Goal: Communication & Community: Answer question/provide support

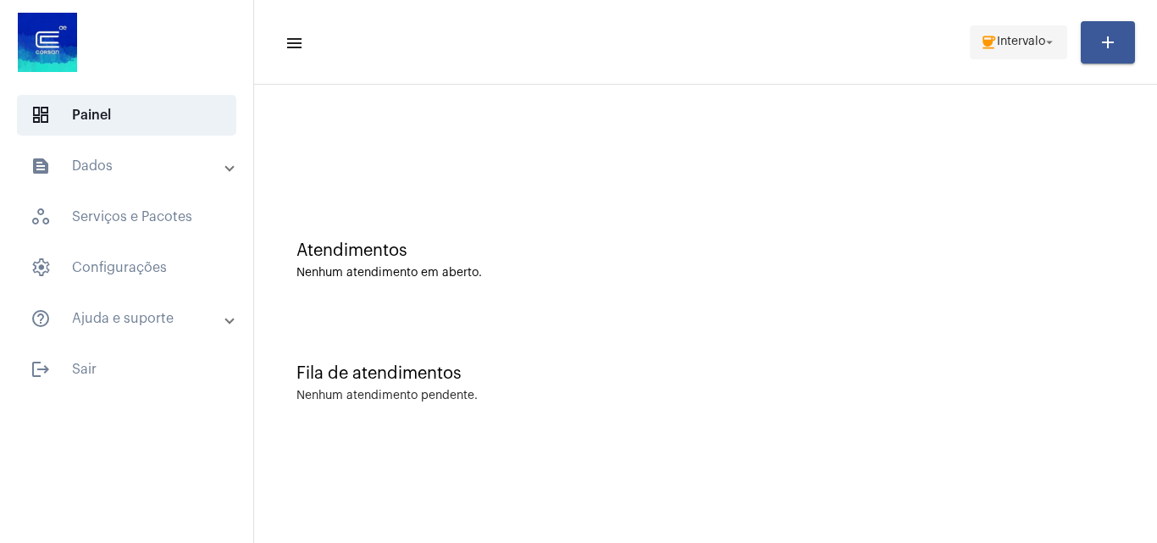
click at [1046, 36] on mat-icon "arrow_drop_down" at bounding box center [1049, 42] width 15 height 15
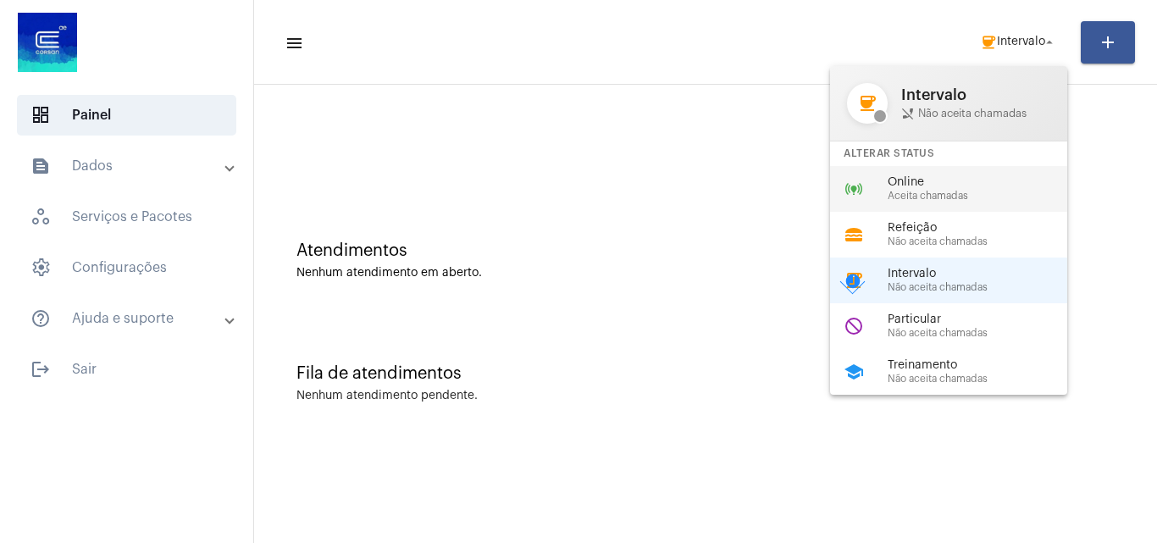
click at [891, 185] on span "Online" at bounding box center [984, 182] width 193 height 13
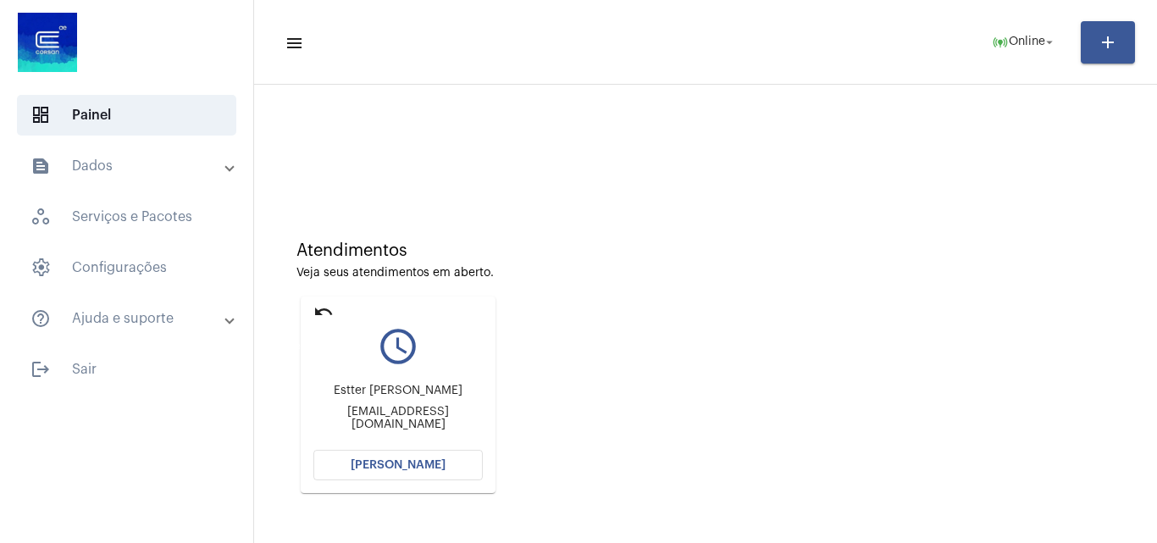
click at [319, 306] on mat-icon "undo" at bounding box center [324, 312] width 20 height 20
click at [397, 464] on span "[PERSON_NAME]" at bounding box center [398, 465] width 95 height 12
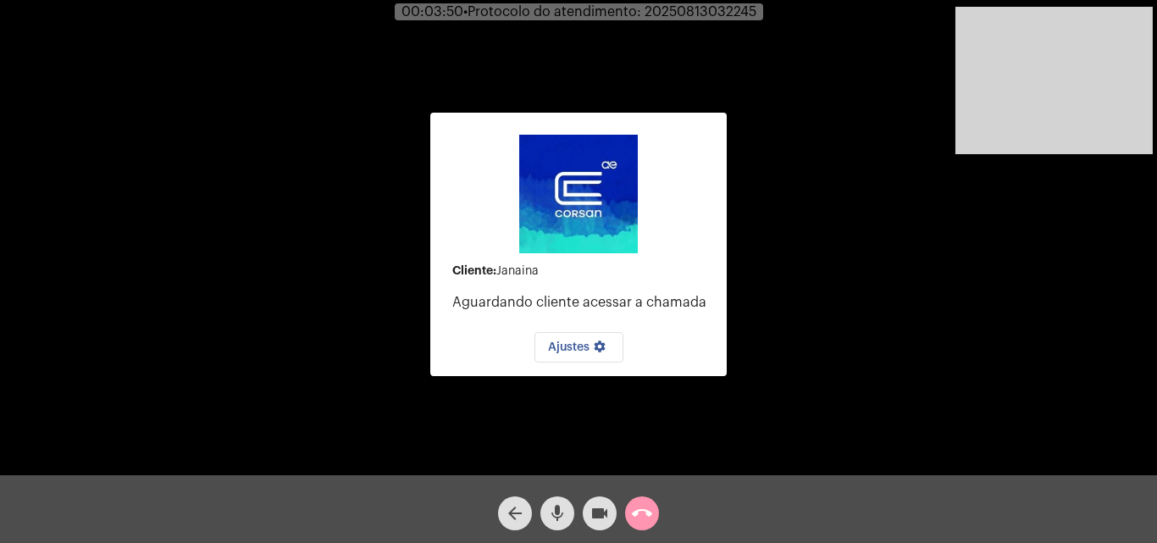
click at [556, 503] on mat-icon "mic" at bounding box center [557, 513] width 20 height 20
click at [598, 513] on mat-icon "videocam" at bounding box center [600, 513] width 20 height 20
click at [604, 510] on mat-icon "videocam_off" at bounding box center [600, 513] width 20 height 20
click at [559, 508] on mat-icon "mic_off" at bounding box center [557, 513] width 20 height 20
click at [550, 513] on mat-icon "mic" at bounding box center [557, 513] width 20 height 20
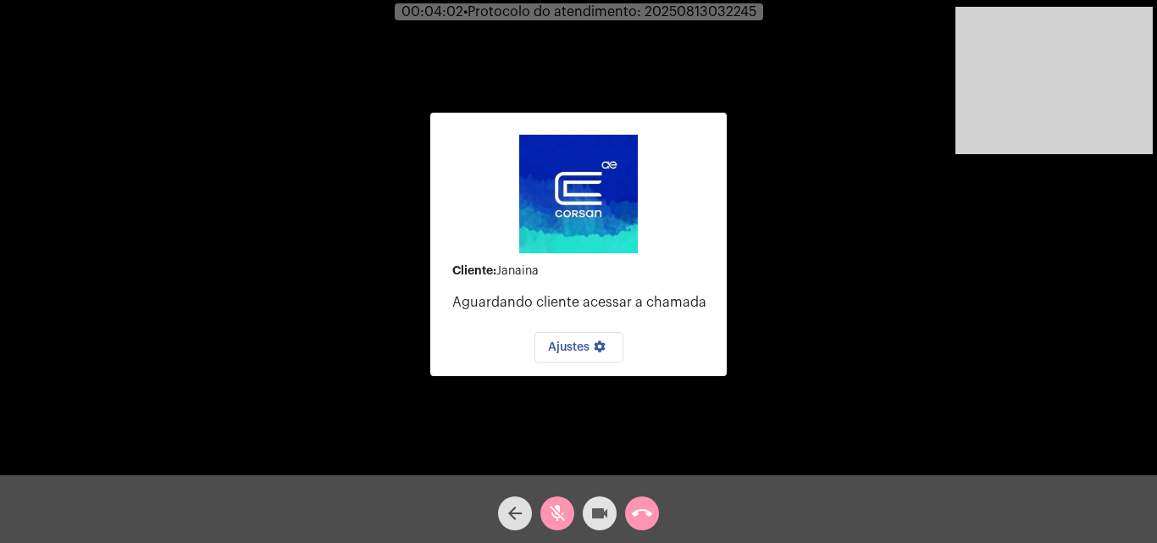
click at [602, 505] on mat-icon "videocam" at bounding box center [600, 513] width 20 height 20
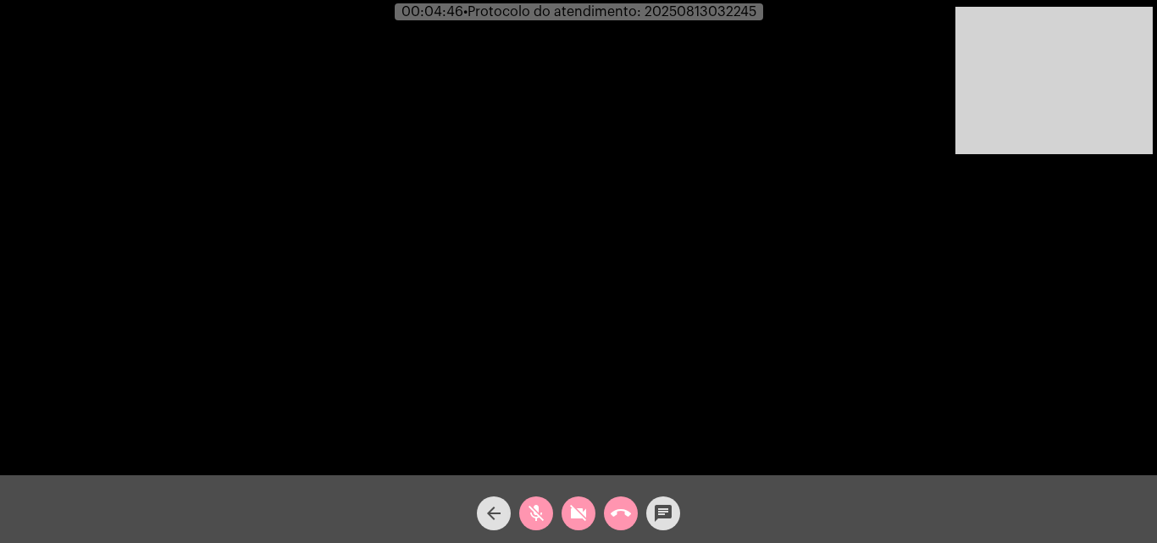
click at [602, 505] on div "call_end" at bounding box center [621, 509] width 42 height 42
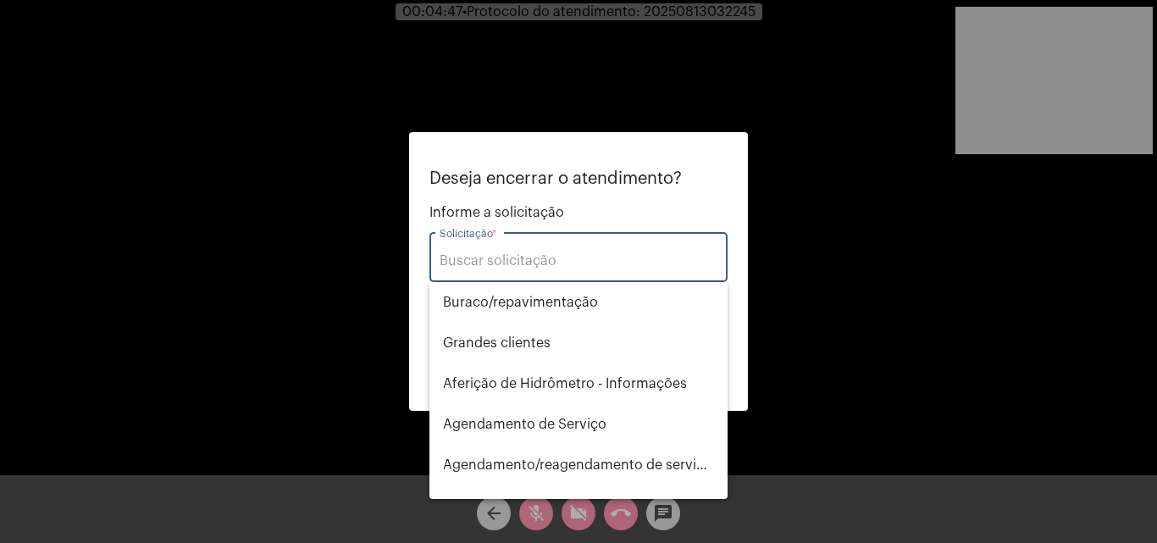
click at [338, 269] on div at bounding box center [578, 271] width 1157 height 543
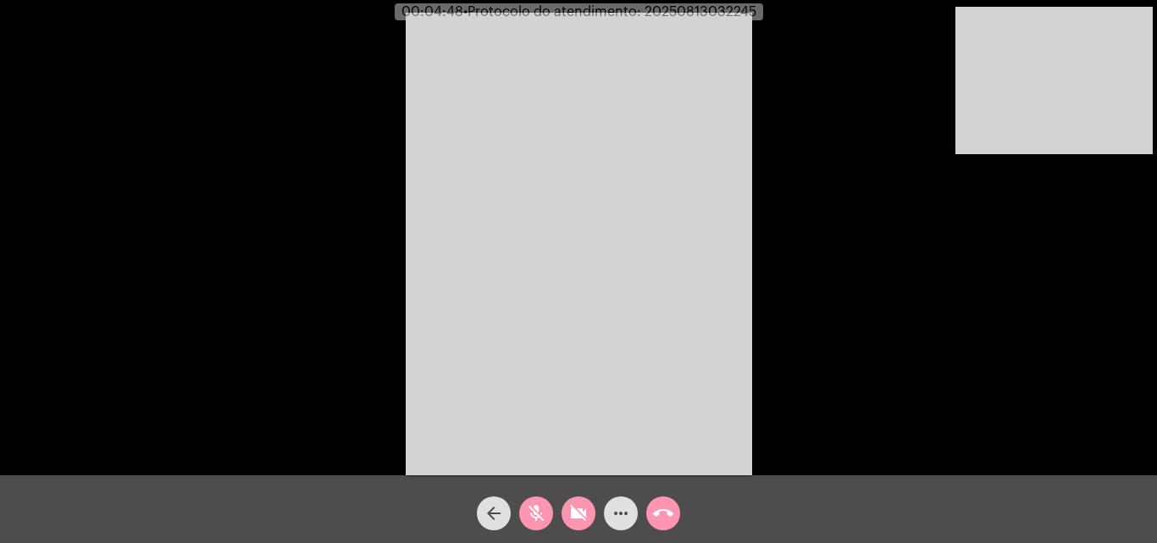
click at [585, 514] on mat-icon "videocam_off" at bounding box center [579, 513] width 20 height 20
click at [547, 510] on button "mic_off" at bounding box center [536, 514] width 34 height 34
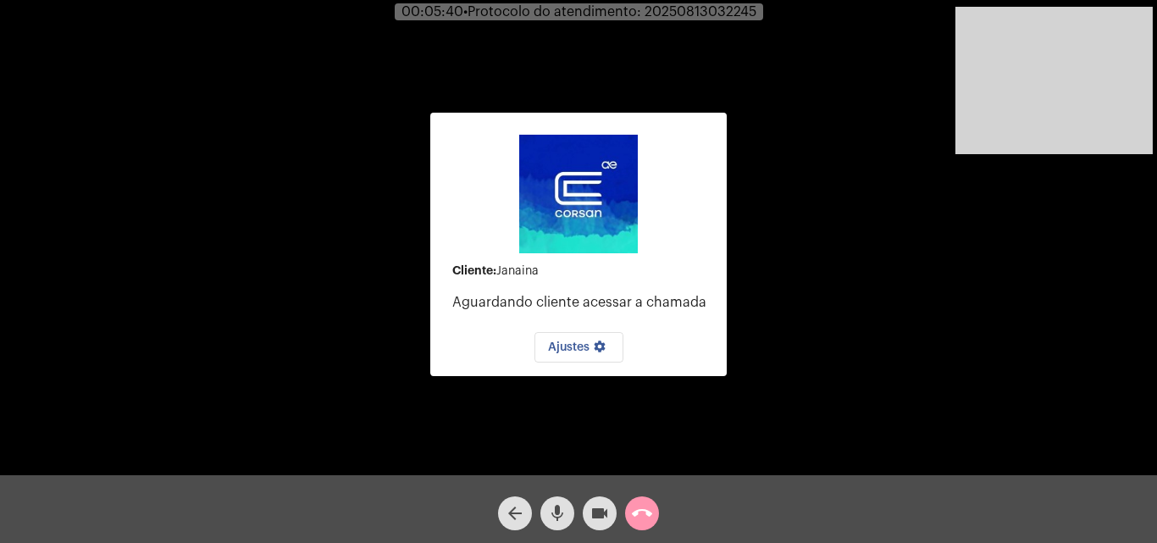
click at [555, 501] on span "mic" at bounding box center [557, 514] width 20 height 34
click at [555, 523] on mat-icon "mic_off" at bounding box center [557, 513] width 20 height 20
click at [555, 518] on mat-icon "mic" at bounding box center [557, 513] width 20 height 20
click at [555, 518] on mat-icon "mic_off" at bounding box center [557, 513] width 20 height 20
click at [651, 516] on mat-icon "call_end" at bounding box center [642, 513] width 20 height 20
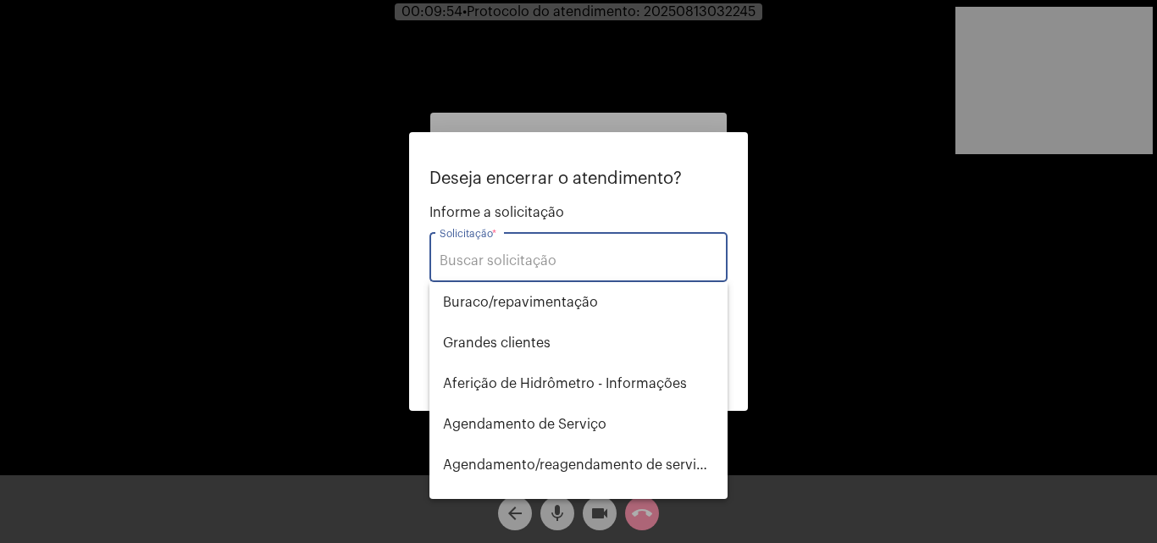
click at [557, 253] on input "Solicitação *" at bounding box center [579, 260] width 278 height 15
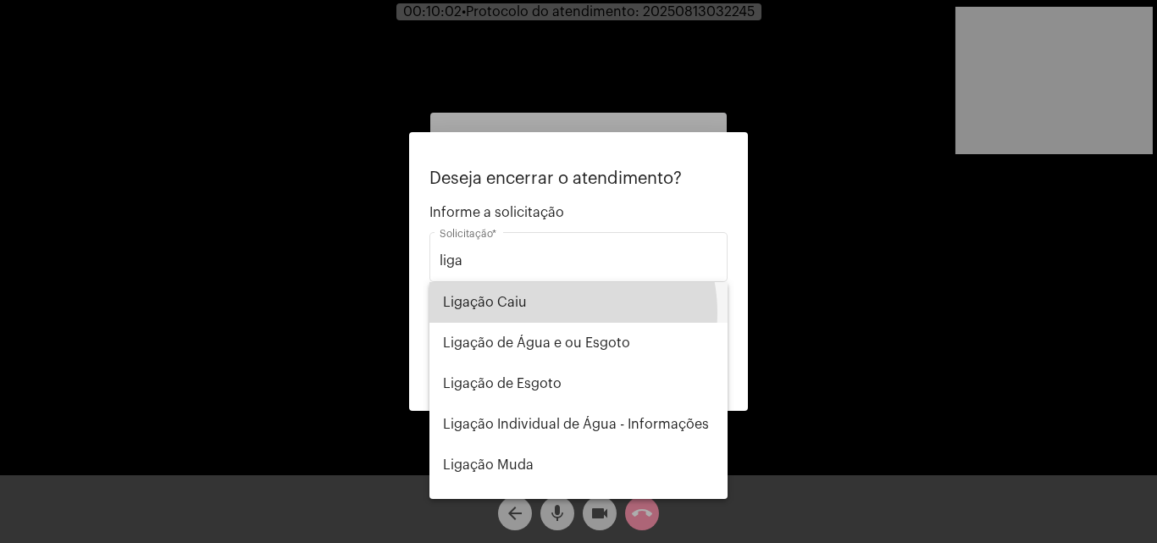
click at [548, 313] on span "Ligação Caiu" at bounding box center [578, 302] width 271 height 41
type input "Ligação Caiu"
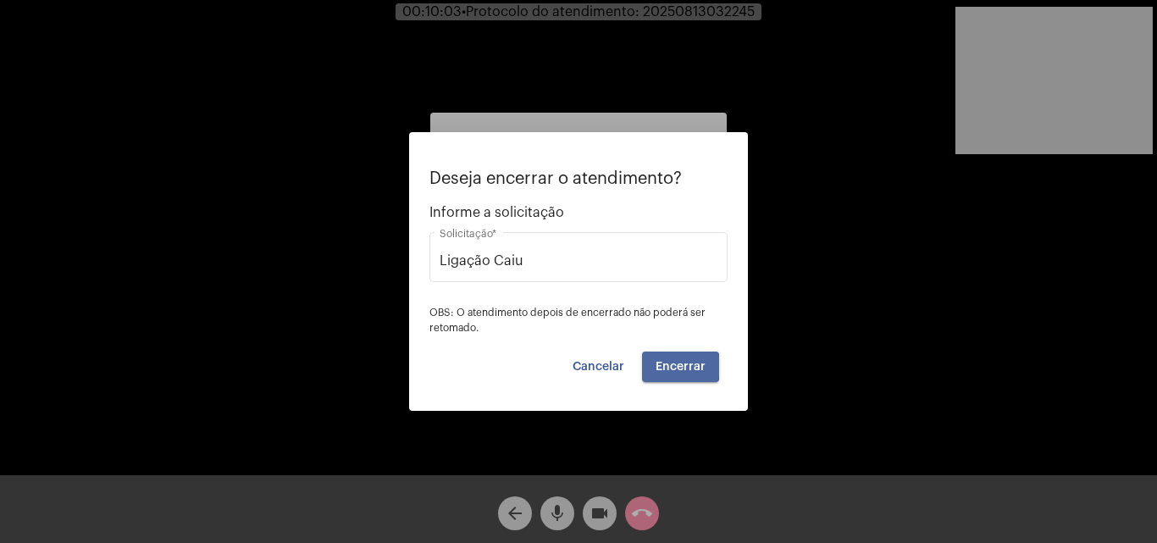
click at [672, 366] on span "Encerrar" at bounding box center [681, 367] width 50 height 12
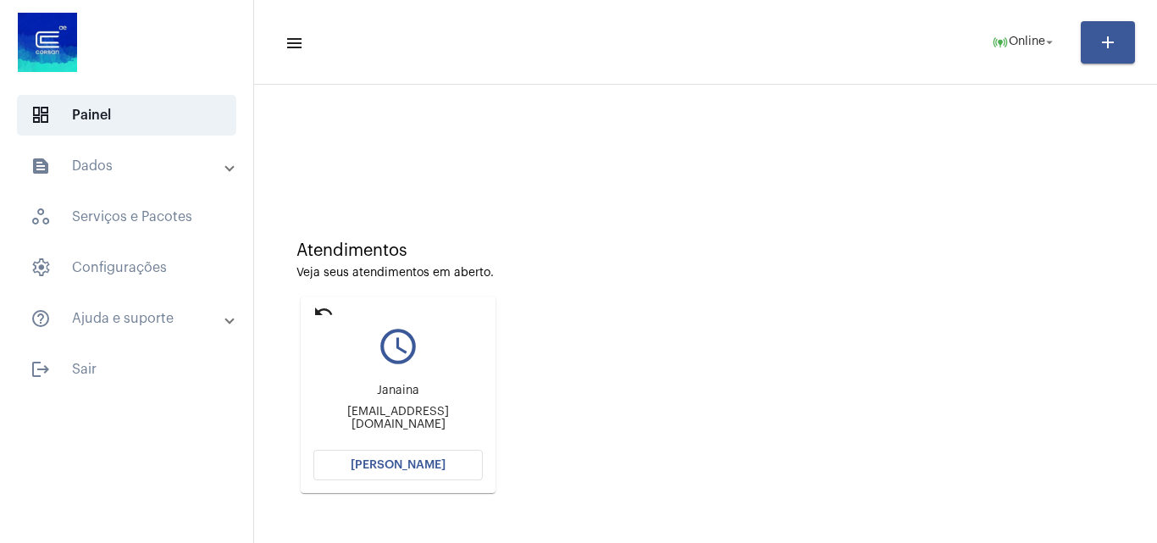
click at [418, 459] on span "[PERSON_NAME]" at bounding box center [398, 465] width 95 height 12
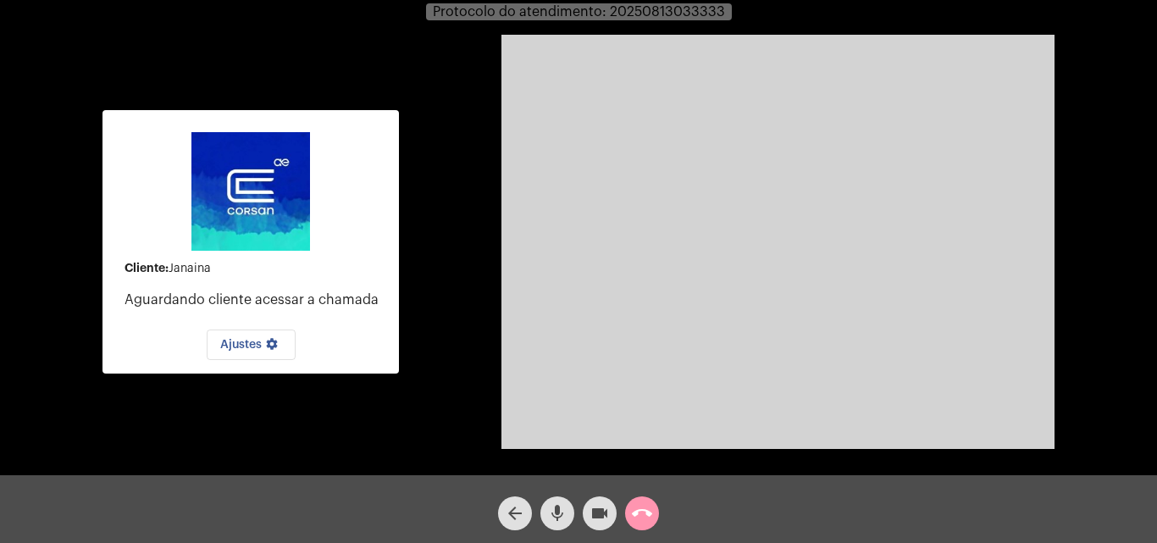
click at [646, 517] on mat-icon "call_end" at bounding box center [642, 513] width 20 height 20
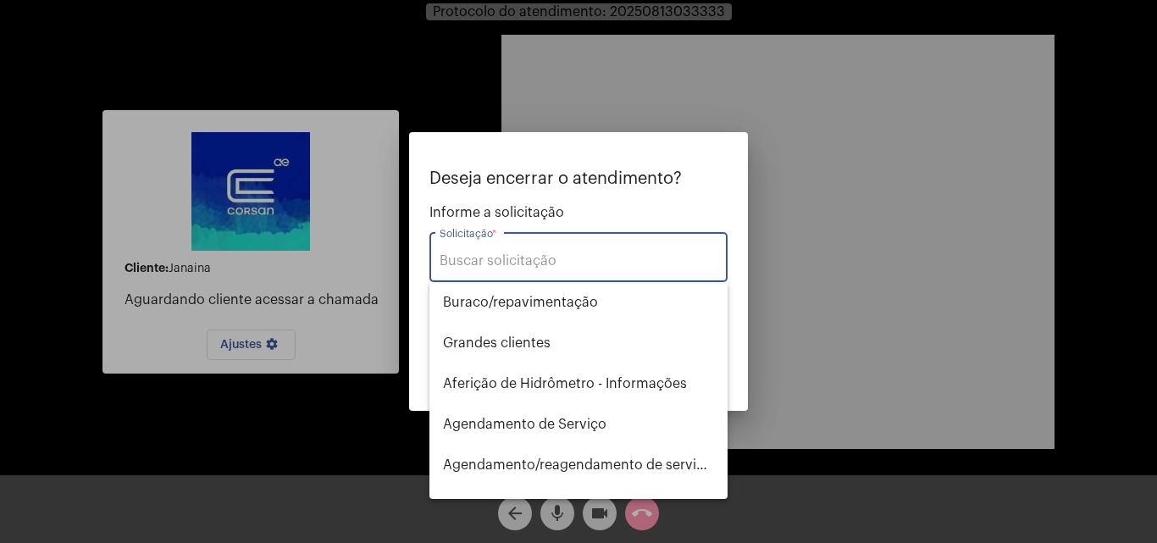
click at [576, 260] on input "Solicitação *" at bounding box center [579, 260] width 278 height 15
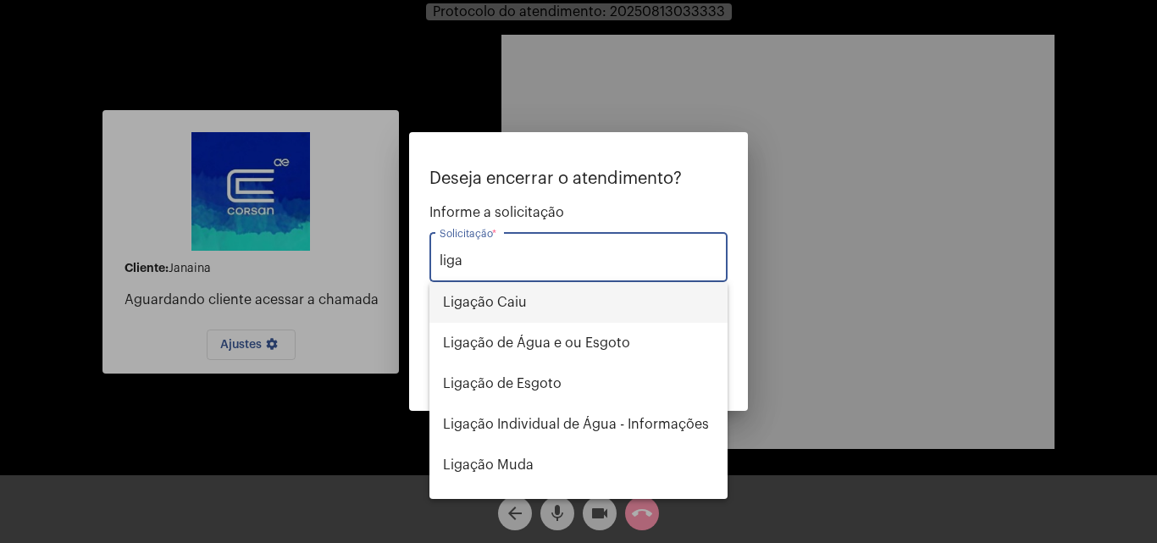
click at [555, 300] on span "Ligação Caiu" at bounding box center [578, 302] width 271 height 41
type input "Ligação Caiu"
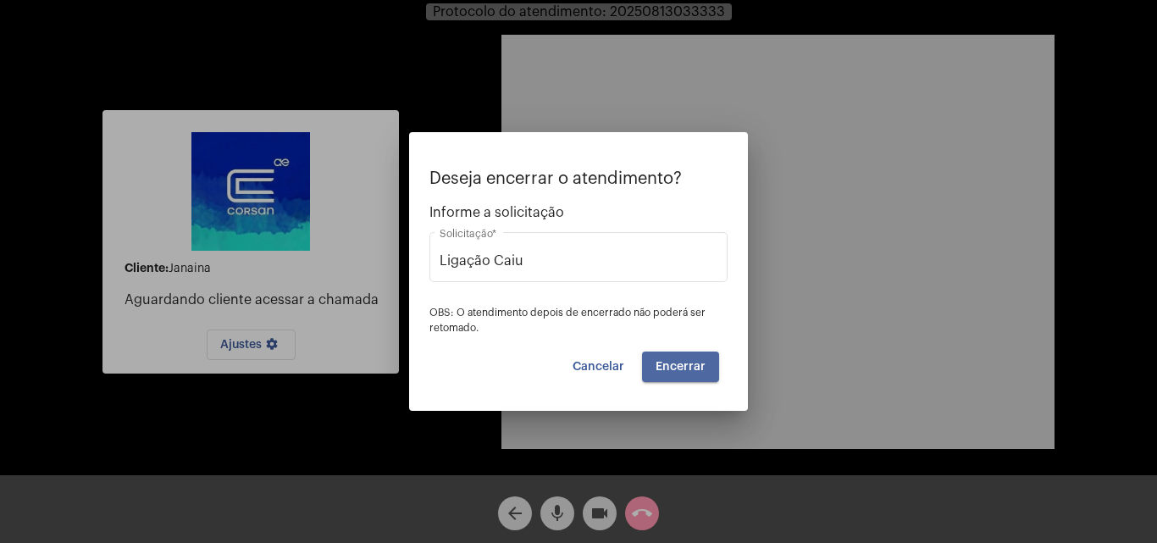
click at [692, 362] on span "Encerrar" at bounding box center [681, 367] width 50 height 12
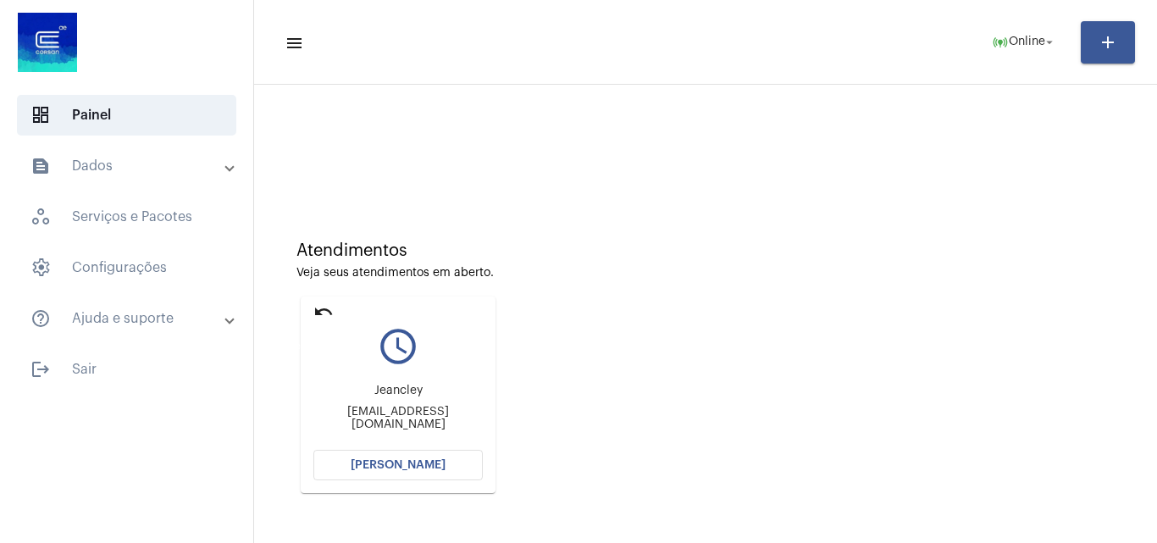
click at [321, 314] on mat-icon "undo" at bounding box center [324, 312] width 20 height 20
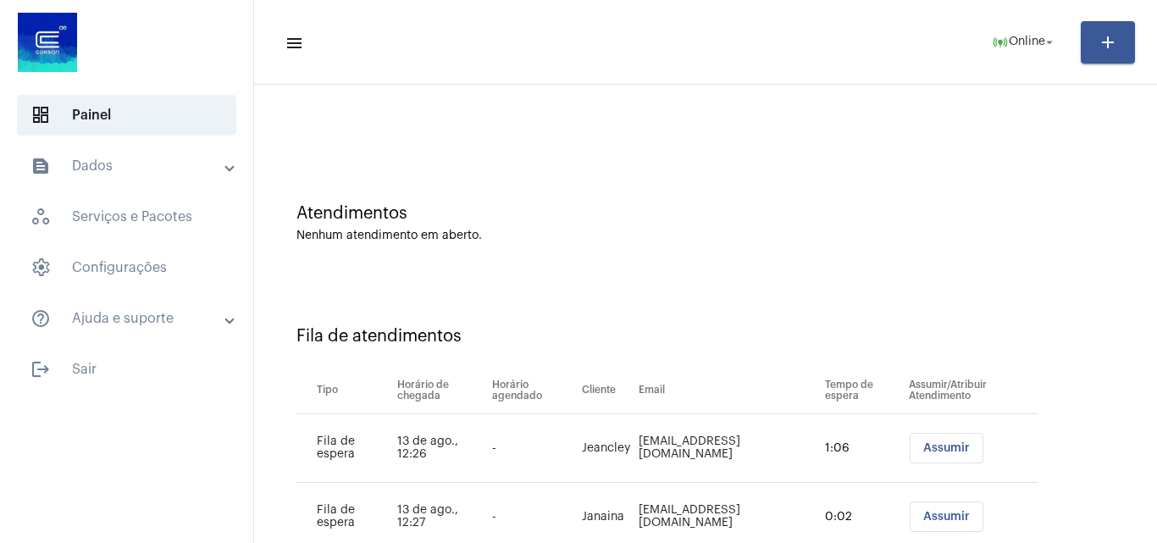
scroll to position [92, 0]
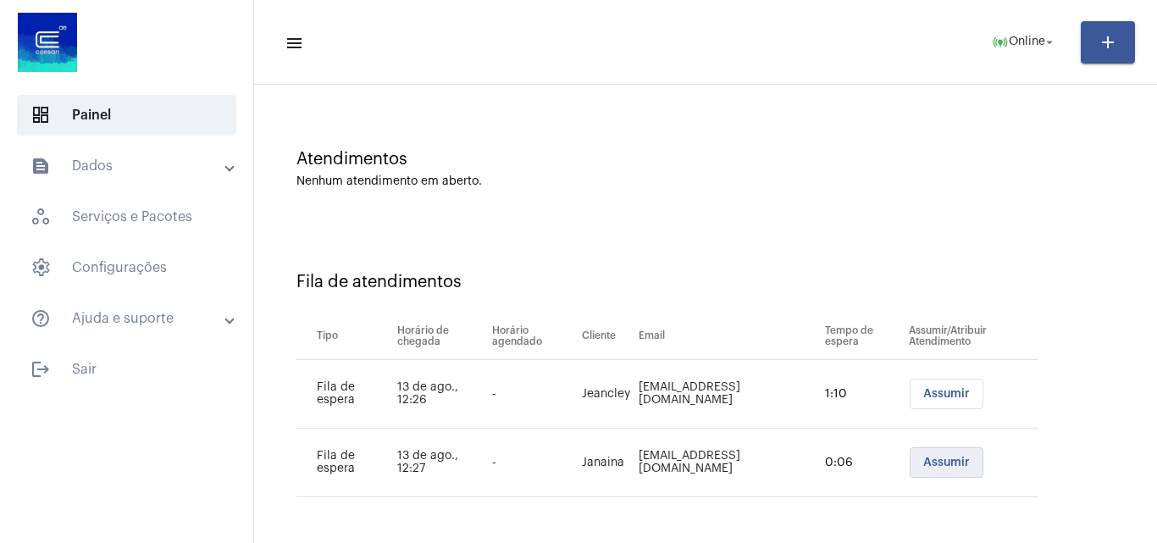
click at [924, 463] on span "Assumir" at bounding box center [947, 463] width 47 height 12
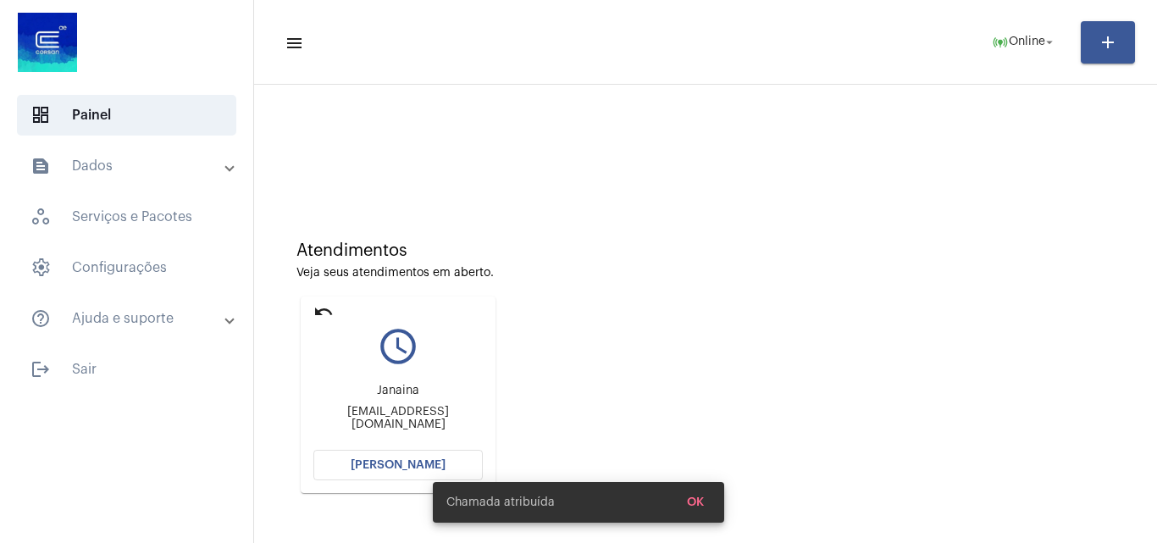
click at [425, 460] on span "[PERSON_NAME]" at bounding box center [398, 465] width 95 height 12
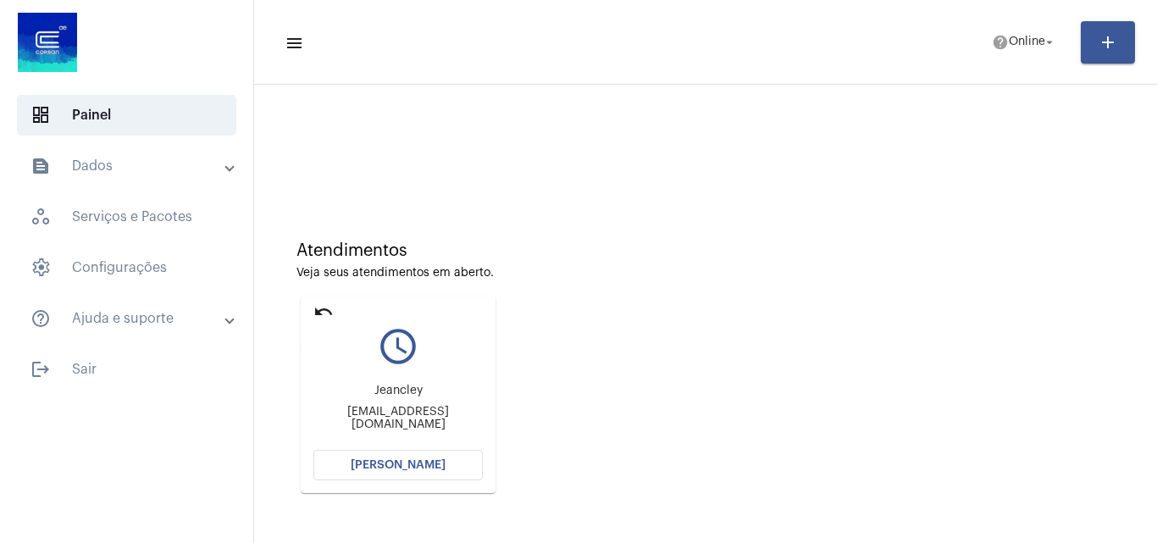
click at [324, 310] on mat-icon "undo" at bounding box center [324, 312] width 20 height 20
click at [321, 308] on mat-icon "undo" at bounding box center [324, 312] width 20 height 20
click at [328, 297] on mat-card "undo query_builder [PERSON_NAME] [PERSON_NAME][EMAIL_ADDRESS][DOMAIN_NAME] [PER…" at bounding box center [398, 395] width 195 height 197
click at [317, 304] on mat-icon "undo" at bounding box center [324, 312] width 20 height 20
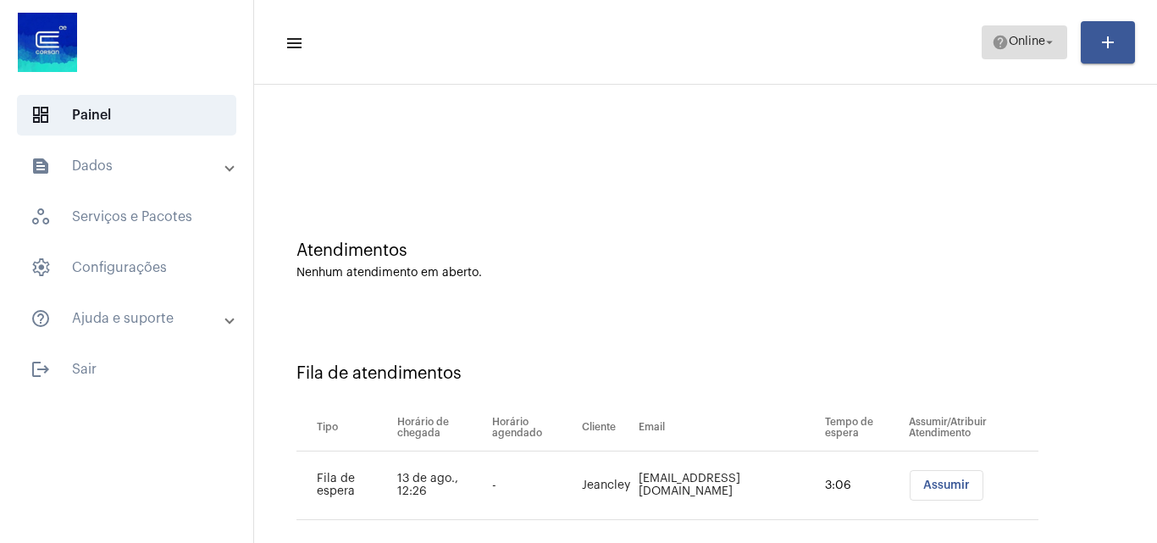
click at [1007, 40] on mat-icon "help" at bounding box center [1000, 42] width 17 height 17
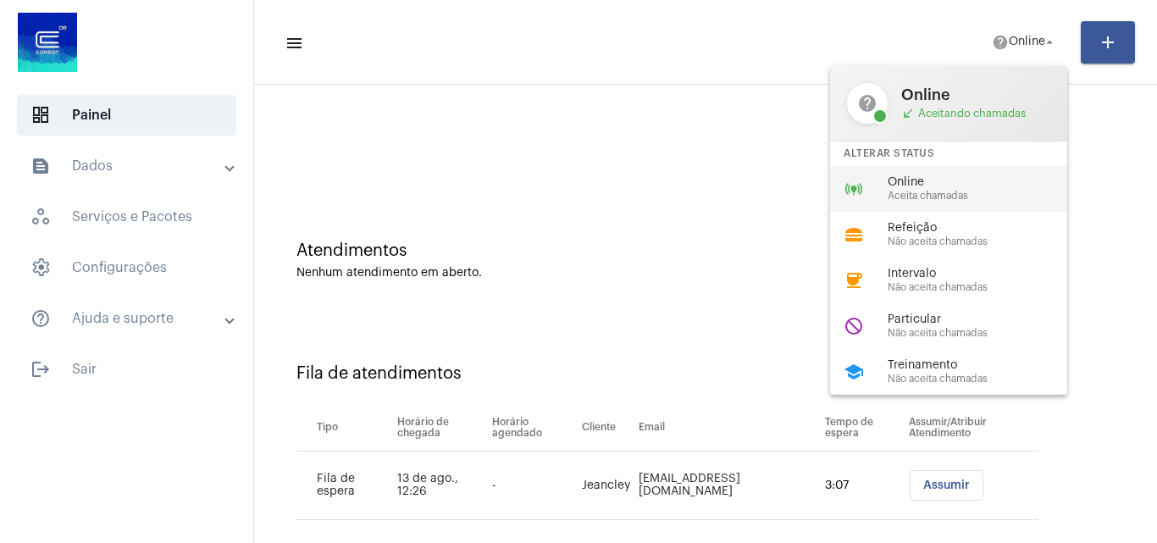
click at [967, 179] on span "Online" at bounding box center [984, 182] width 193 height 13
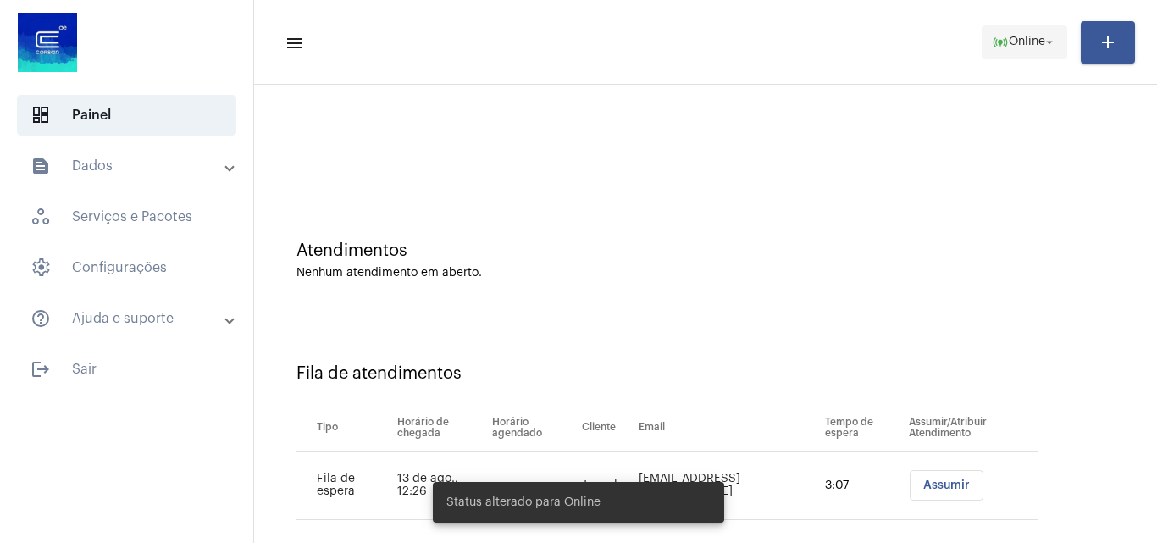
click at [1026, 50] on span "online_prediction Online arrow_drop_down" at bounding box center [1024, 41] width 65 height 31
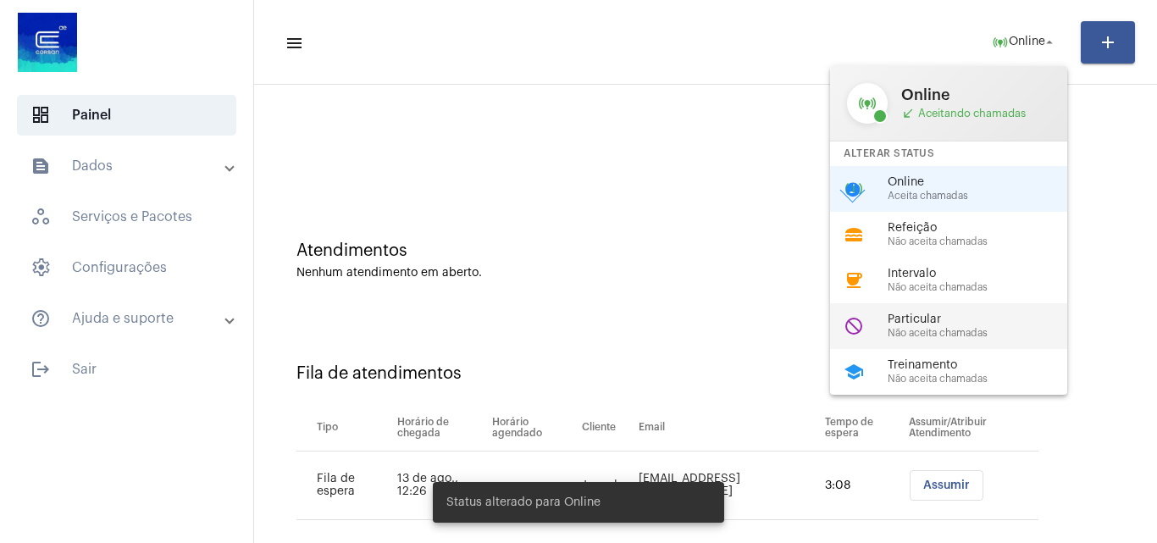
click at [956, 314] on span "Particular" at bounding box center [984, 320] width 193 height 13
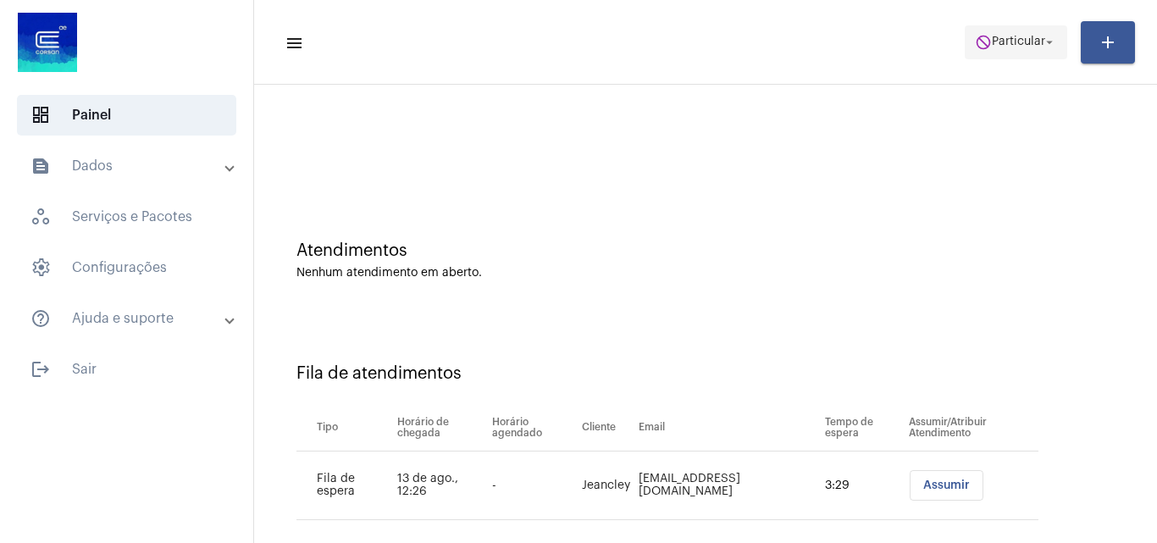
click at [1033, 47] on span "Particular" at bounding box center [1018, 42] width 53 height 12
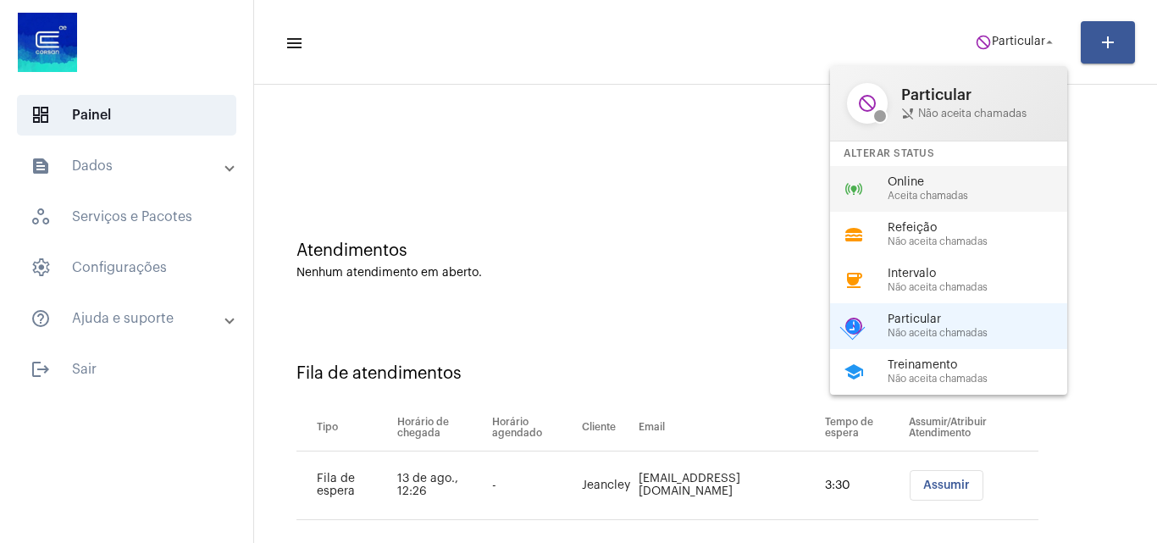
click at [945, 169] on div "online_prediction Online Aceita chamadas" at bounding box center [962, 189] width 264 height 46
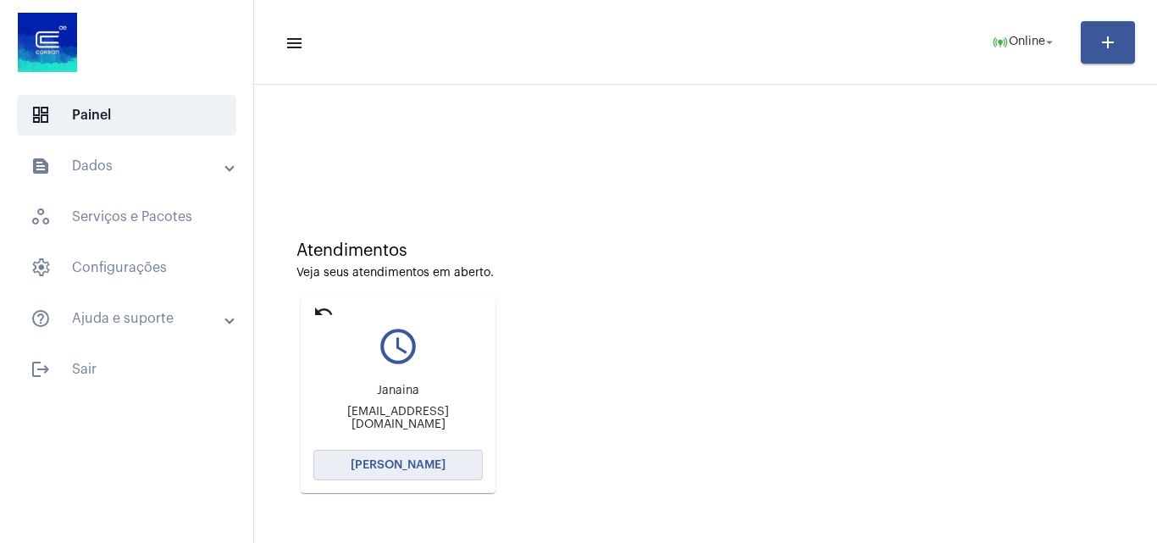
click at [409, 463] on span "[PERSON_NAME]" at bounding box center [398, 465] width 95 height 12
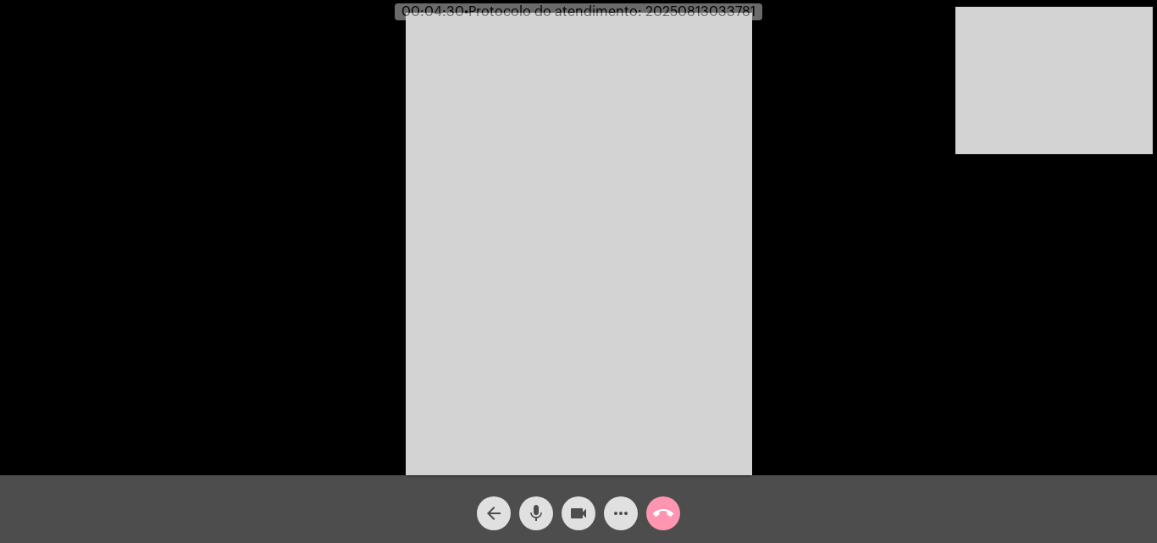
click at [529, 511] on mat-icon "mic" at bounding box center [536, 513] width 20 height 20
click at [577, 508] on mat-icon "videocam" at bounding box center [579, 513] width 20 height 20
click at [579, 505] on mat-icon "videocam_off" at bounding box center [579, 513] width 20 height 20
click at [535, 508] on mat-icon "mic_off" at bounding box center [536, 513] width 20 height 20
click at [542, 502] on span "mic" at bounding box center [536, 514] width 20 height 34
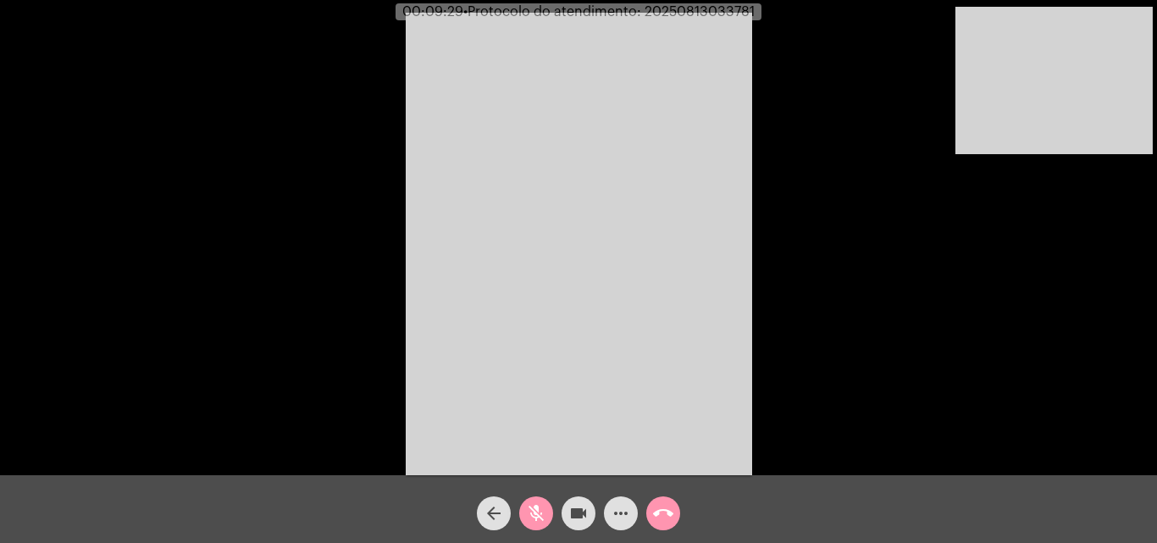
click at [585, 519] on mat-icon "videocam" at bounding box center [579, 513] width 20 height 20
click at [574, 504] on mat-icon "videocam_off" at bounding box center [579, 513] width 20 height 20
click at [543, 514] on mat-icon "mic_off" at bounding box center [536, 513] width 20 height 20
click at [542, 514] on mat-icon "mic" at bounding box center [536, 513] width 20 height 20
click at [570, 513] on mat-icon "videocam" at bounding box center [579, 513] width 20 height 20
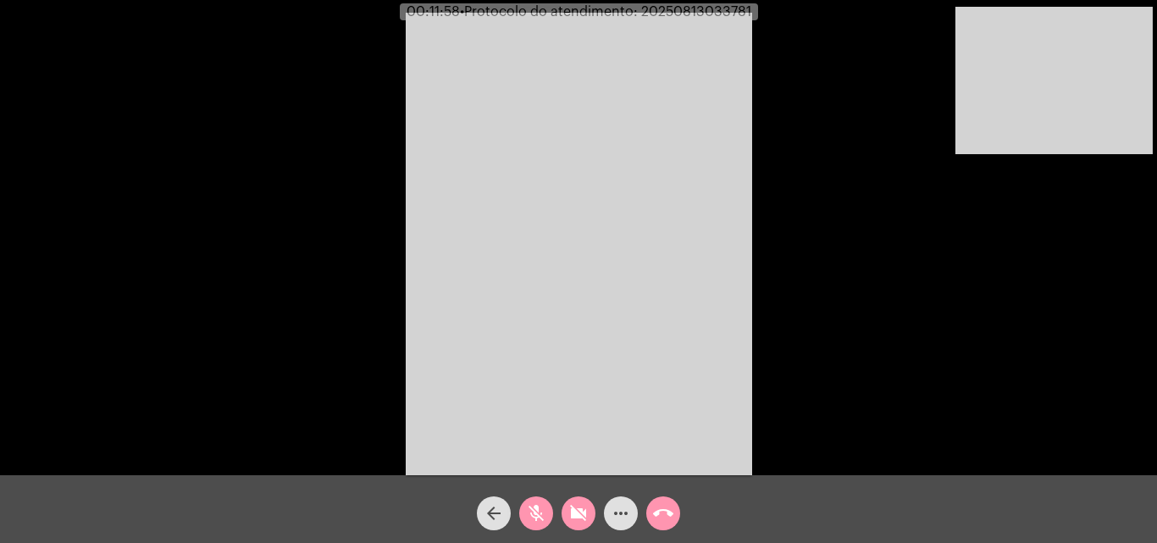
click at [570, 513] on mat-icon "videocam_off" at bounding box center [579, 513] width 20 height 20
click at [543, 510] on mat-icon "mic_off" at bounding box center [536, 513] width 20 height 20
click at [545, 513] on mat-icon "mic" at bounding box center [536, 513] width 20 height 20
click at [569, 513] on mat-icon "videocam" at bounding box center [579, 513] width 20 height 20
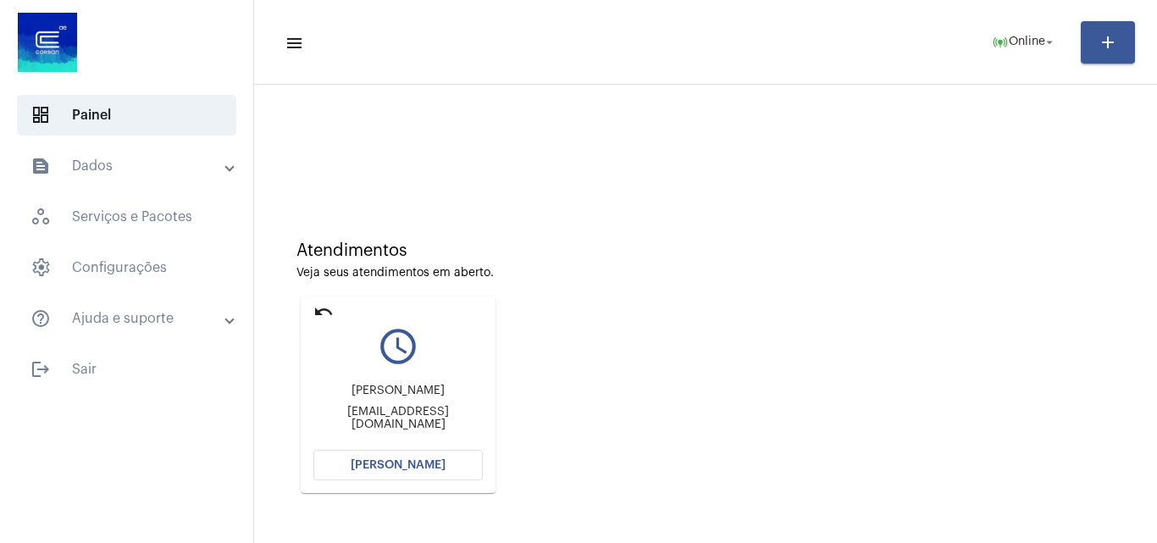
click at [324, 311] on mat-icon "undo" at bounding box center [324, 312] width 20 height 20
click at [441, 455] on button "[PERSON_NAME]" at bounding box center [398, 465] width 169 height 31
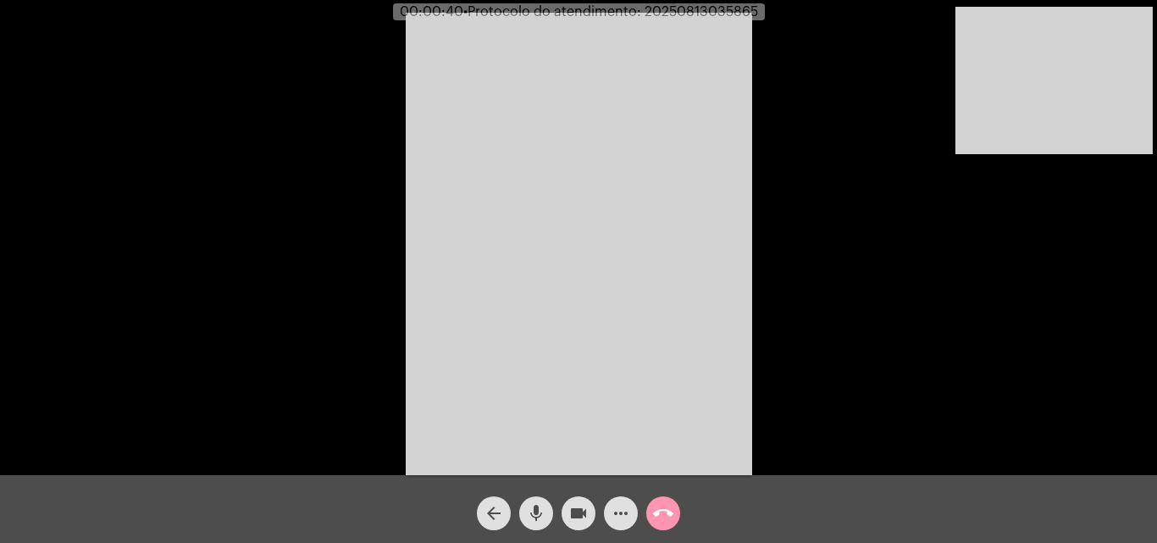
click at [538, 505] on mat-icon "mic" at bounding box center [536, 513] width 20 height 20
click at [563, 427] on video at bounding box center [579, 244] width 347 height 463
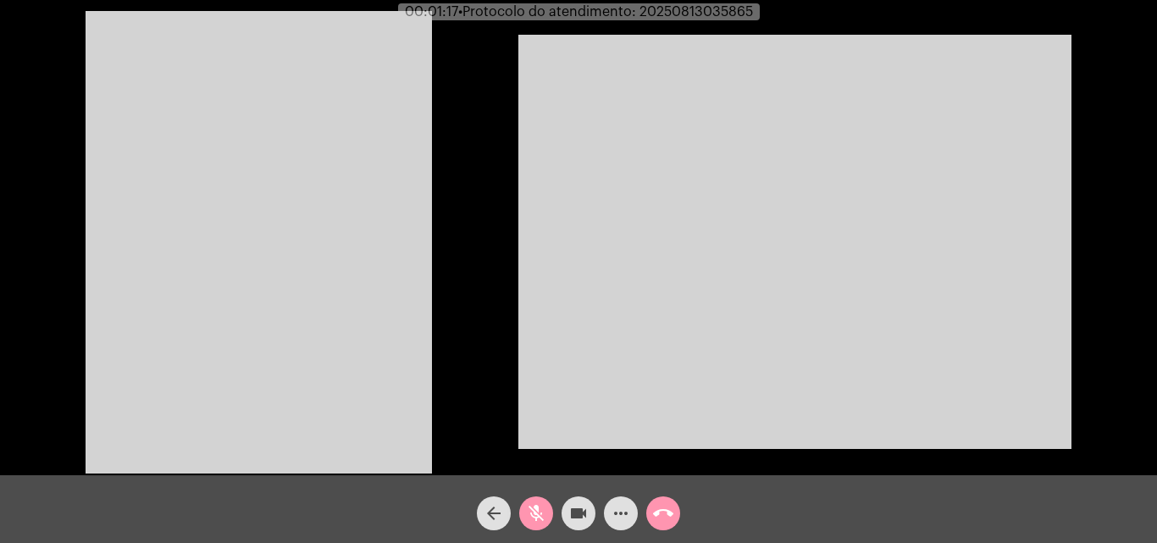
click at [396, 363] on video at bounding box center [259, 242] width 347 height 463
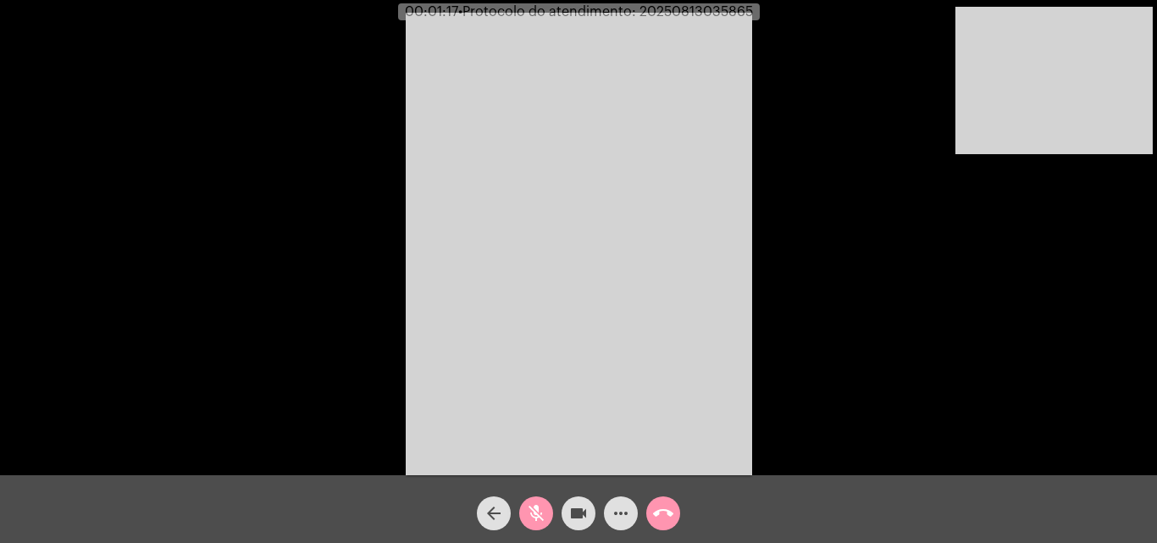
click at [540, 519] on mat-icon "mic_off" at bounding box center [536, 513] width 20 height 20
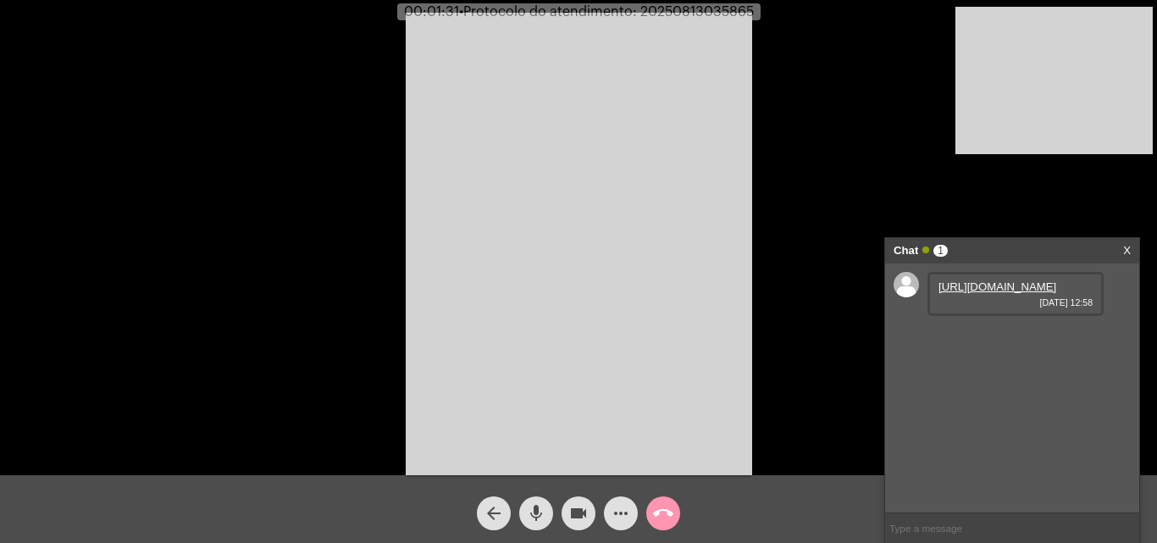
click at [1005, 293] on link "[URL][DOMAIN_NAME]" at bounding box center [998, 286] width 118 height 13
click at [991, 341] on link "[URL][DOMAIN_NAME]" at bounding box center [998, 335] width 118 height 13
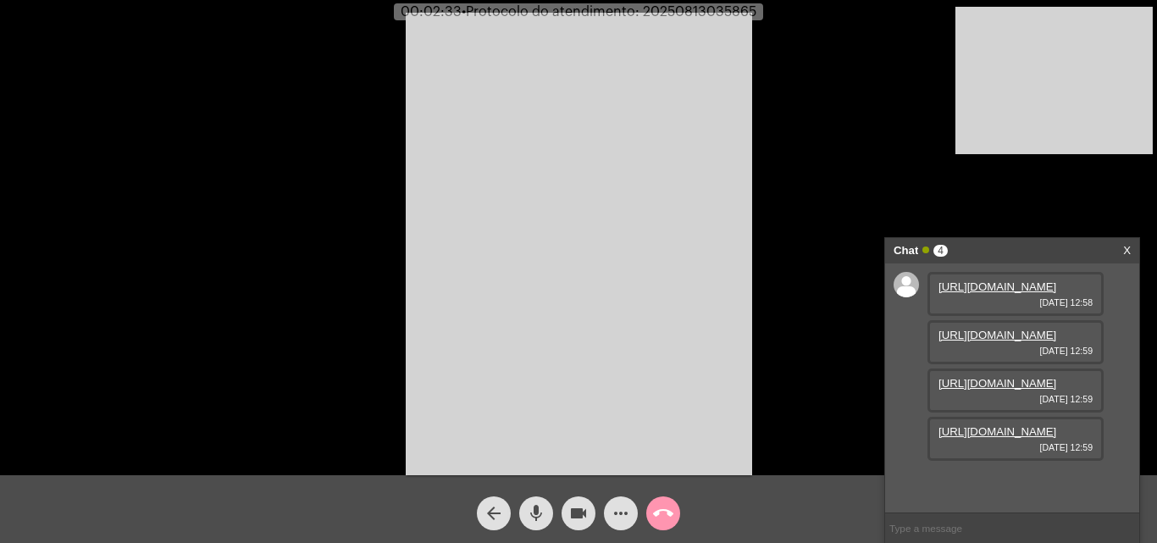
scroll to position [85, 0]
click at [1027, 390] on link "[URL][DOMAIN_NAME]" at bounding box center [998, 383] width 118 height 13
click at [532, 508] on mat-icon "mic" at bounding box center [536, 513] width 20 height 20
click at [542, 508] on mat-icon "mic_off" at bounding box center [536, 513] width 20 height 20
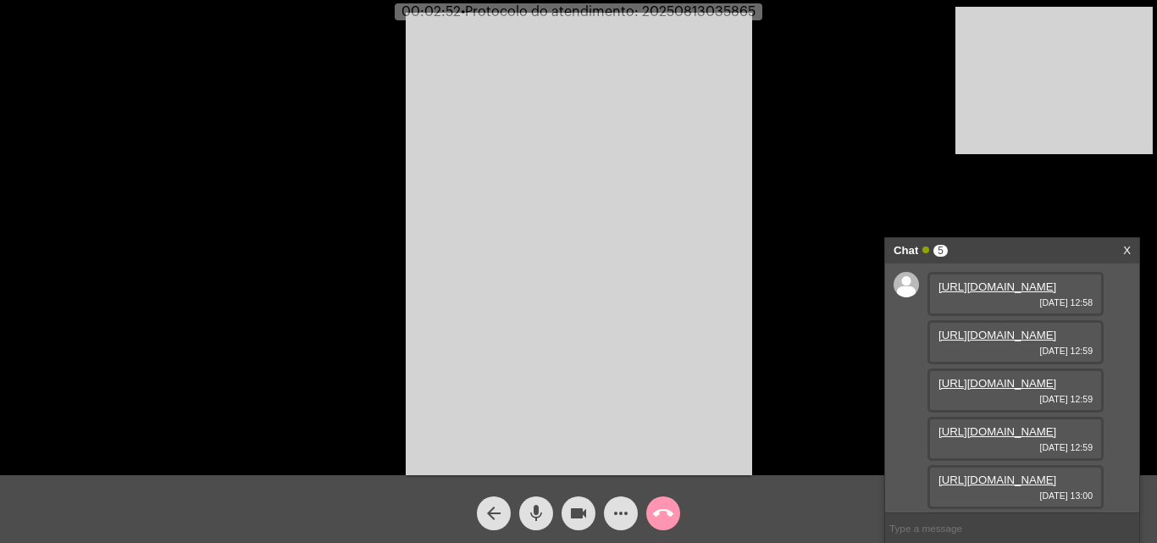
scroll to position [187, 0]
click at [998, 425] on link "[URL][DOMAIN_NAME]" at bounding box center [998, 431] width 118 height 13
click at [749, 85] on video at bounding box center [579, 244] width 347 height 463
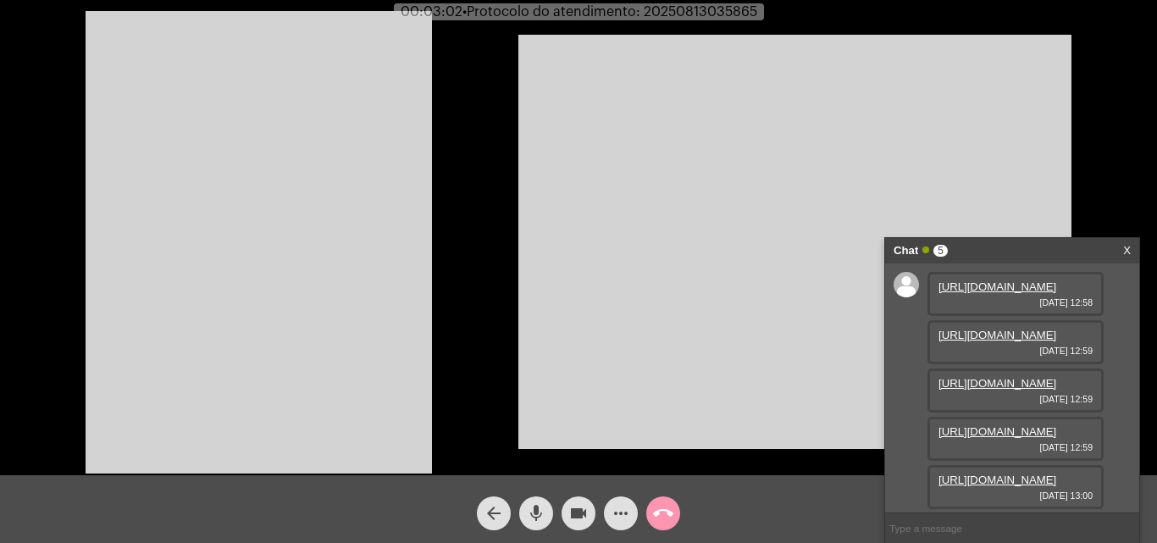
click at [186, 203] on video at bounding box center [259, 242] width 347 height 463
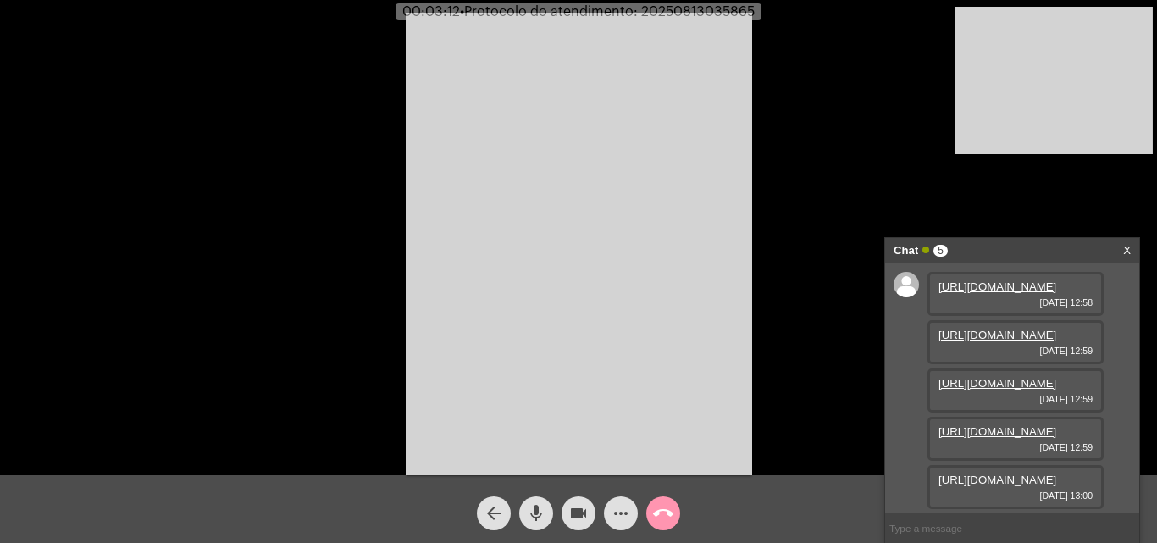
click at [1028, 475] on link "[URL][DOMAIN_NAME]" at bounding box center [998, 480] width 118 height 13
click at [672, 253] on video at bounding box center [579, 244] width 347 height 463
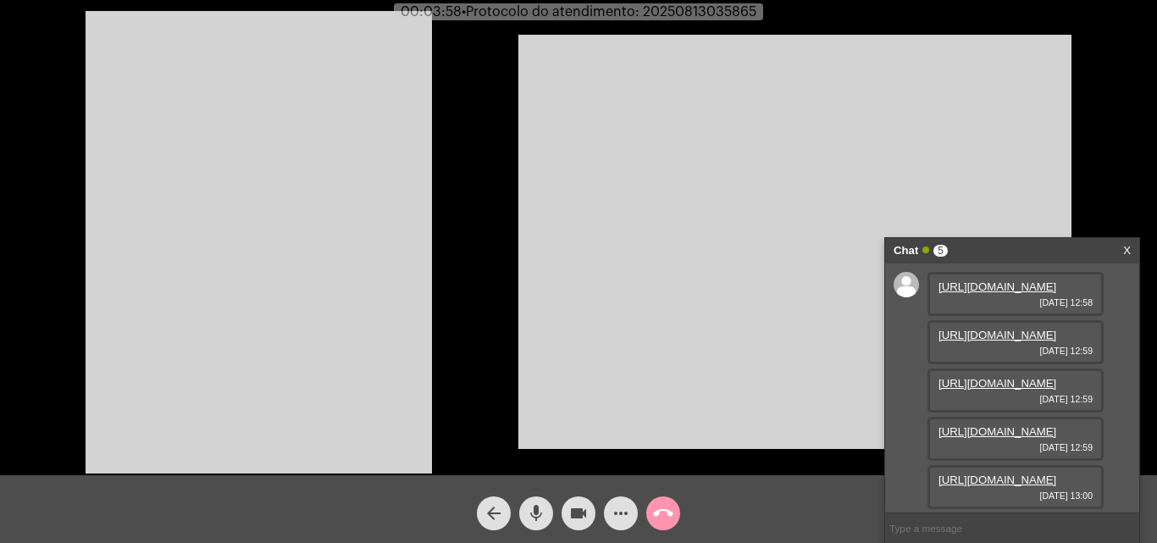
click at [295, 111] on video at bounding box center [259, 242] width 347 height 463
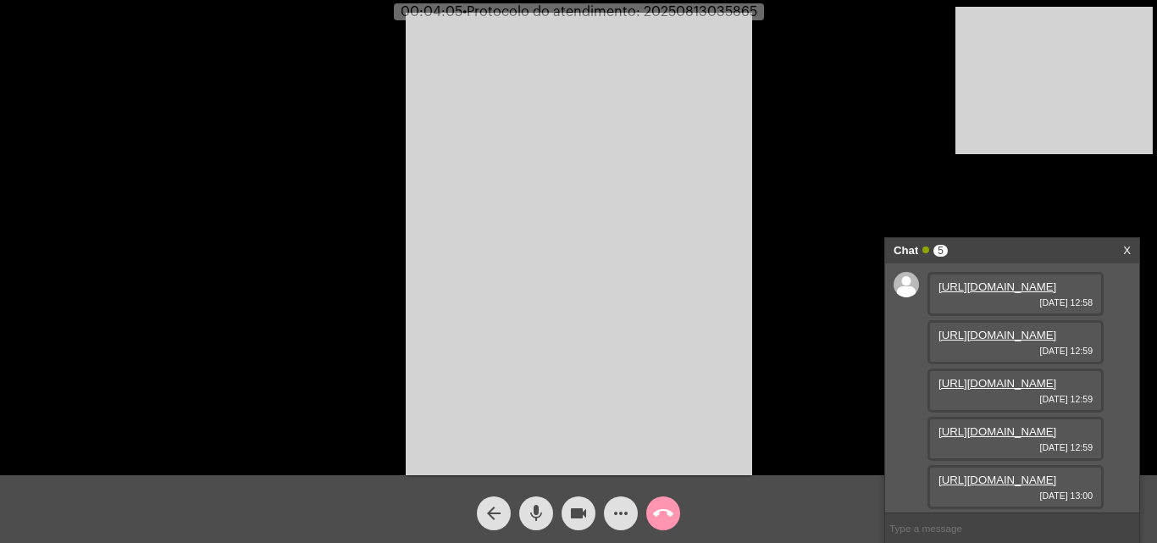
click at [527, 515] on mat-icon "mic" at bounding box center [536, 513] width 20 height 20
click at [571, 514] on mat-icon "videocam" at bounding box center [579, 513] width 20 height 20
click at [586, 506] on mat-icon "videocam_off" at bounding box center [579, 513] width 20 height 20
click at [535, 513] on mat-icon "mic_off" at bounding box center [536, 513] width 20 height 20
click at [536, 522] on mat-icon "mic" at bounding box center [536, 513] width 20 height 20
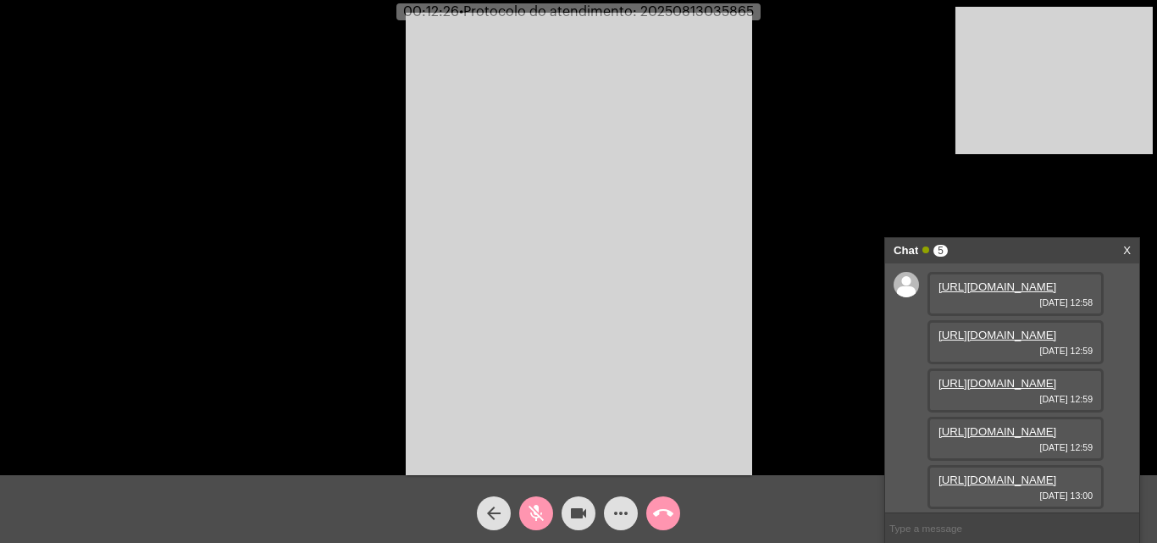
click at [582, 505] on mat-icon "videocam" at bounding box center [579, 513] width 20 height 20
click at [574, 510] on mat-icon "videocam_off" at bounding box center [579, 513] width 20 height 20
click at [540, 512] on mat-icon "mic_off" at bounding box center [536, 513] width 20 height 20
click at [695, 4] on span "00:20:38 • Protocolo do atendimento: 20250813035865" at bounding box center [578, 11] width 369 height 17
click at [695, 4] on span "00:20:39 • Protocolo do atendimento: 20250813035865" at bounding box center [578, 11] width 369 height 17
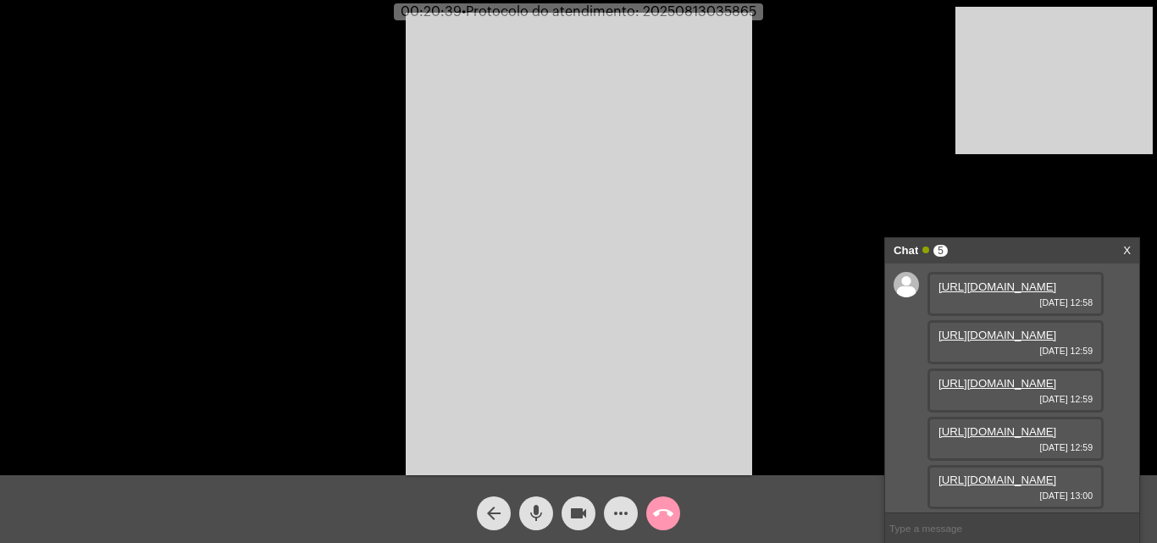
copy span "20250813035865"
click at [1004, 529] on input "text" at bounding box center [1012, 528] width 254 height 30
click at [990, 525] on input "text" at bounding box center [1012, 528] width 254 height 30
paste input "20250813035865"
type input "20250813035865"
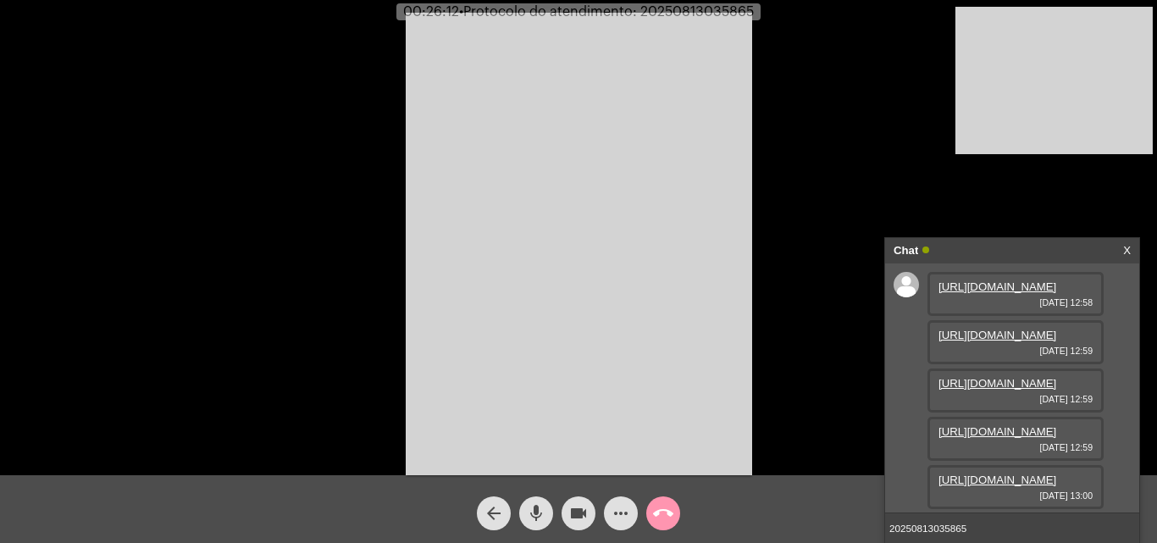
click at [997, 530] on input "20250813035865" at bounding box center [1012, 528] width 254 height 30
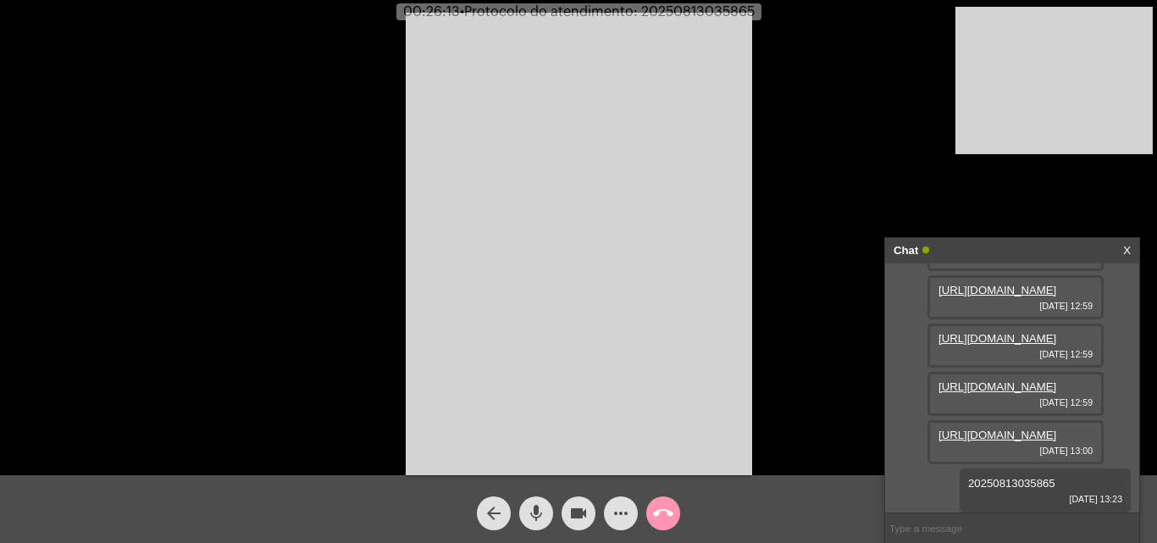
scroll to position [236, 0]
click at [674, 515] on button "call_end" at bounding box center [663, 514] width 34 height 34
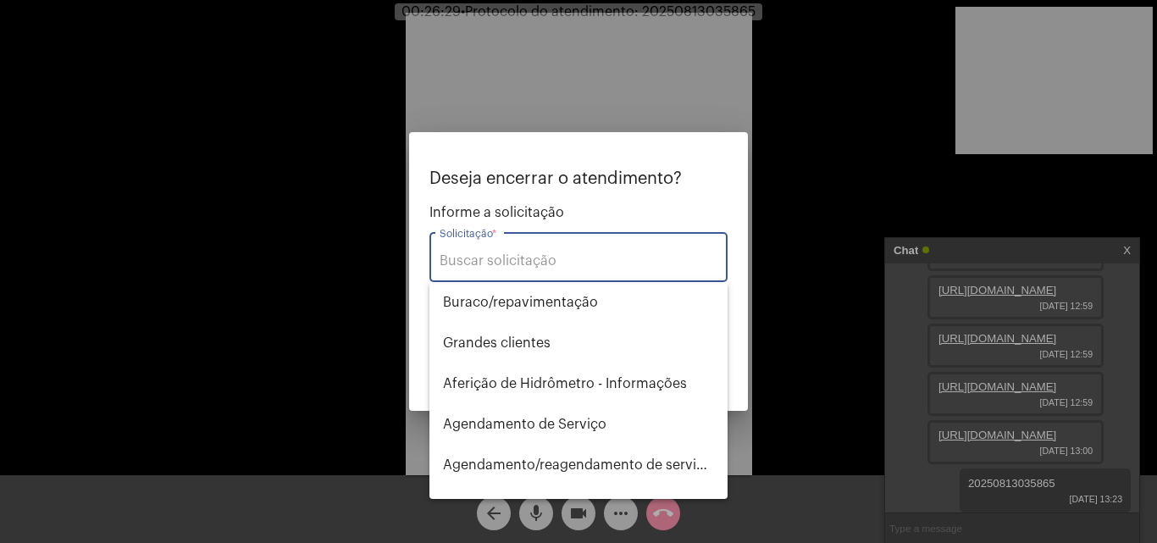
click at [557, 254] on input "Solicitação *" at bounding box center [579, 260] width 278 height 15
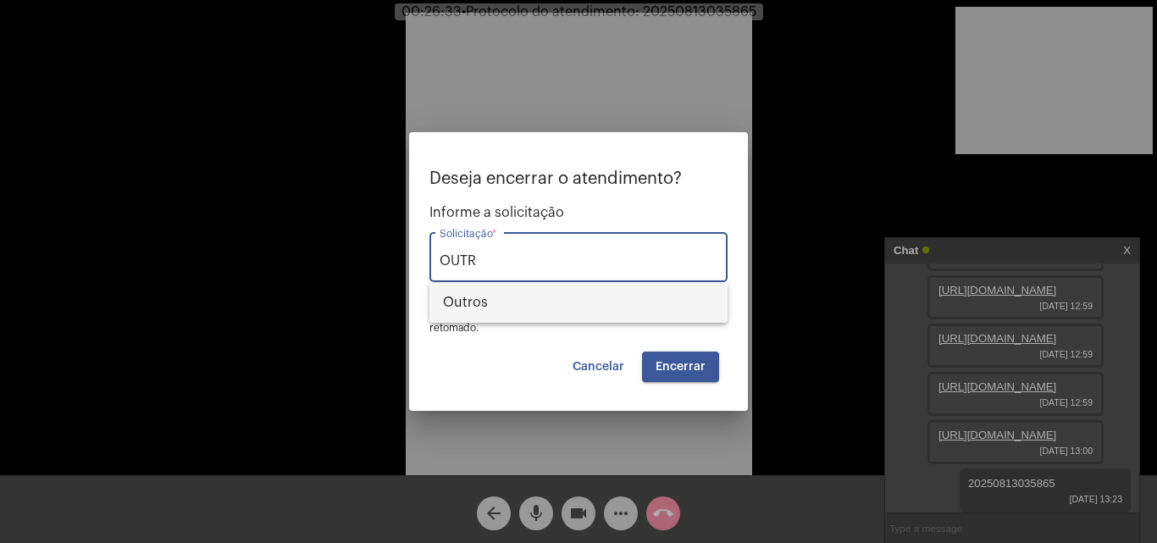
click at [561, 310] on span "Outros" at bounding box center [578, 302] width 271 height 41
type input "Outros"
click at [695, 373] on button "Encerrar" at bounding box center [680, 367] width 77 height 31
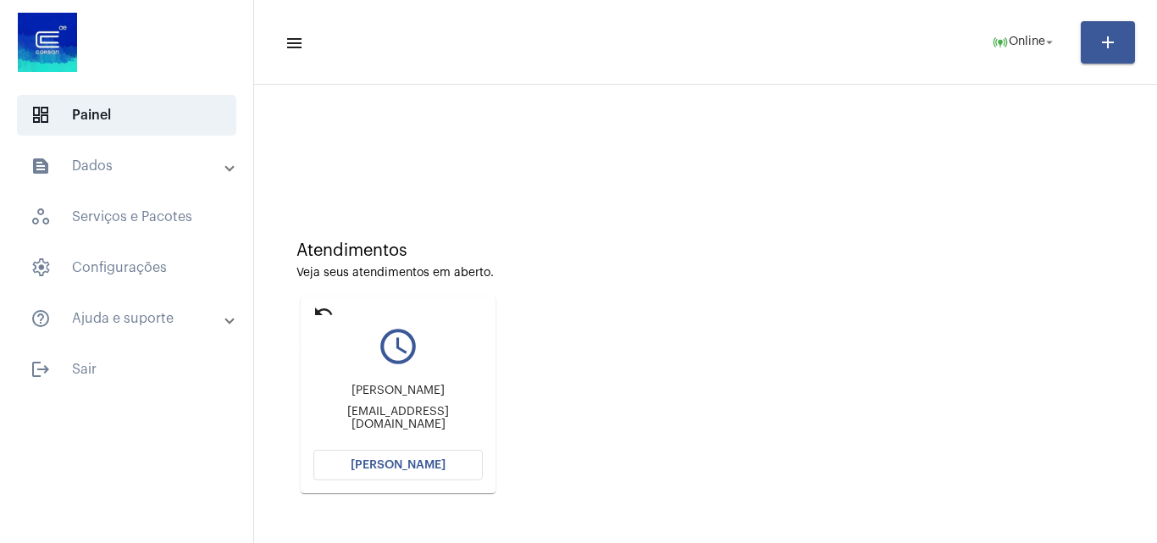
click at [325, 309] on mat-icon "undo" at bounding box center [324, 312] width 20 height 20
click at [325, 302] on mat-icon "undo" at bounding box center [324, 312] width 20 height 20
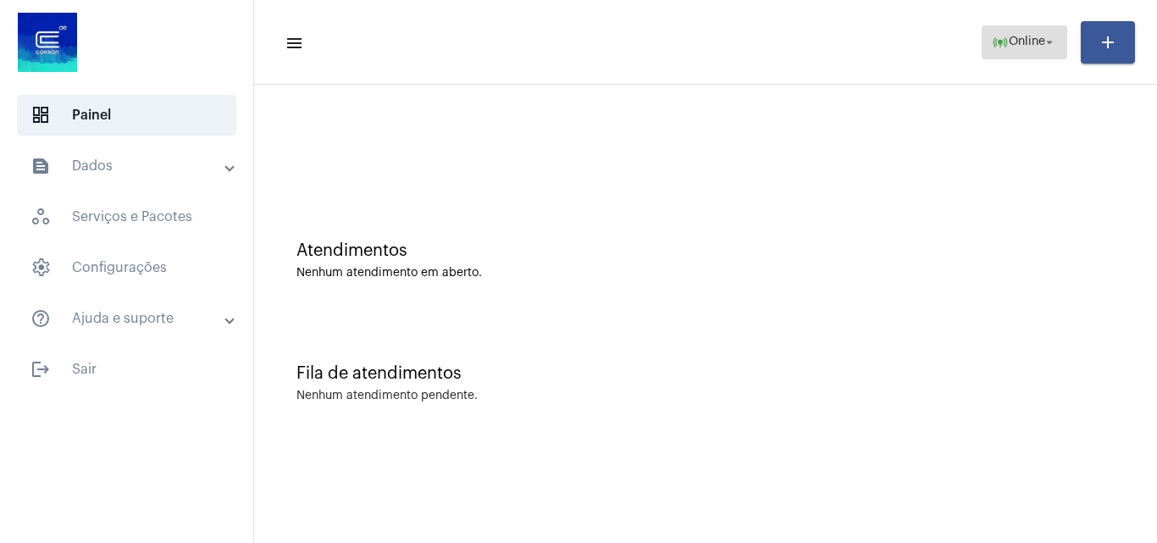
click at [1041, 42] on span "Online" at bounding box center [1027, 42] width 36 height 12
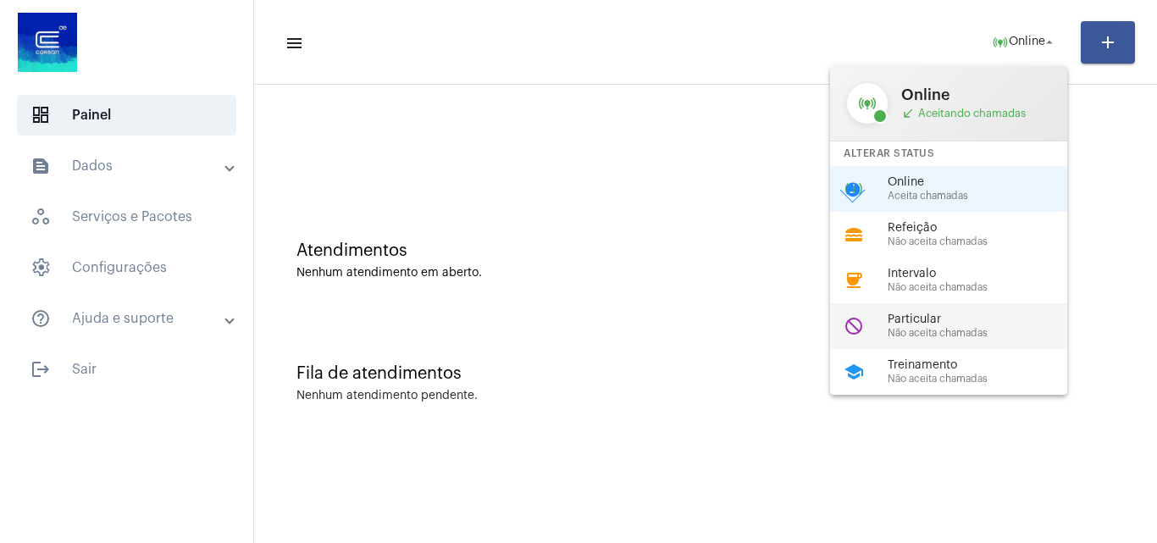
click at [924, 328] on span "Não aceita chamadas" at bounding box center [984, 333] width 193 height 11
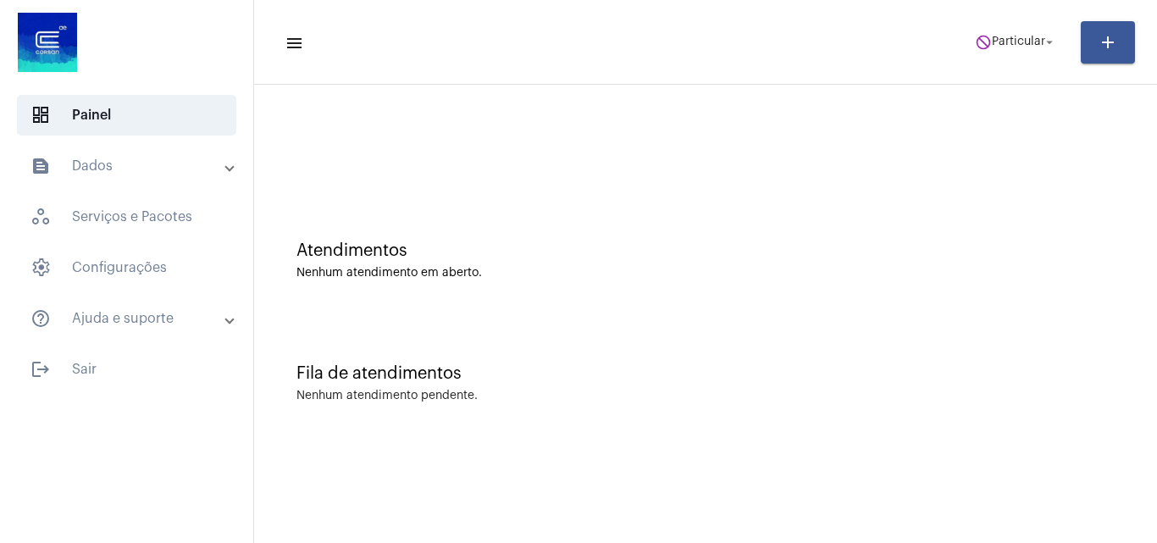
click at [337, 12] on mat-toolbar "menu do_not_disturb Particular arrow_drop_down add" at bounding box center [705, 42] width 903 height 85
click at [1015, 38] on span "Particular" at bounding box center [1018, 42] width 53 height 12
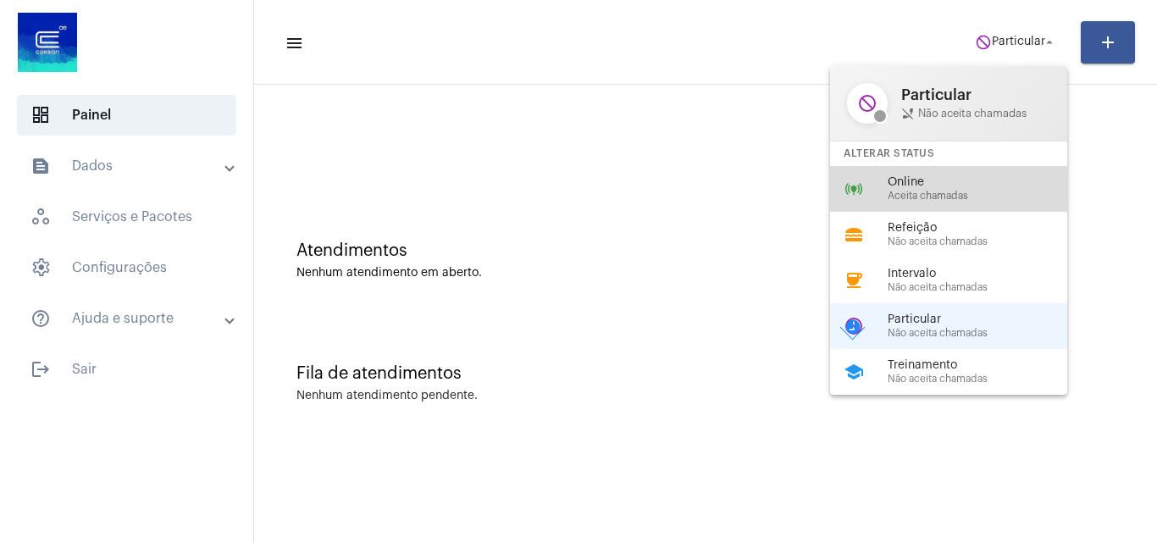
click at [938, 189] on div "Online Aceita chamadas" at bounding box center [984, 188] width 193 height 25
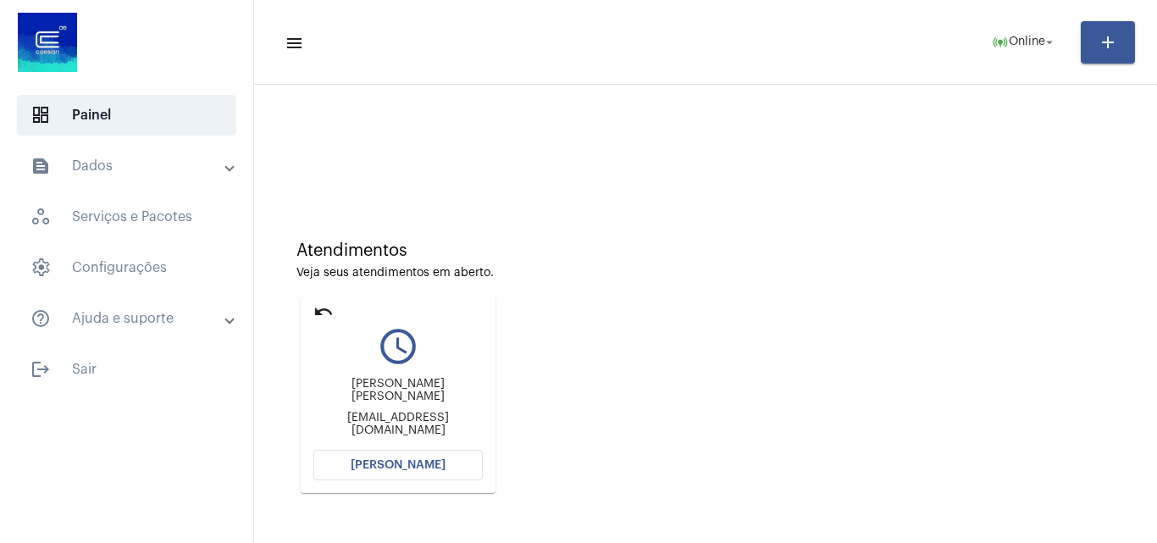
click at [322, 304] on mat-icon "undo" at bounding box center [324, 312] width 20 height 20
click at [408, 458] on button "[PERSON_NAME]" at bounding box center [398, 465] width 169 height 31
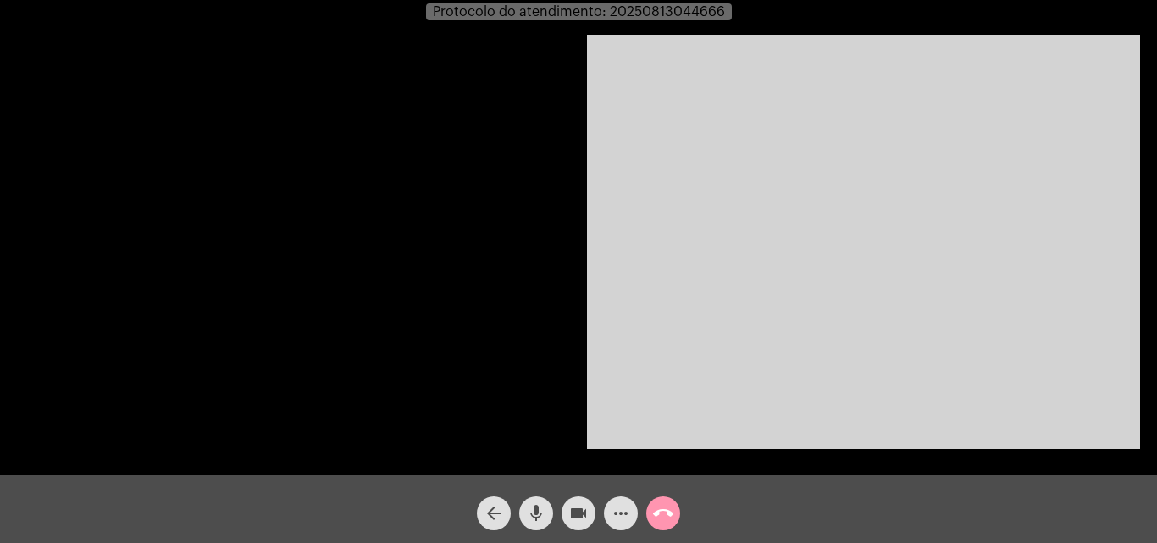
drag, startPoint x: 812, startPoint y: 405, endPoint x: 717, endPoint y: 330, distance: 121.2
click at [812, 405] on video at bounding box center [863, 242] width 553 height 414
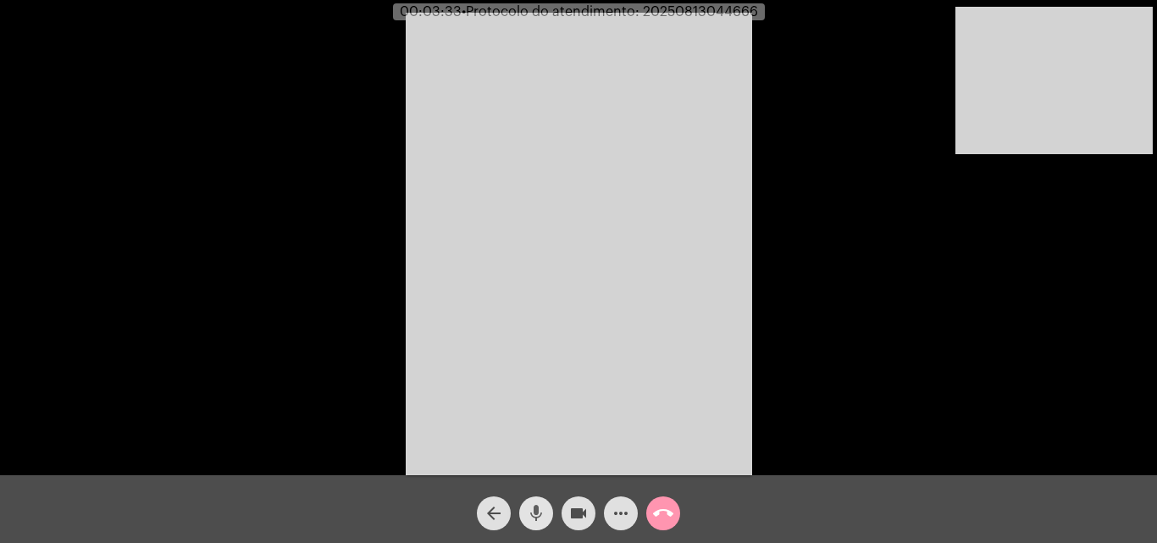
click at [531, 522] on mat-icon "mic" at bounding box center [536, 513] width 20 height 20
click at [572, 508] on mat-icon "videocam" at bounding box center [579, 513] width 20 height 20
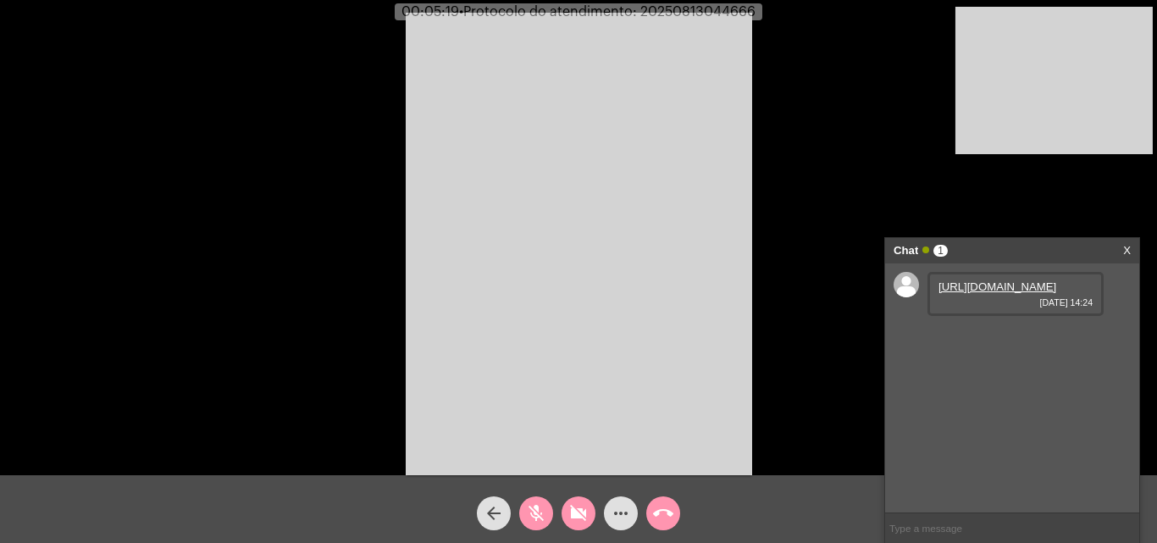
click at [1028, 293] on link "[URL][DOMAIN_NAME]" at bounding box center [998, 286] width 118 height 13
click at [581, 514] on mat-icon "videocam_off" at bounding box center [579, 513] width 20 height 20
click at [538, 519] on mat-icon "mic_off" at bounding box center [536, 513] width 20 height 20
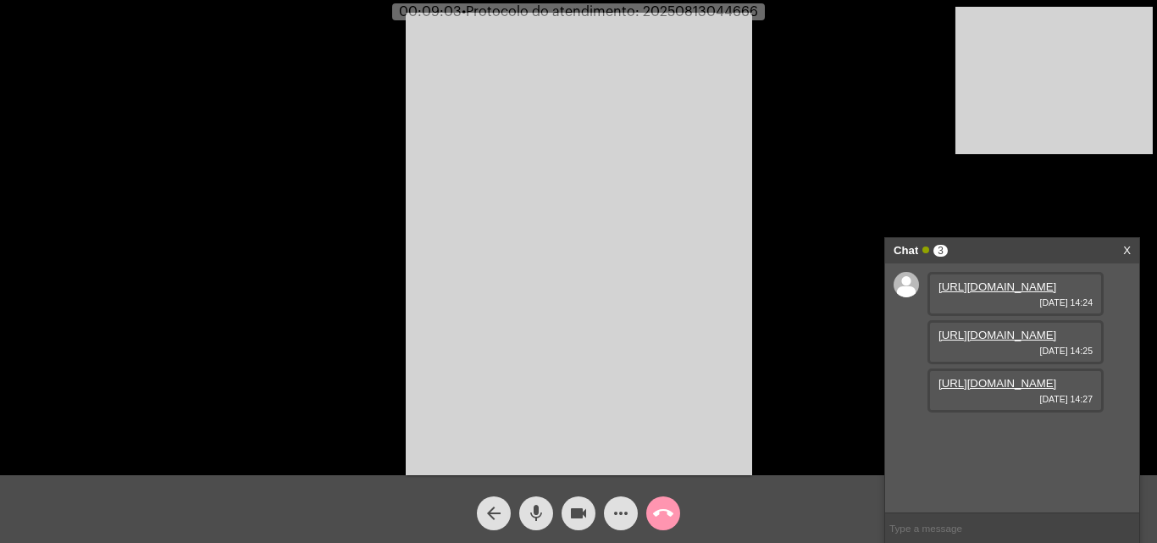
click at [533, 518] on mat-icon "mic" at bounding box center [536, 513] width 20 height 20
drag, startPoint x: 569, startPoint y: 513, endPoint x: 578, endPoint y: 489, distance: 25.2
click at [571, 513] on mat-icon "videocam" at bounding box center [579, 513] width 20 height 20
click at [580, 516] on mat-icon "videocam_off" at bounding box center [579, 513] width 20 height 20
click at [529, 509] on mat-icon "mic_off" at bounding box center [536, 513] width 20 height 20
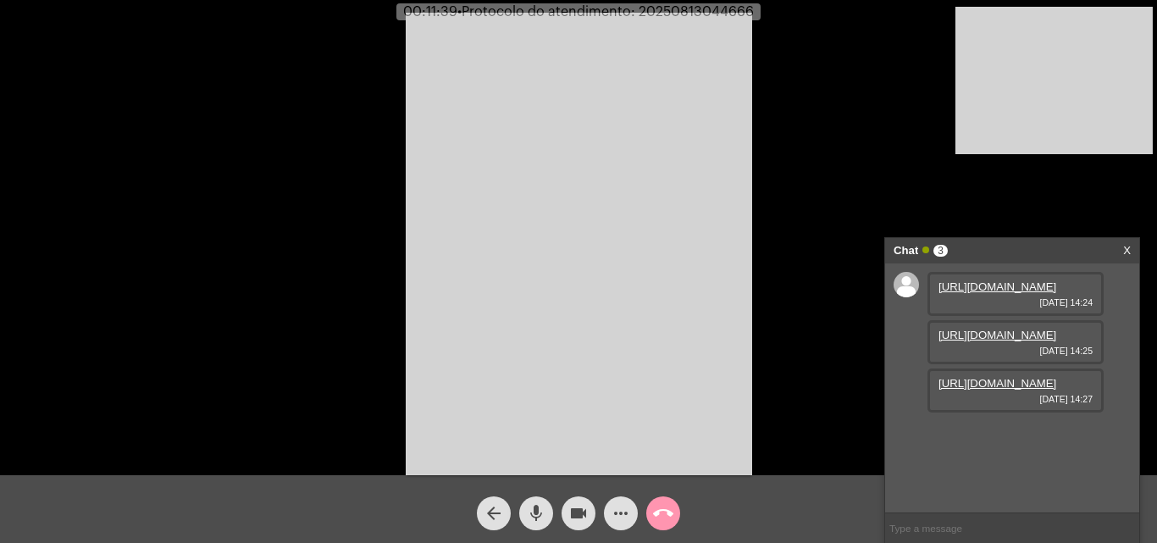
click at [793, 390] on div "Acessando Câmera e Microfone..." at bounding box center [579, 241] width 1154 height 475
click at [547, 513] on button "mic" at bounding box center [536, 514] width 34 height 34
click at [573, 508] on mat-icon "videocam" at bounding box center [579, 513] width 20 height 20
click at [581, 524] on span "videocam_off" at bounding box center [579, 514] width 20 height 34
click at [549, 515] on button "mic_off" at bounding box center [536, 514] width 34 height 34
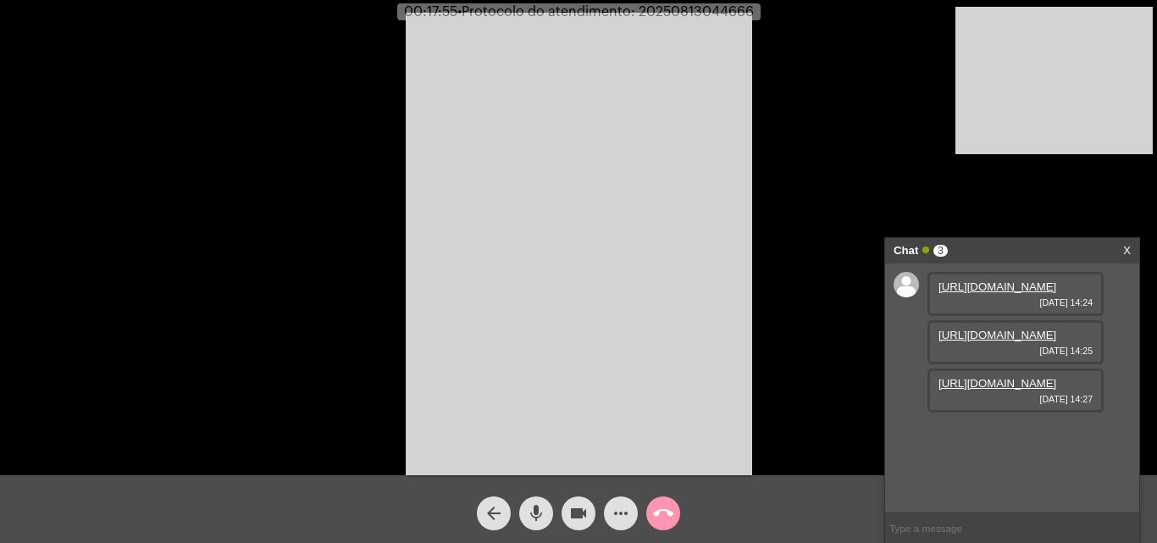
scroll to position [14, 0]
click at [998, 341] on link "[URL][DOMAIN_NAME]" at bounding box center [998, 335] width 118 height 13
click at [994, 390] on link "[URL][DOMAIN_NAME]" at bounding box center [998, 383] width 118 height 13
click at [620, 506] on mat-icon "more_horiz" at bounding box center [621, 513] width 20 height 20
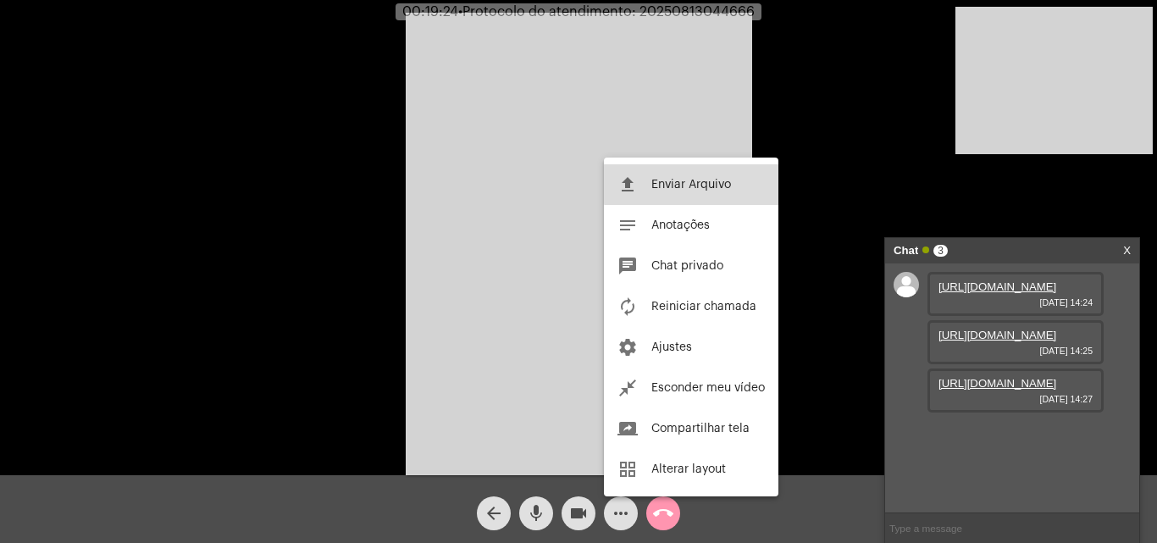
click at [710, 174] on button "file_upload Enviar Arquivo" at bounding box center [691, 184] width 175 height 41
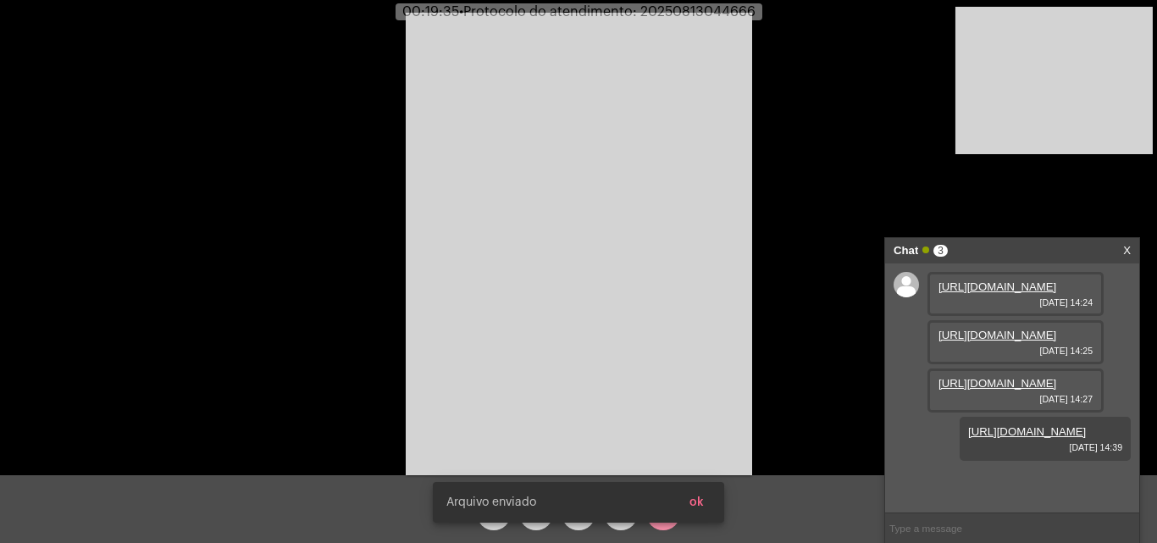
scroll to position [101, 0]
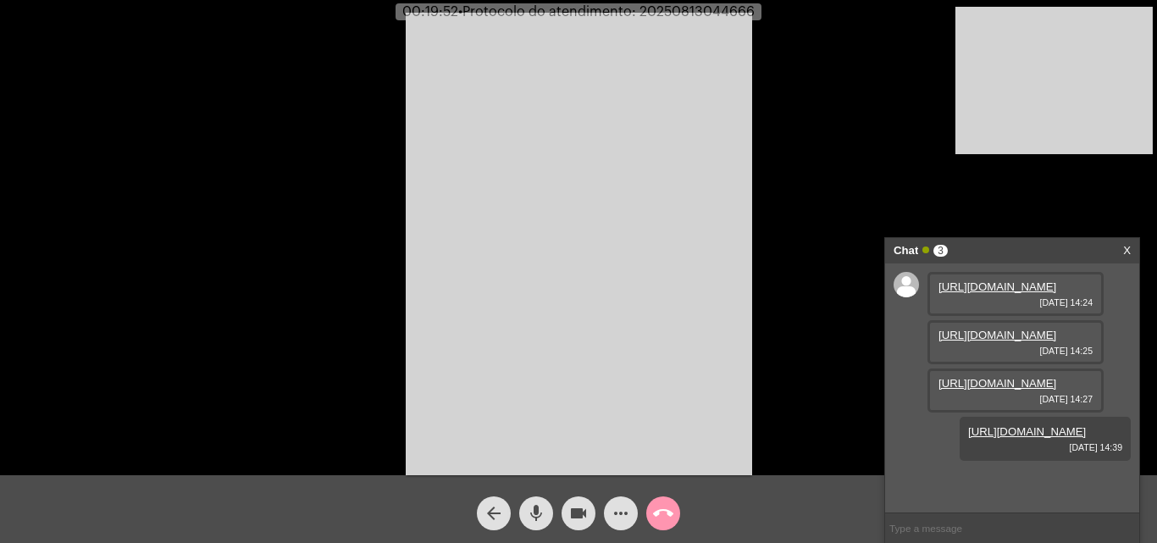
click at [995, 385] on link "[URL][DOMAIN_NAME]" at bounding box center [998, 383] width 118 height 13
click at [546, 508] on mat-icon "mic" at bounding box center [536, 513] width 20 height 20
click at [574, 513] on mat-icon "videocam" at bounding box center [579, 513] width 20 height 20
click at [565, 513] on button "videocam_off" at bounding box center [579, 514] width 34 height 34
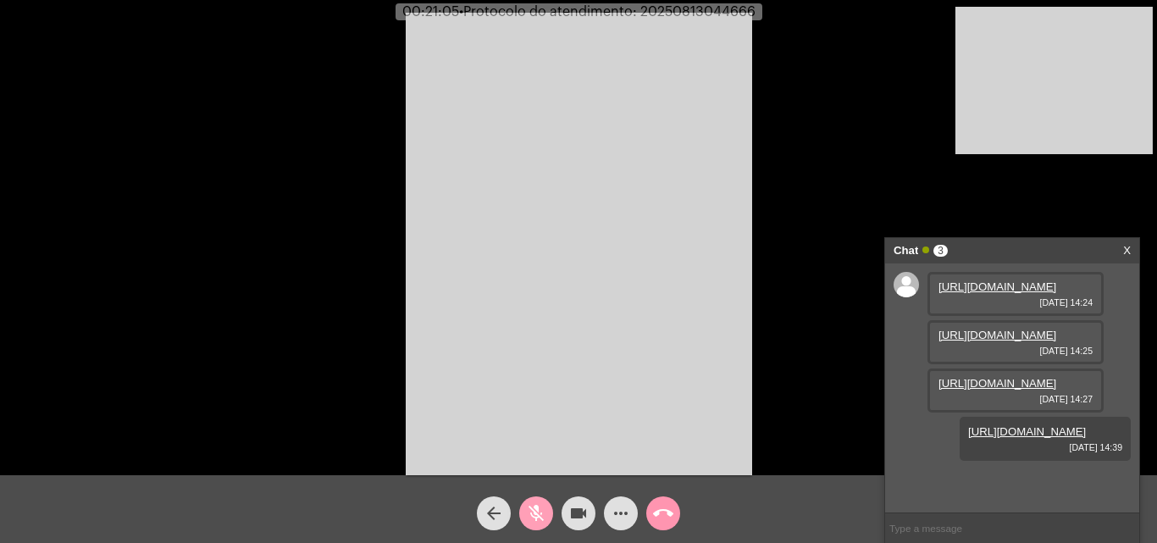
click at [541, 508] on mat-icon "mic_off" at bounding box center [536, 513] width 20 height 20
click at [536, 502] on span "mic" at bounding box center [536, 514] width 20 height 34
click at [537, 504] on mat-icon "mic_off" at bounding box center [536, 513] width 20 height 20
click at [538, 506] on mat-icon "mic" at bounding box center [536, 513] width 20 height 20
click at [538, 513] on mat-icon "mic_off" at bounding box center [536, 513] width 20 height 20
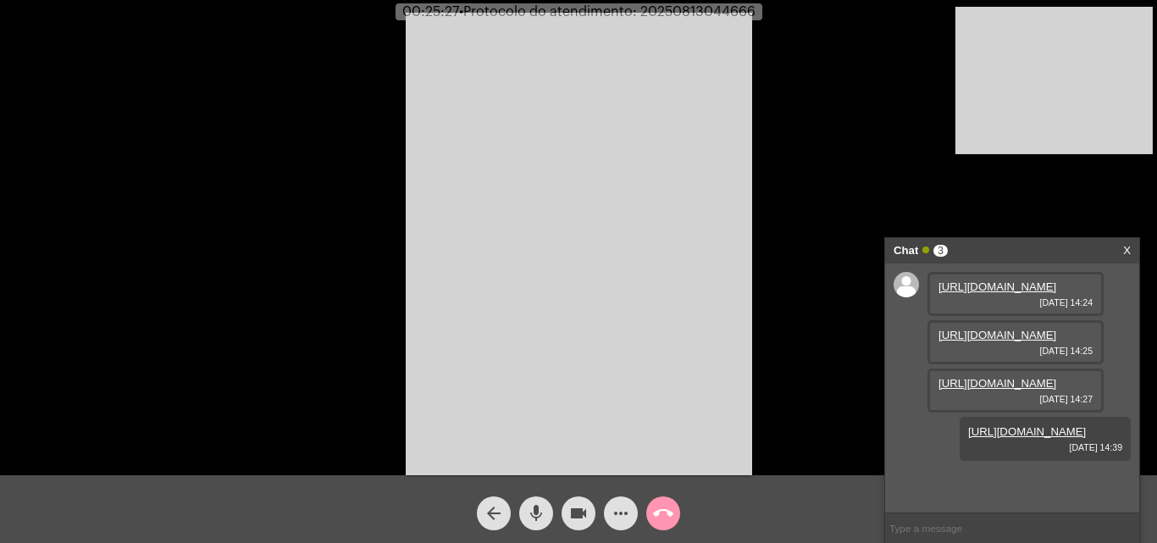
click at [623, 506] on mat-icon "more_horiz" at bounding box center [621, 513] width 20 height 20
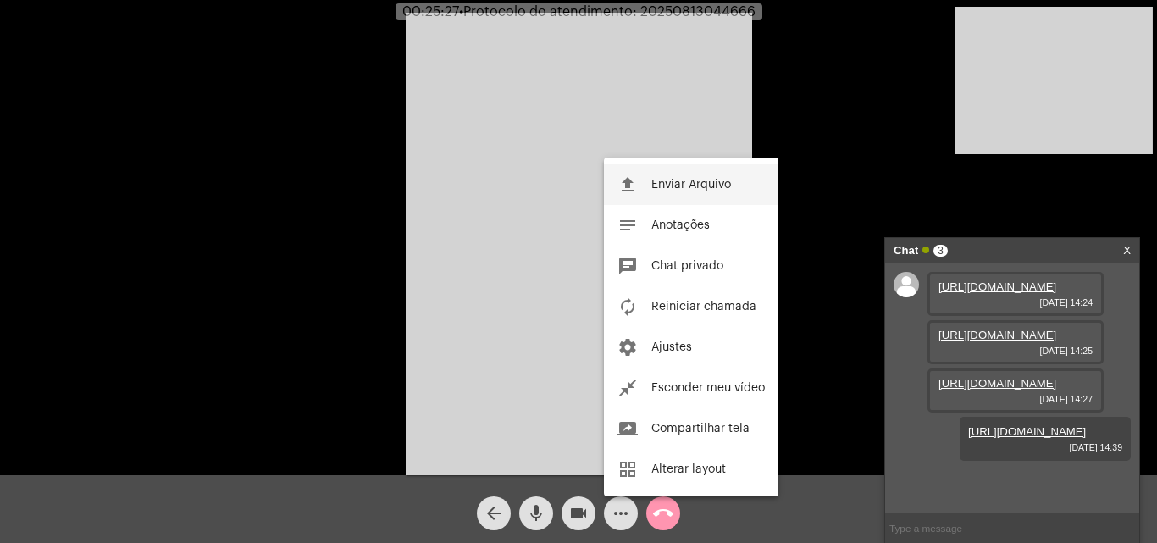
click at [663, 186] on span "Enviar Arquivo" at bounding box center [692, 185] width 80 height 12
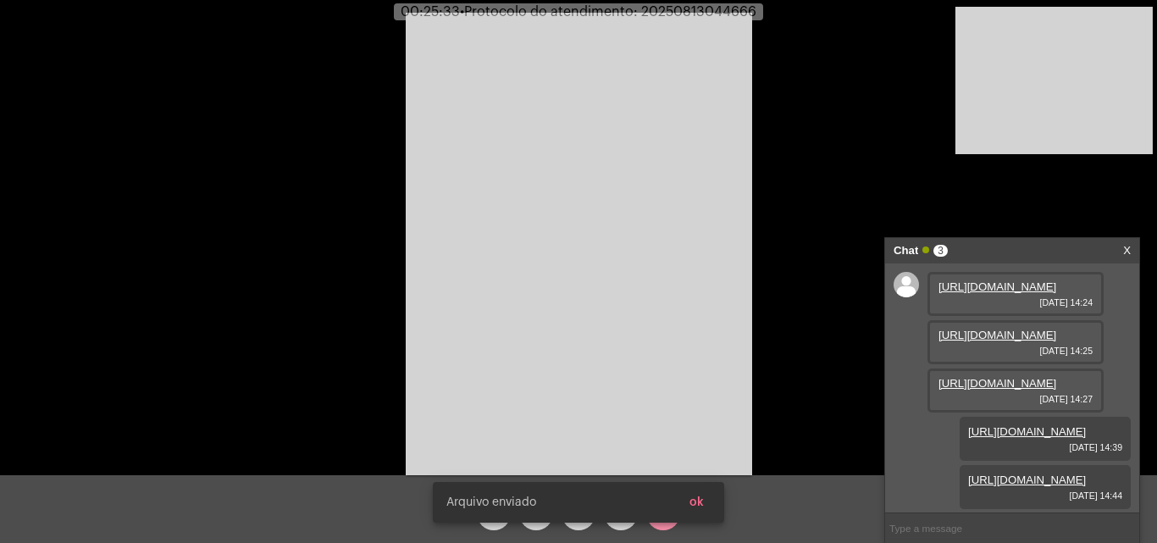
scroll to position [187, 0]
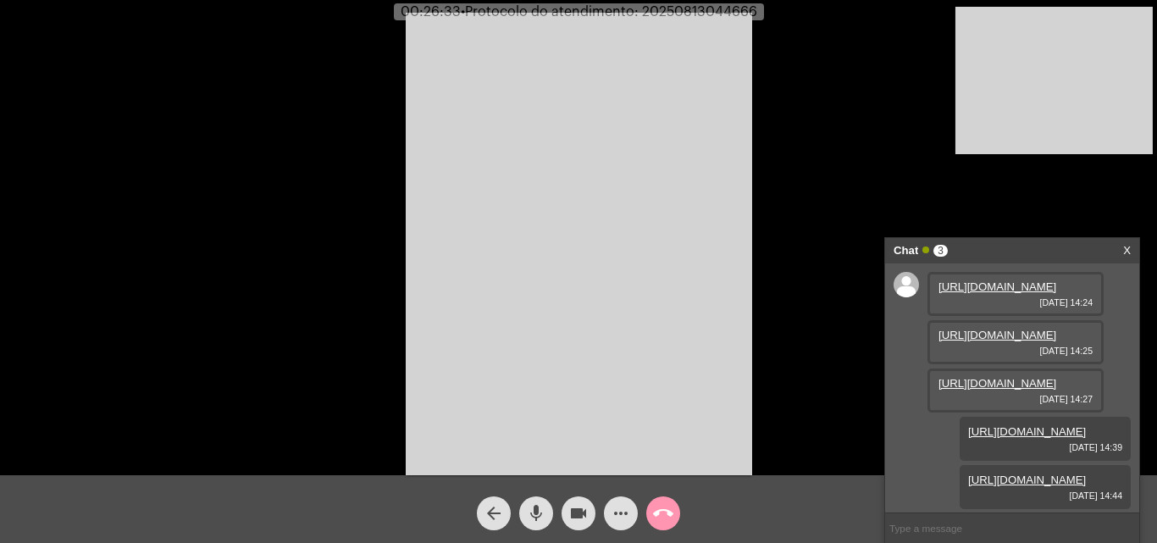
click at [530, 498] on span "mic" at bounding box center [536, 514] width 20 height 34
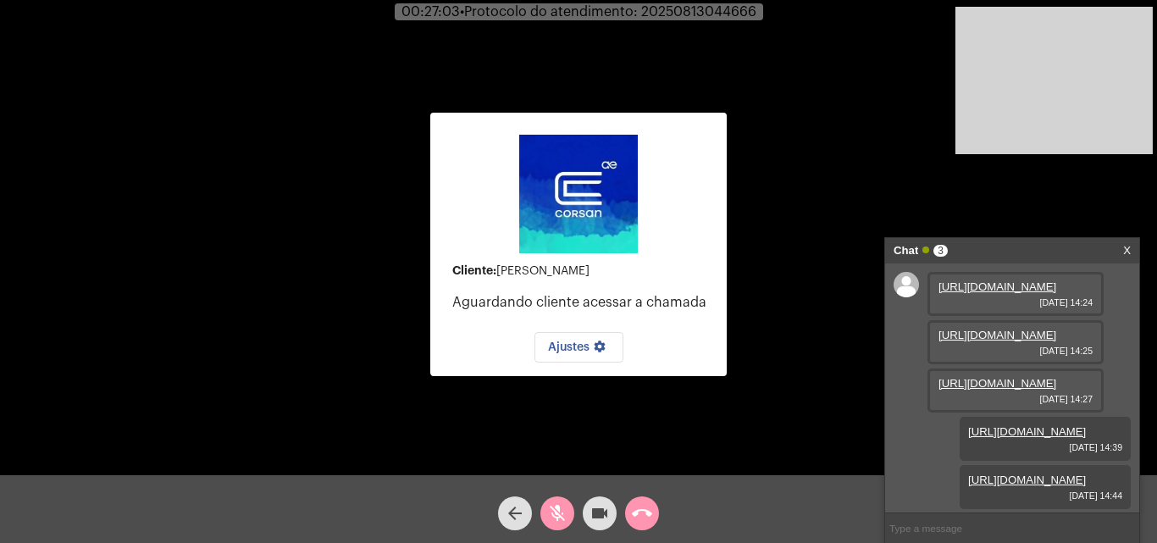
click at [596, 514] on mat-icon "videocam" at bounding box center [600, 513] width 20 height 20
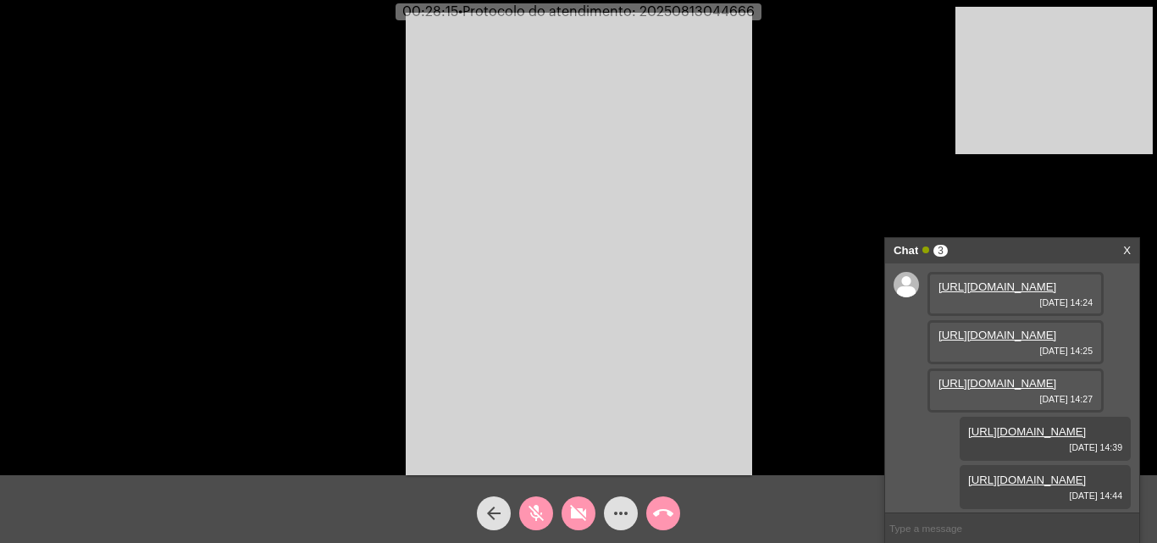
click at [570, 511] on mat-icon "videocam_off" at bounding box center [579, 513] width 20 height 20
click at [570, 511] on mat-icon "videocam" at bounding box center [579, 513] width 20 height 20
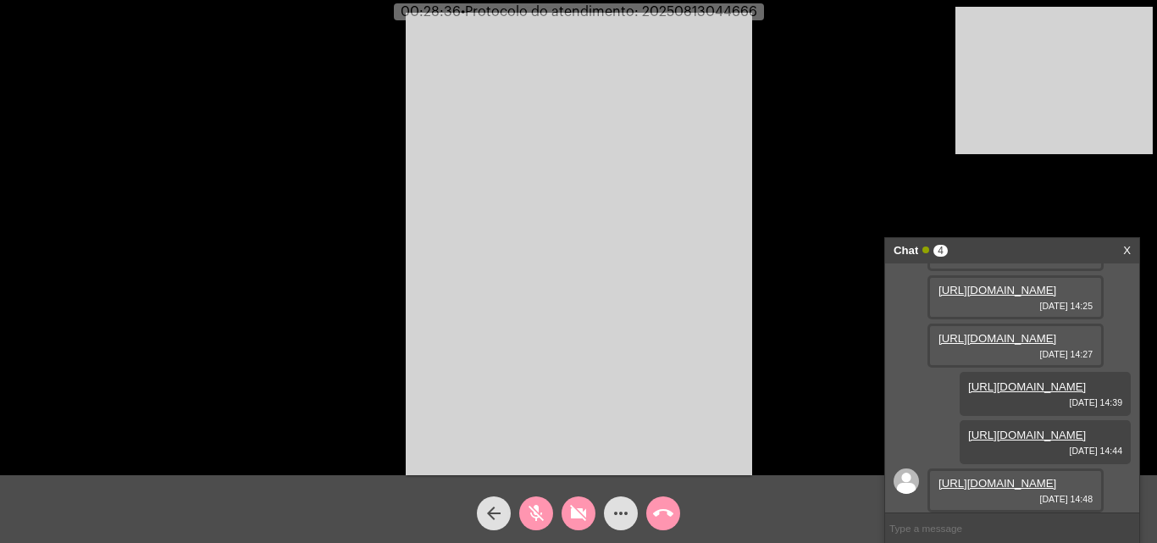
scroll to position [274, 0]
click at [527, 505] on mat-icon "mic_off" at bounding box center [536, 513] width 20 height 20
click at [535, 511] on mat-icon "mic" at bounding box center [536, 513] width 20 height 20
click at [984, 477] on link "[URL][DOMAIN_NAME]" at bounding box center [998, 483] width 118 height 13
click at [539, 505] on mat-icon "mic_off" at bounding box center [536, 513] width 20 height 20
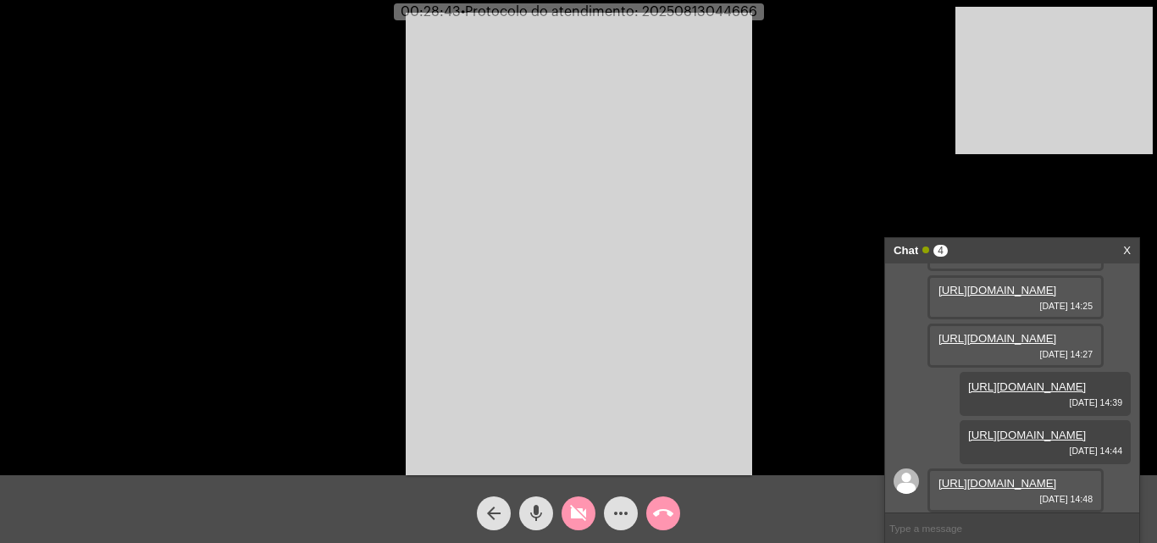
click at [539, 507] on mat-icon "mic" at bounding box center [536, 513] width 20 height 20
click at [526, 509] on button "mic_off" at bounding box center [536, 514] width 34 height 34
click at [541, 516] on mat-icon "mic" at bounding box center [536, 513] width 20 height 20
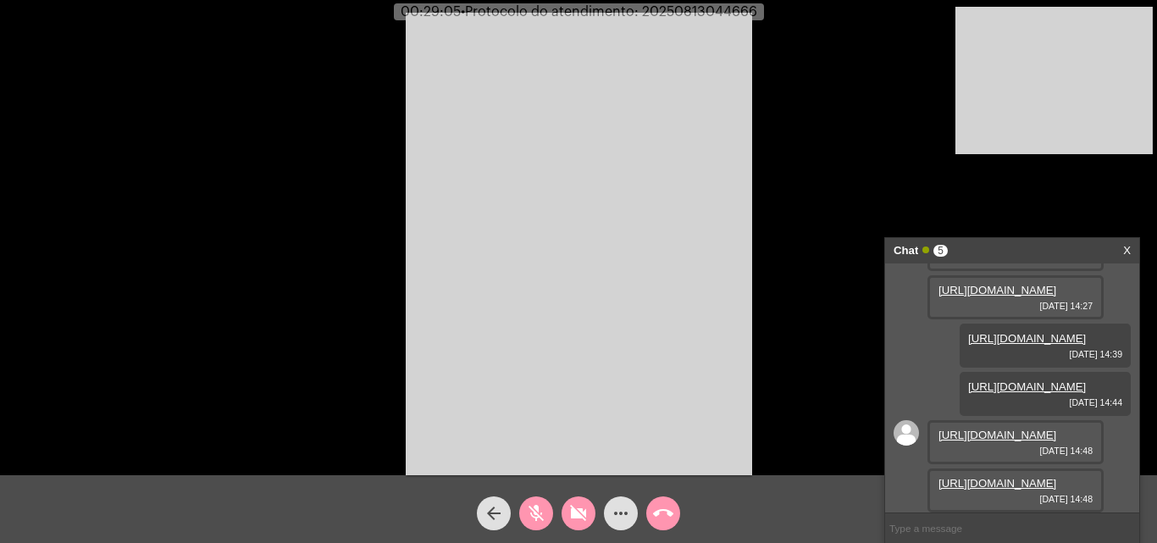
scroll to position [360, 0]
click at [995, 477] on link "[URL][DOMAIN_NAME]" at bounding box center [998, 483] width 118 height 13
click at [541, 505] on mat-icon "mic_off" at bounding box center [536, 513] width 20 height 20
click at [577, 515] on mat-icon "videocam_off" at bounding box center [579, 513] width 20 height 20
click at [542, 515] on mat-icon "mic" at bounding box center [536, 513] width 20 height 20
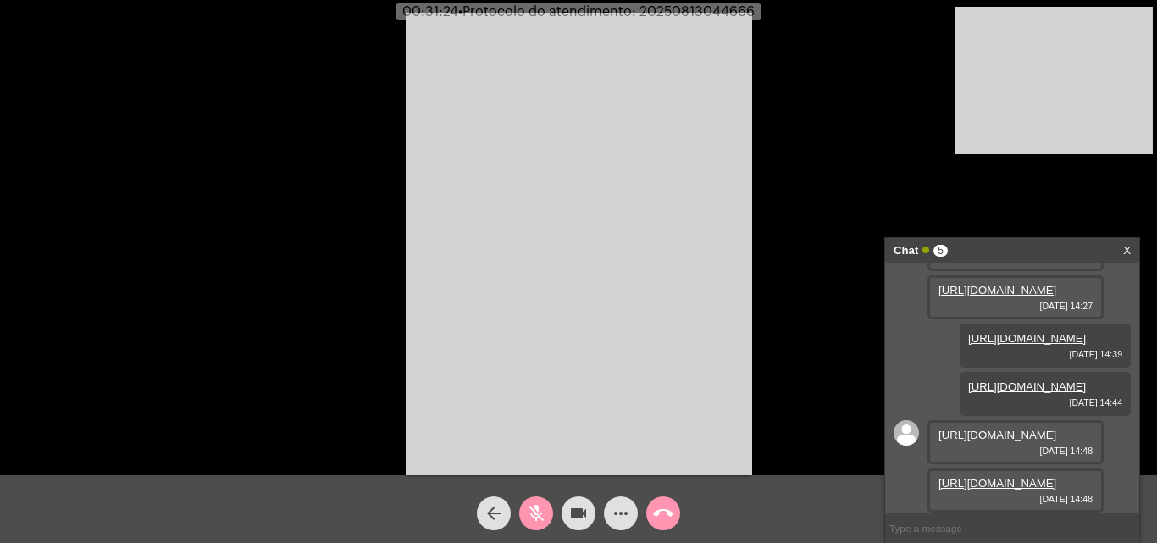
click at [577, 509] on mat-icon "videocam" at bounding box center [579, 513] width 20 height 20
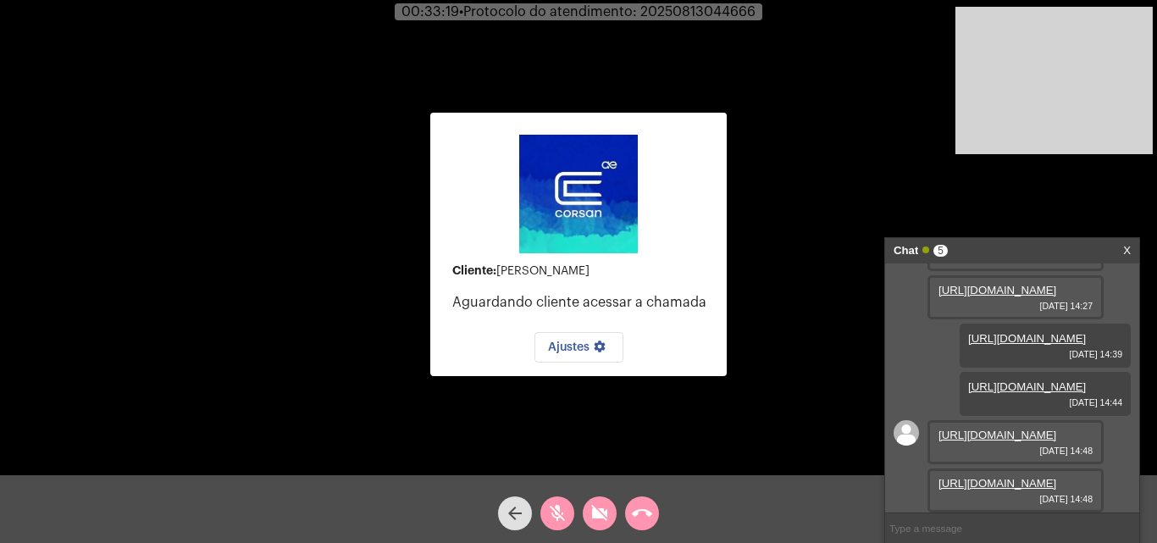
click at [699, 10] on span "• Protocolo do atendimento: 20250813044666" at bounding box center [607, 12] width 297 height 14
copy span "20250813044666"
click at [857, 34] on div "Cliente: [PERSON_NAME] Aguardando cliente acessar a chamada Ajustes settings Ac…" at bounding box center [579, 241] width 1154 height 475
click at [559, 504] on mat-icon "mic_off" at bounding box center [557, 513] width 20 height 20
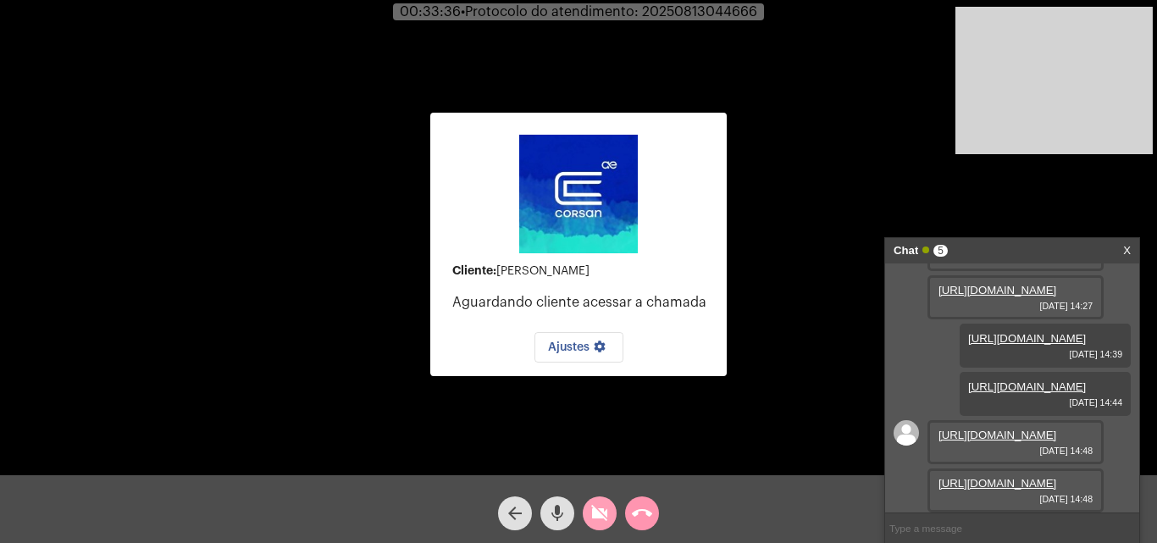
click at [595, 502] on span "videocam_off" at bounding box center [600, 514] width 20 height 34
click at [635, 504] on mat-icon "call_end" at bounding box center [642, 513] width 20 height 20
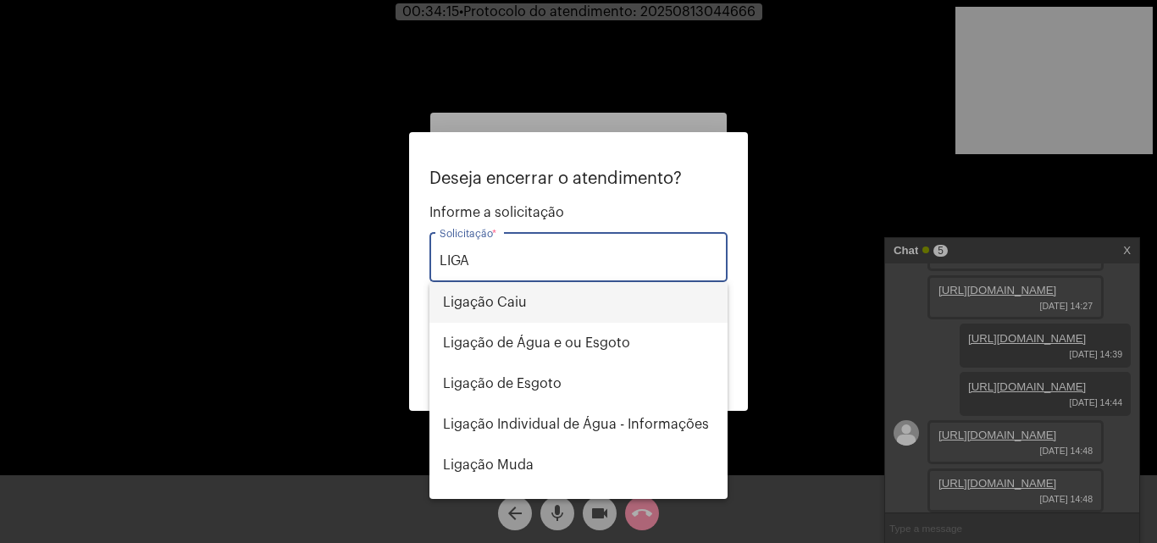
click at [532, 297] on span "Ligação Caiu" at bounding box center [578, 302] width 271 height 41
type input "Ligação Caiu"
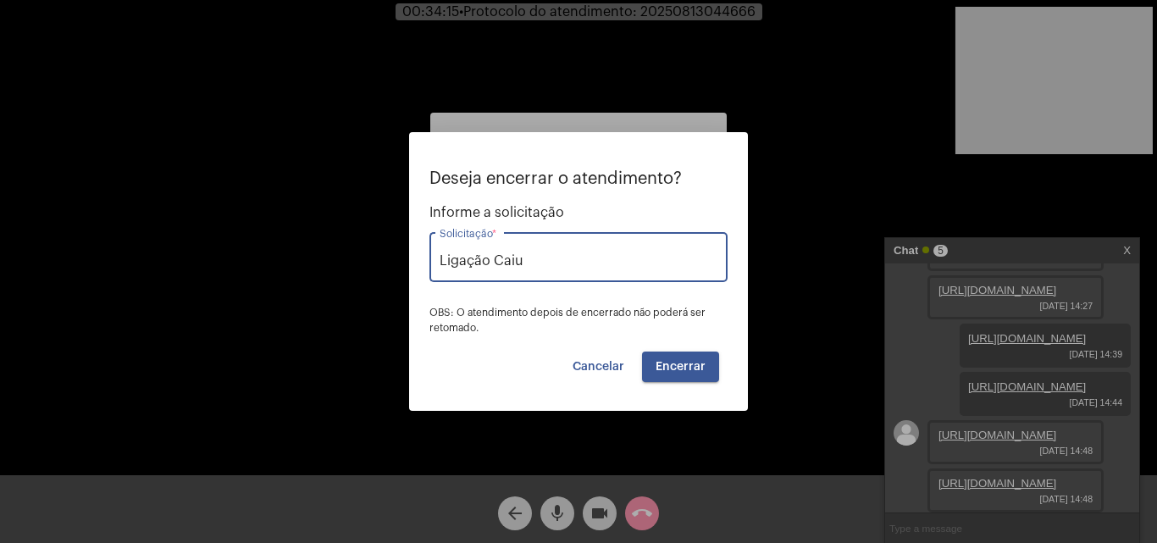
click at [683, 368] on span "Encerrar" at bounding box center [681, 367] width 50 height 12
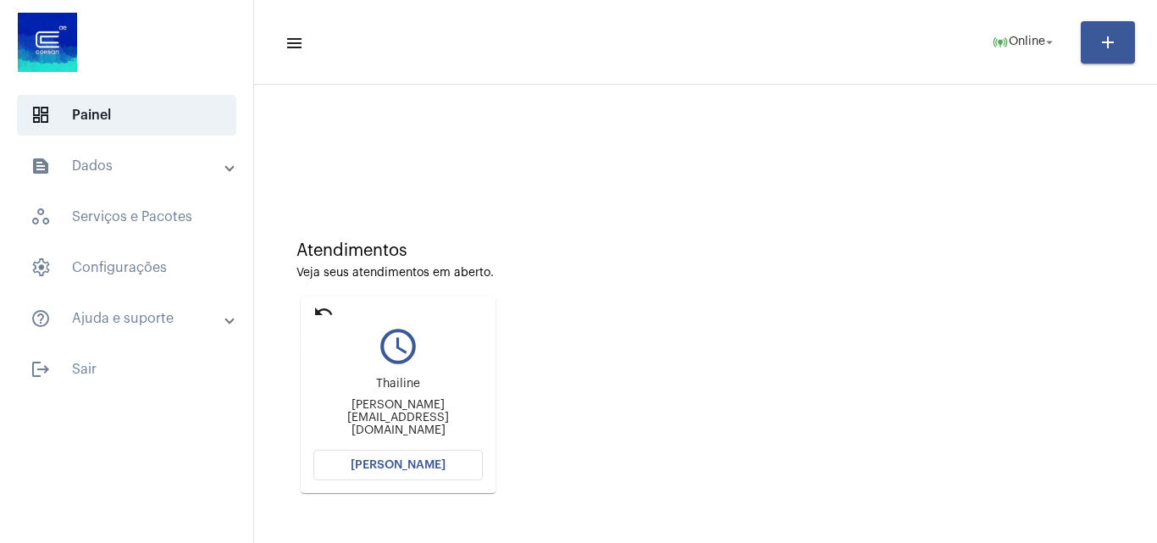
click at [321, 302] on mat-icon "undo" at bounding box center [324, 312] width 20 height 20
click at [322, 310] on mat-icon "undo" at bounding box center [324, 312] width 20 height 20
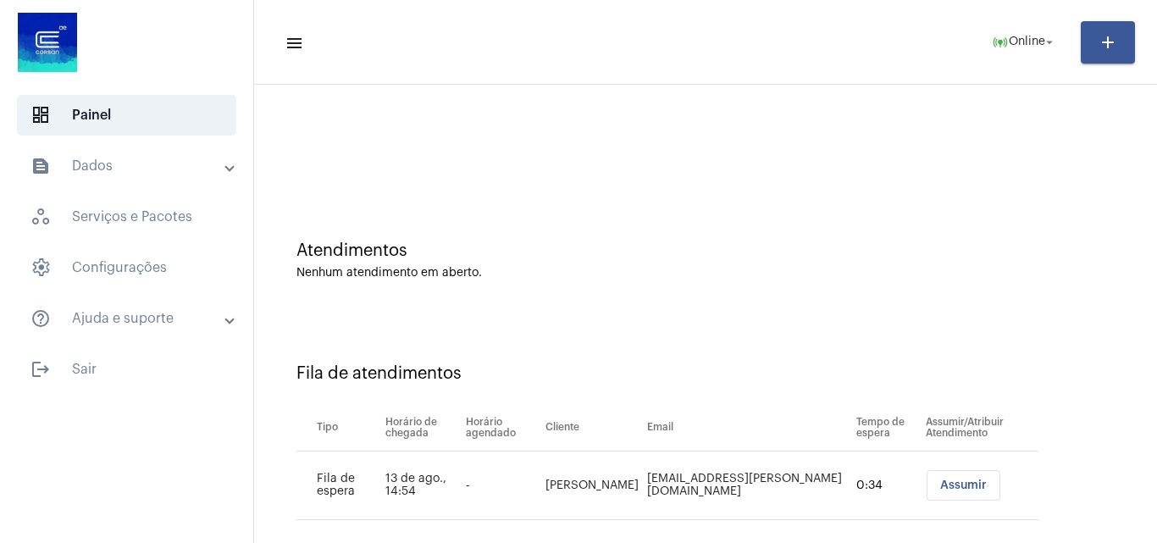
click at [927, 492] on button "Assumir" at bounding box center [964, 485] width 74 height 31
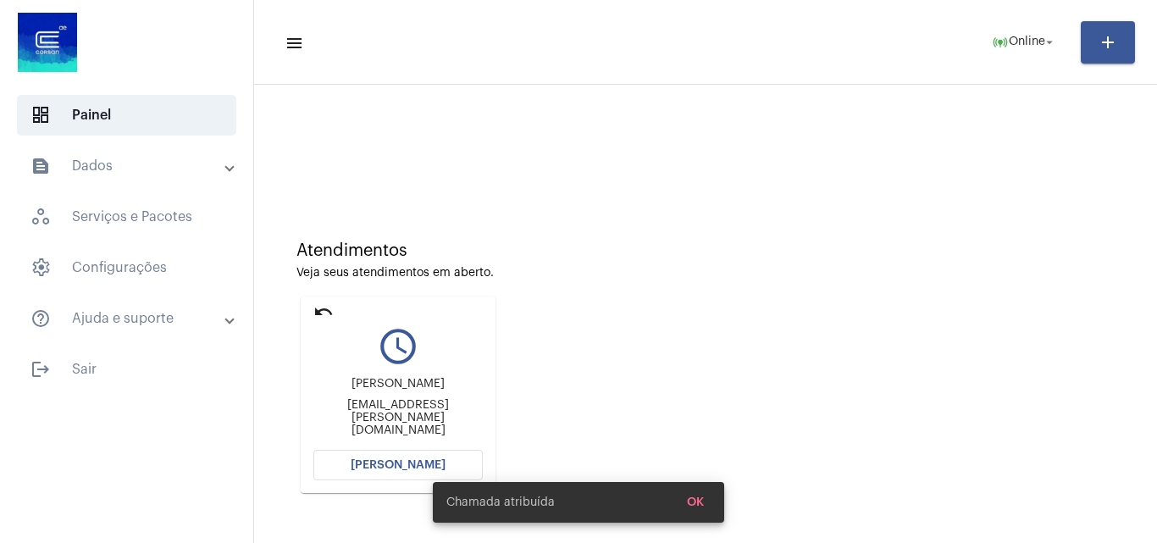
click at [427, 477] on div "Chamada atribuída OK" at bounding box center [579, 502] width 332 height 81
click at [420, 472] on div "Chamada atribuída OK" at bounding box center [579, 502] width 332 height 81
click at [414, 469] on div "Chamada atribuída OK" at bounding box center [579, 502] width 332 height 81
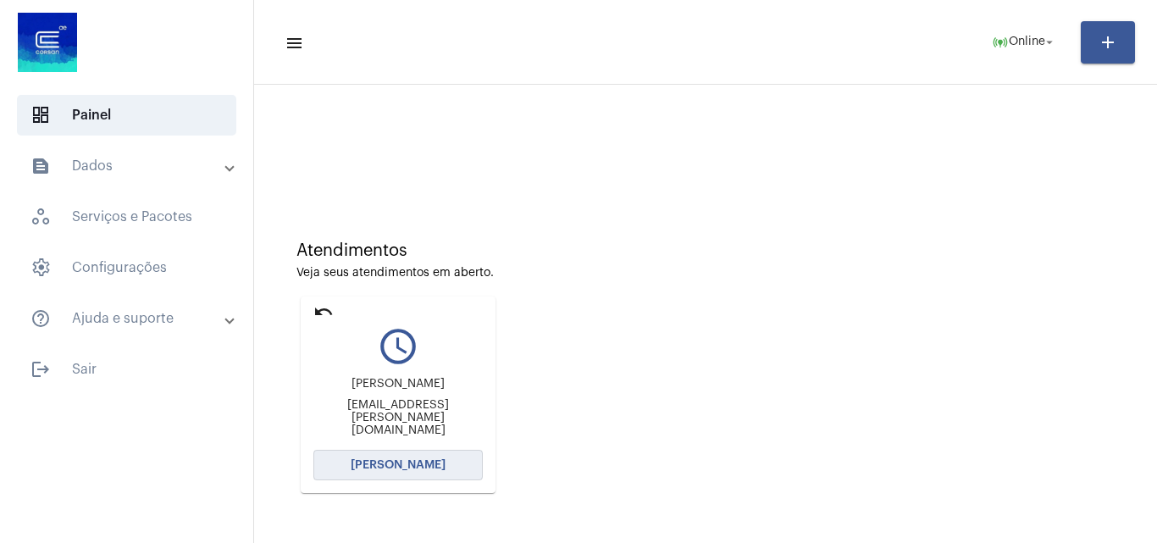
click at [410, 466] on span "[PERSON_NAME]" at bounding box center [398, 465] width 95 height 12
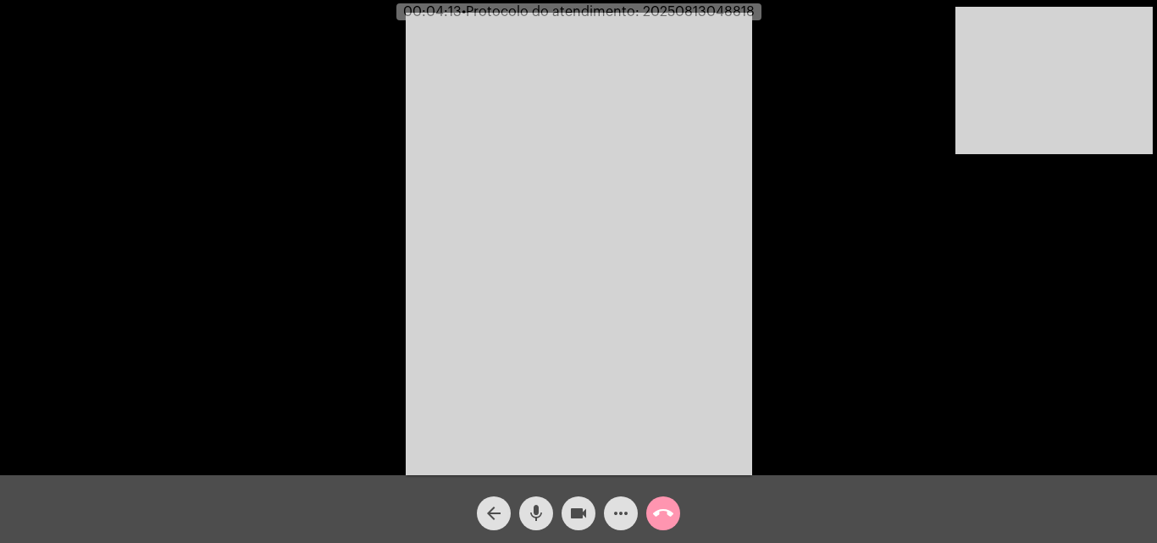
click at [653, 516] on mat-icon "call_end" at bounding box center [663, 513] width 20 height 20
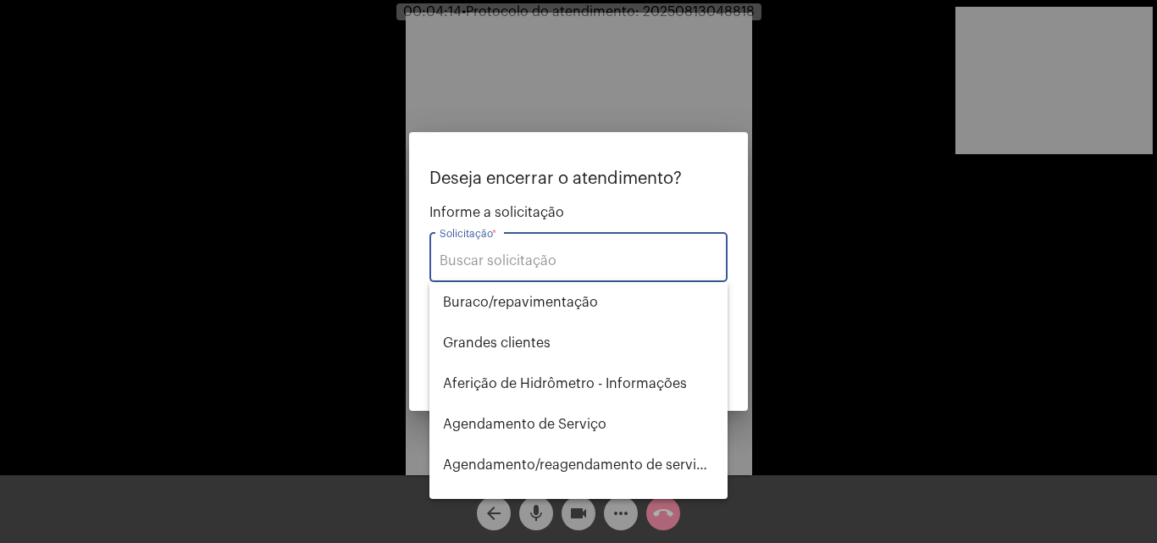
click at [566, 281] on div "Solicitação *" at bounding box center [579, 255] width 278 height 53
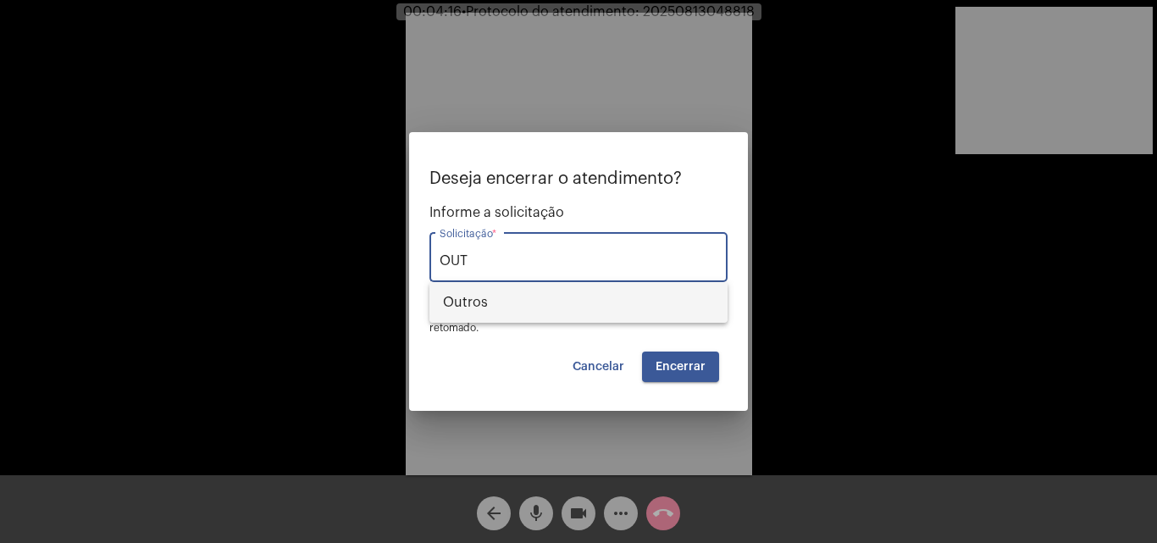
click at [566, 304] on span "Outros" at bounding box center [578, 302] width 271 height 41
type input "Outros"
click at [672, 363] on span "Encerrar" at bounding box center [681, 367] width 50 height 12
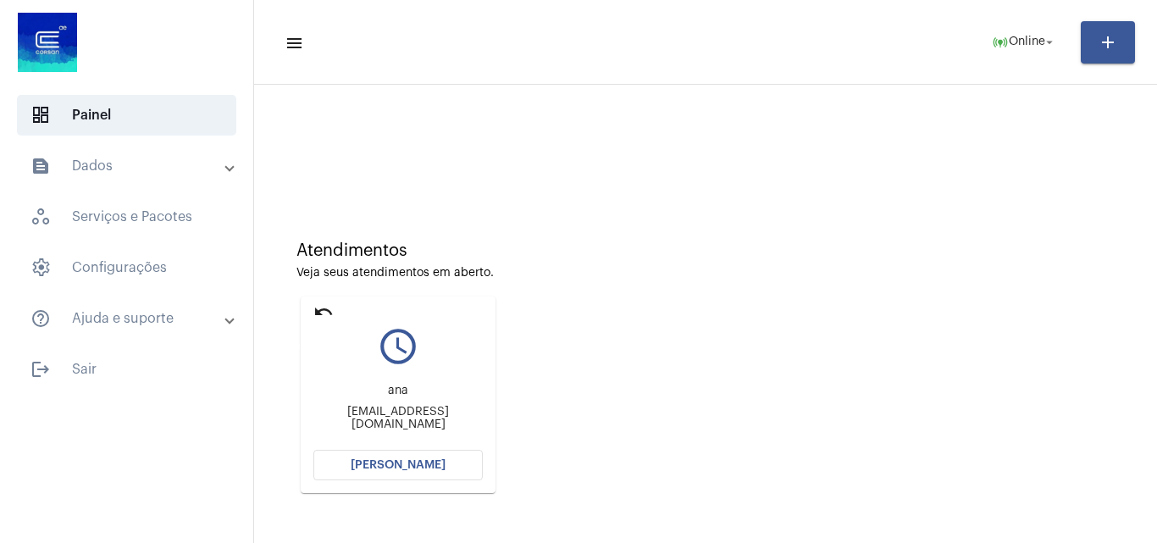
click at [330, 310] on mat-icon "undo" at bounding box center [324, 312] width 20 height 20
click at [316, 313] on mat-icon "undo" at bounding box center [324, 312] width 20 height 20
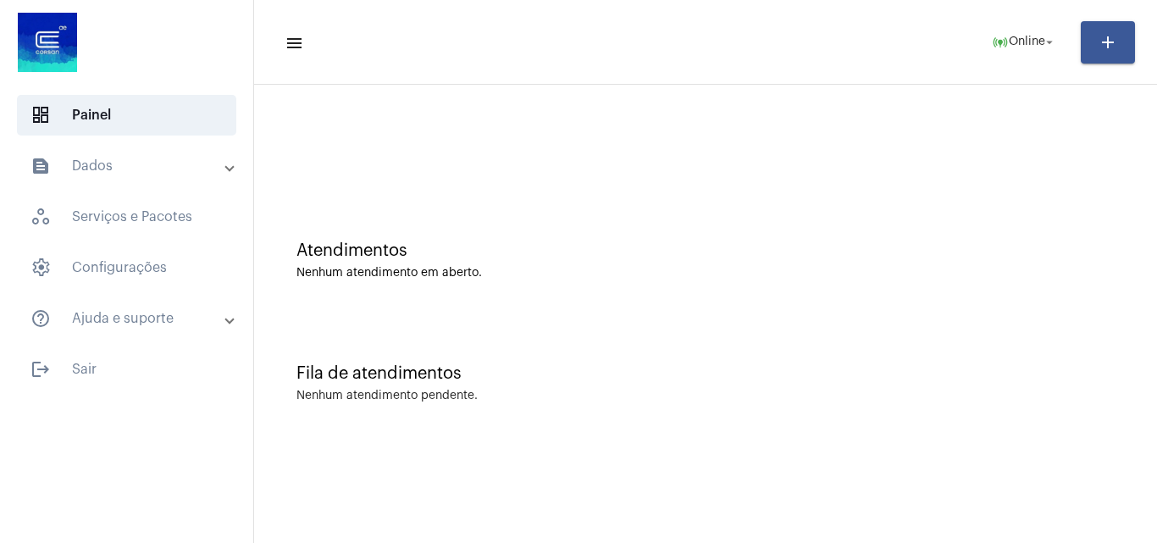
click at [155, 165] on mat-panel-title "text_snippet_outlined Dados" at bounding box center [129, 166] width 196 height 20
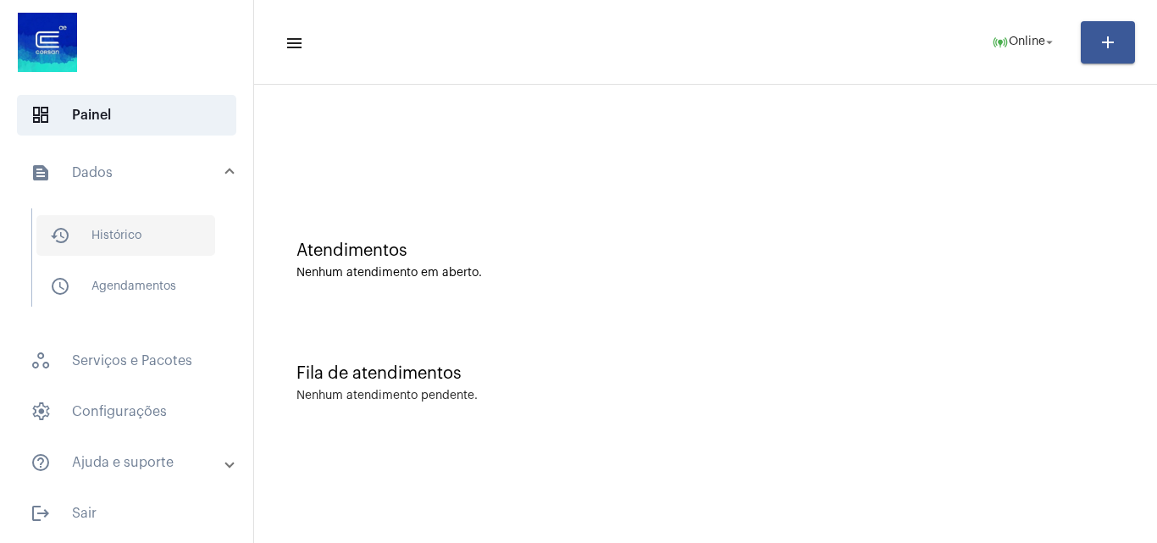
click at [155, 236] on span "history_outlined Histórico" at bounding box center [125, 235] width 179 height 41
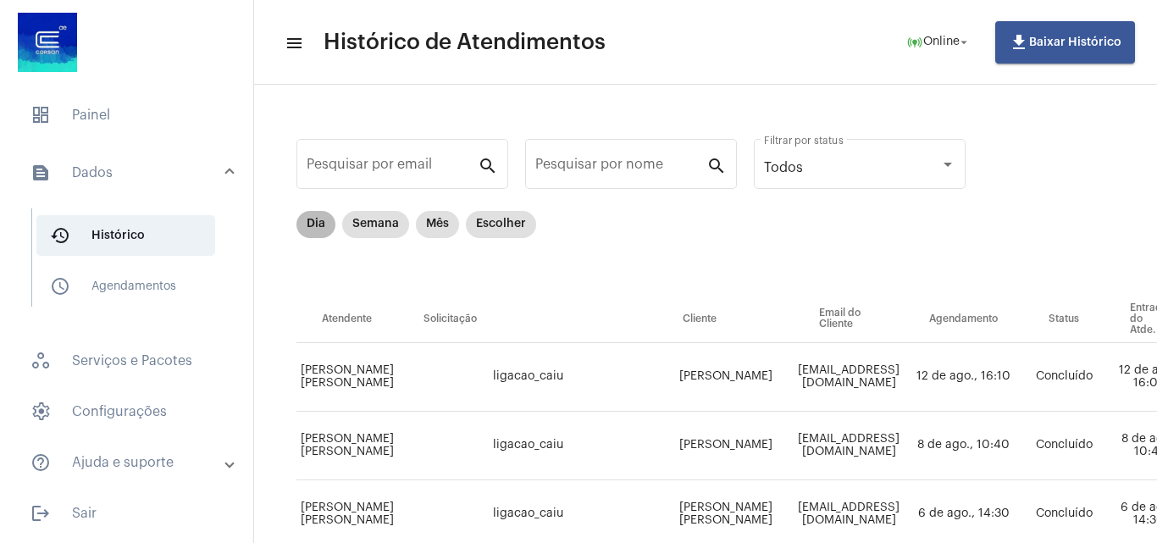
click at [307, 219] on mat-chip "Dia" at bounding box center [316, 224] width 39 height 27
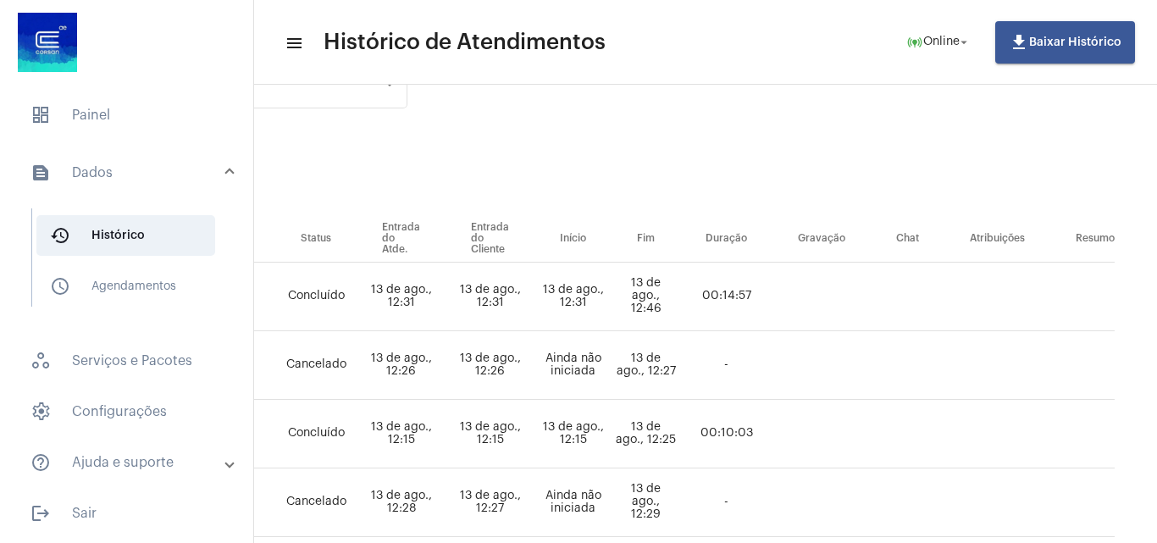
scroll to position [0, 685]
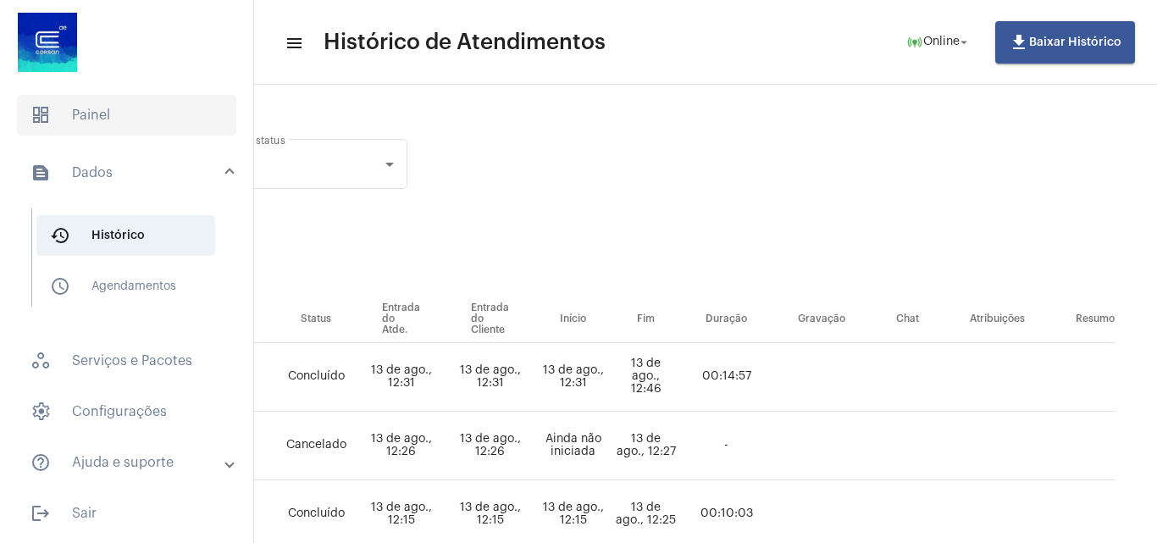
click at [157, 116] on span "dashboard Painel" at bounding box center [126, 115] width 219 height 41
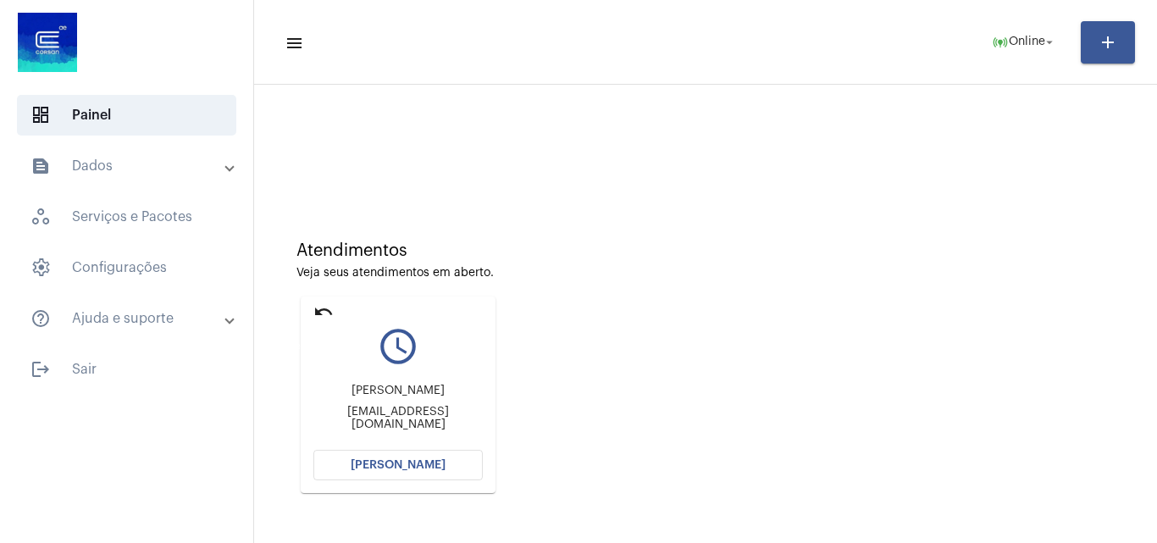
click at [327, 308] on mat-icon "undo" at bounding box center [324, 312] width 20 height 20
click at [313, 308] on mat-card "undo query_builder [PERSON_NAME] [PERSON_NAME][EMAIL_ADDRESS][DOMAIN_NAME] [PER…" at bounding box center [398, 395] width 195 height 197
click at [327, 307] on mat-icon "undo" at bounding box center [324, 312] width 20 height 20
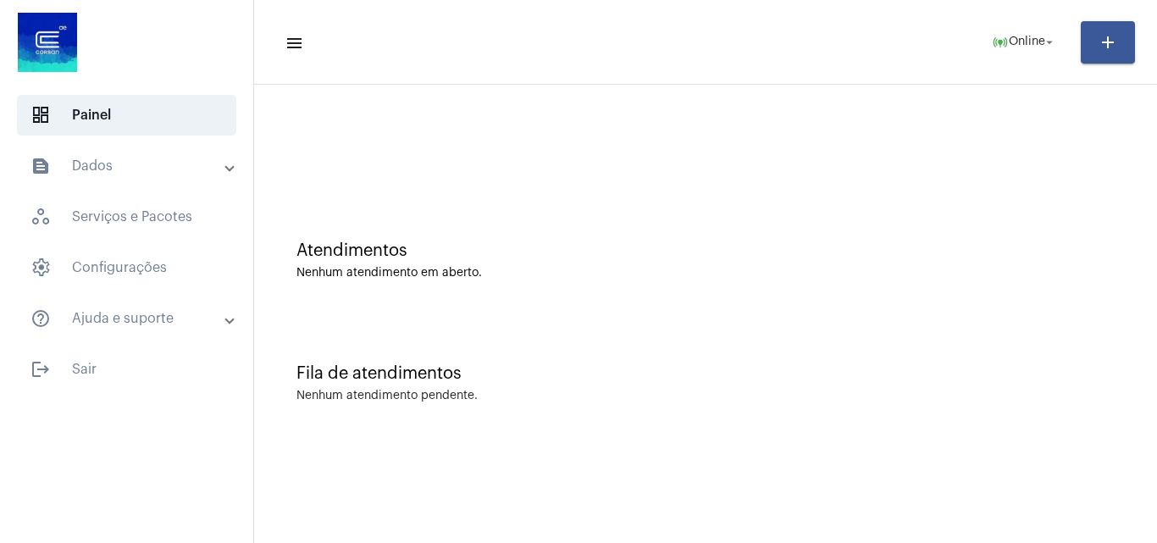
click at [326, 304] on div "Atendimentos Nenhum atendimento em aberto." at bounding box center [706, 252] width 886 height 123
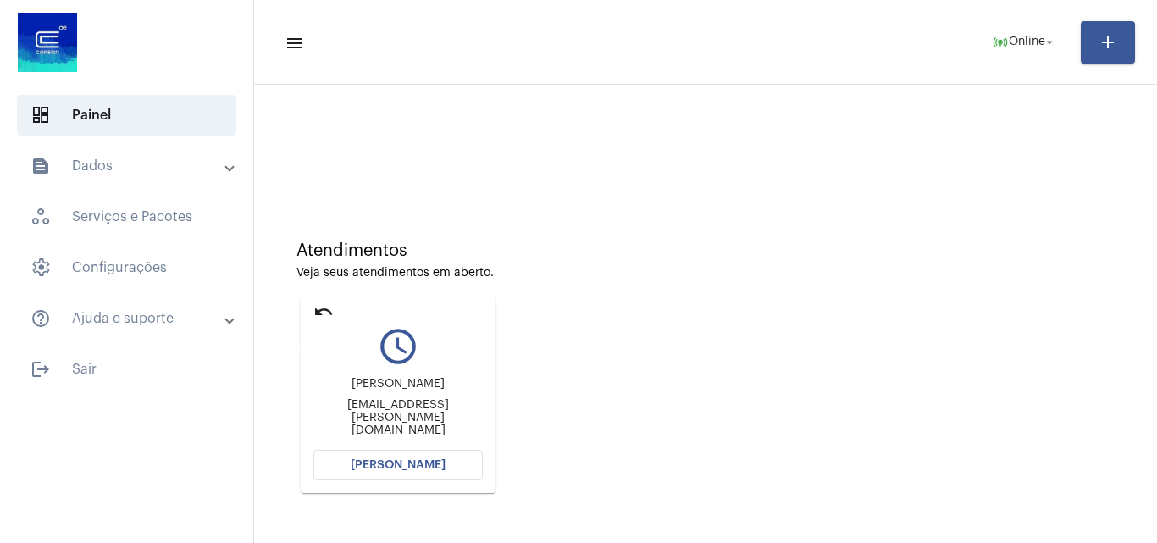
click at [329, 307] on mat-icon "undo" at bounding box center [324, 312] width 20 height 20
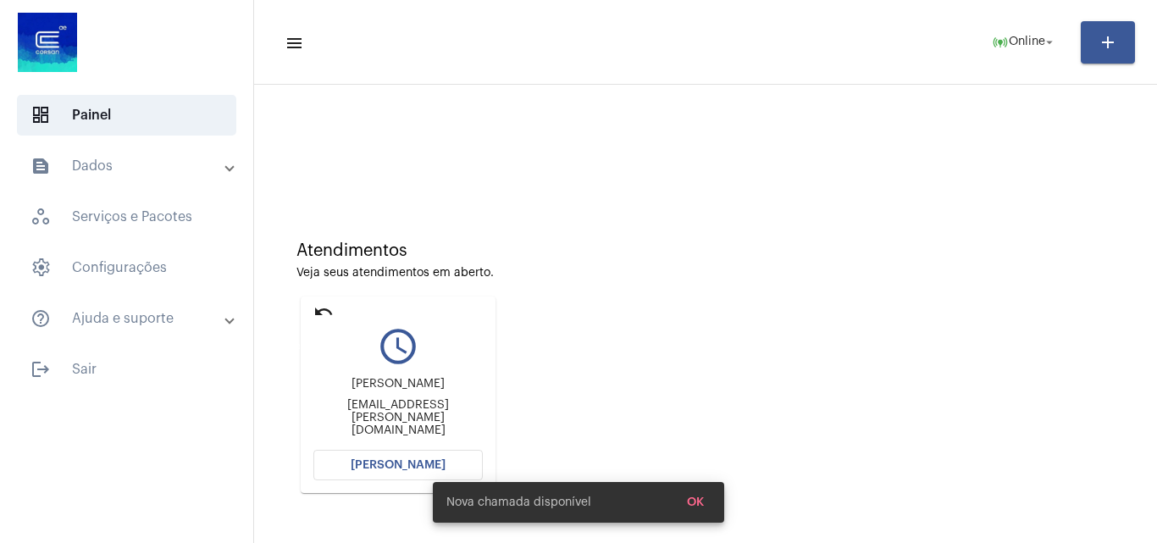
click at [325, 305] on mat-icon "undo" at bounding box center [324, 312] width 20 height 20
click at [321, 307] on mat-icon "undo" at bounding box center [324, 312] width 20 height 20
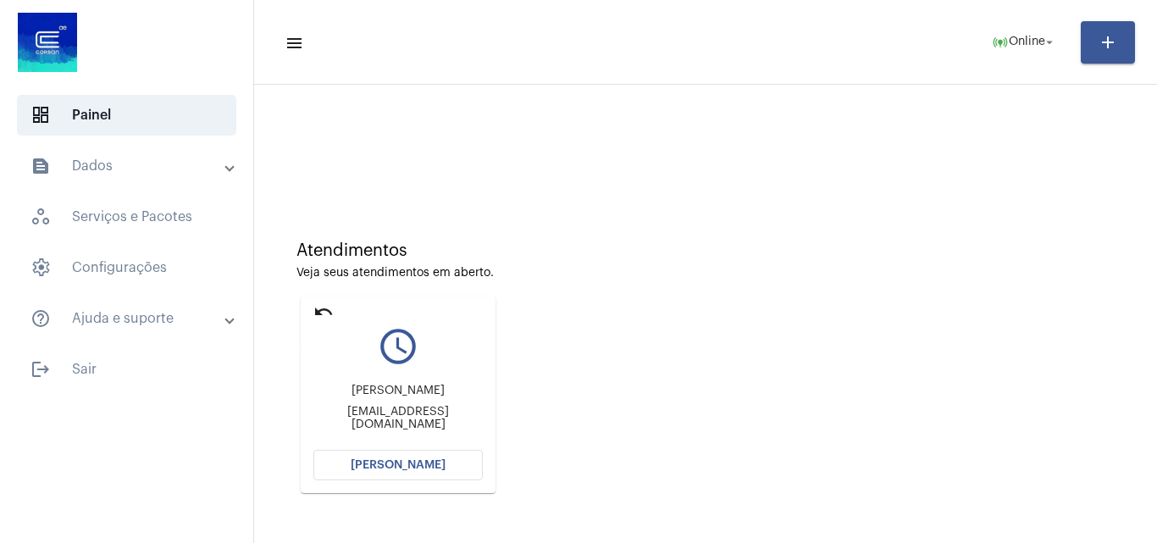
click at [327, 310] on mat-icon "undo" at bounding box center [324, 312] width 20 height 20
click at [325, 308] on mat-icon "undo" at bounding box center [324, 312] width 20 height 20
click at [325, 305] on mat-icon "undo" at bounding box center [324, 312] width 20 height 20
click at [326, 308] on mat-icon "undo" at bounding box center [324, 312] width 20 height 20
click at [321, 312] on mat-icon "undo" at bounding box center [324, 312] width 20 height 20
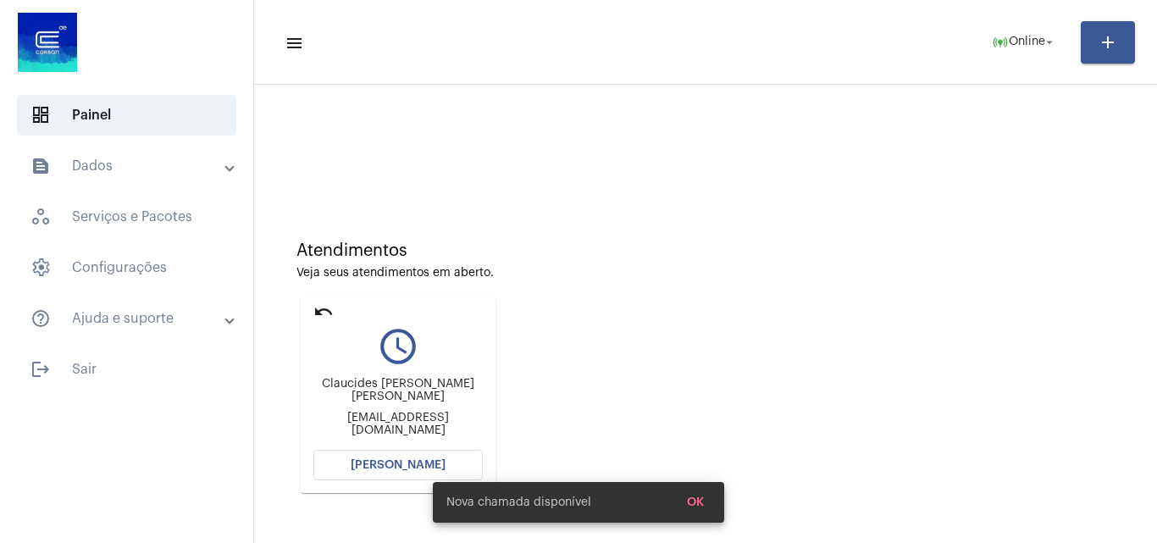
click at [324, 305] on mat-icon "undo" at bounding box center [324, 312] width 20 height 20
click at [322, 310] on mat-icon "undo" at bounding box center [324, 312] width 20 height 20
click at [324, 299] on mat-card "undo query_builder Claucides Mendes [PERSON_NAME] [EMAIL_ADDRESS][DOMAIN_NAME] …" at bounding box center [398, 395] width 195 height 197
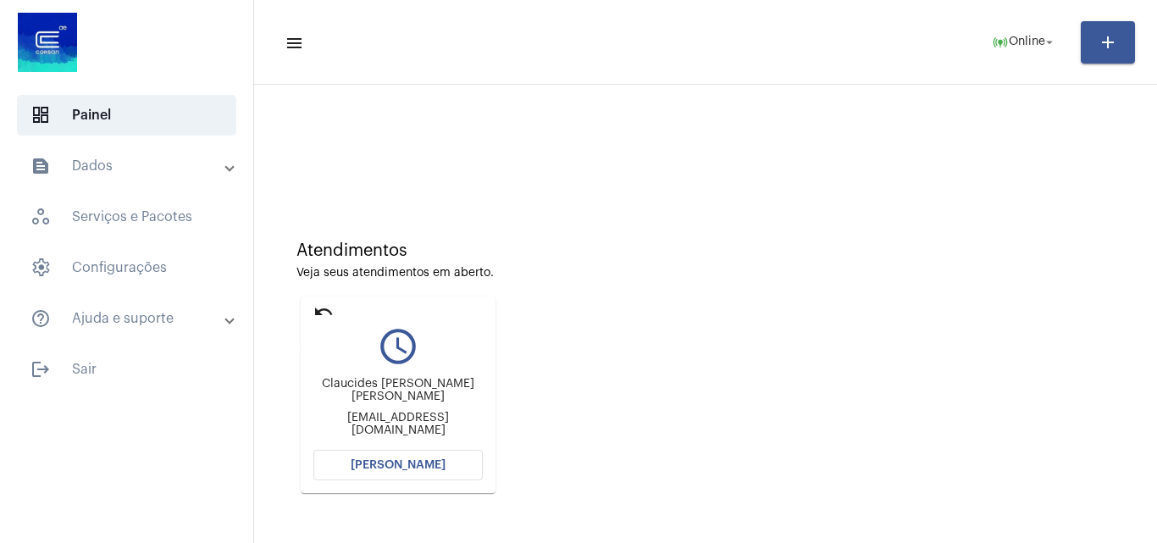
click at [328, 306] on mat-icon "undo" at bounding box center [324, 312] width 20 height 20
click at [323, 312] on mat-icon "undo" at bounding box center [324, 312] width 20 height 20
click at [330, 308] on mat-icon "undo" at bounding box center [324, 312] width 20 height 20
click at [319, 303] on mat-icon "undo" at bounding box center [324, 312] width 20 height 20
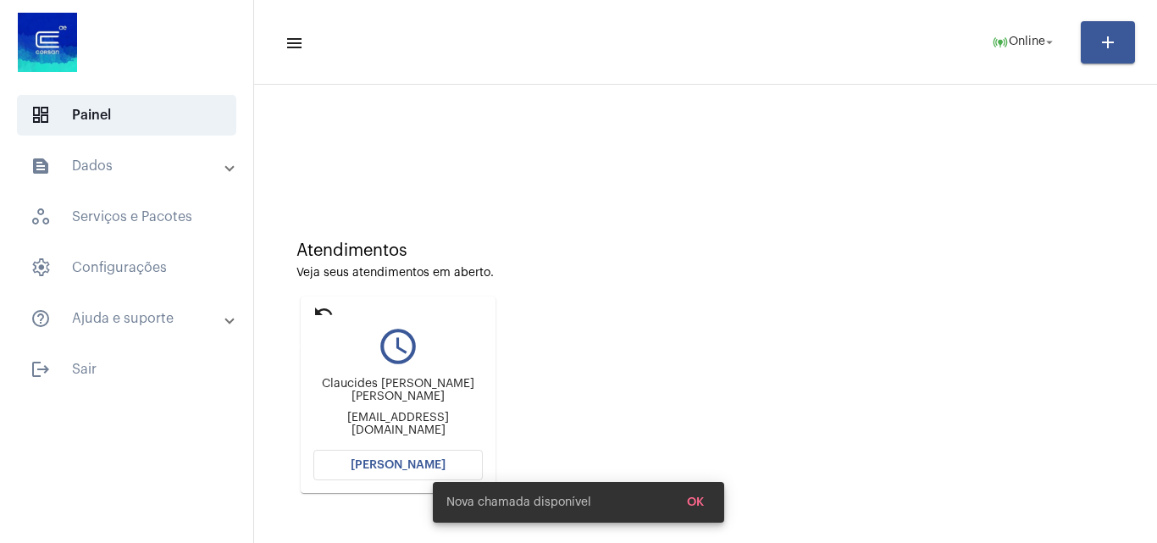
click at [319, 304] on mat-icon "undo" at bounding box center [324, 312] width 20 height 20
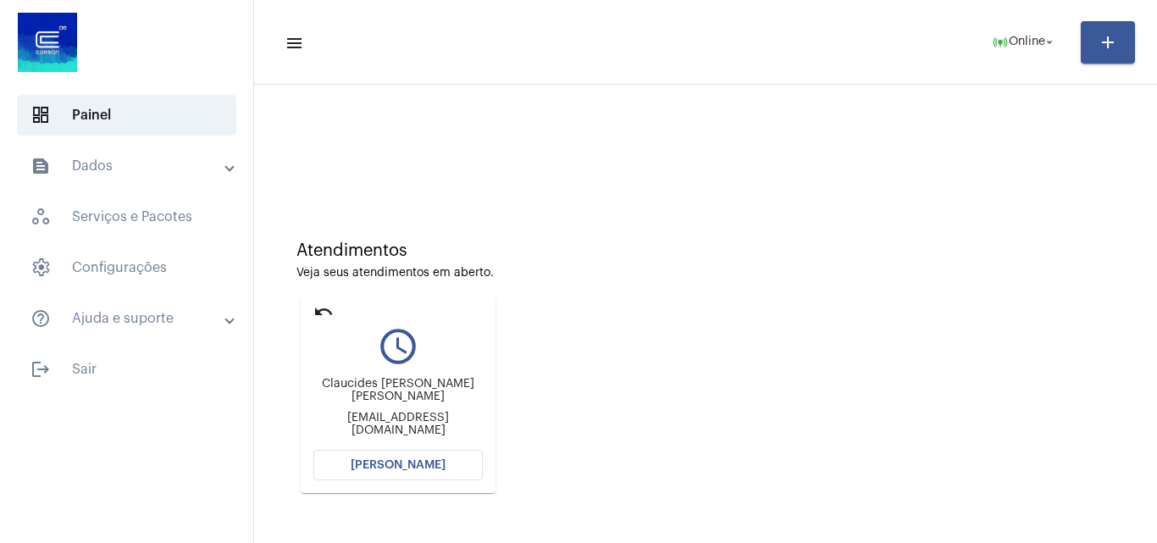
click at [325, 306] on mat-icon "undo" at bounding box center [324, 312] width 20 height 20
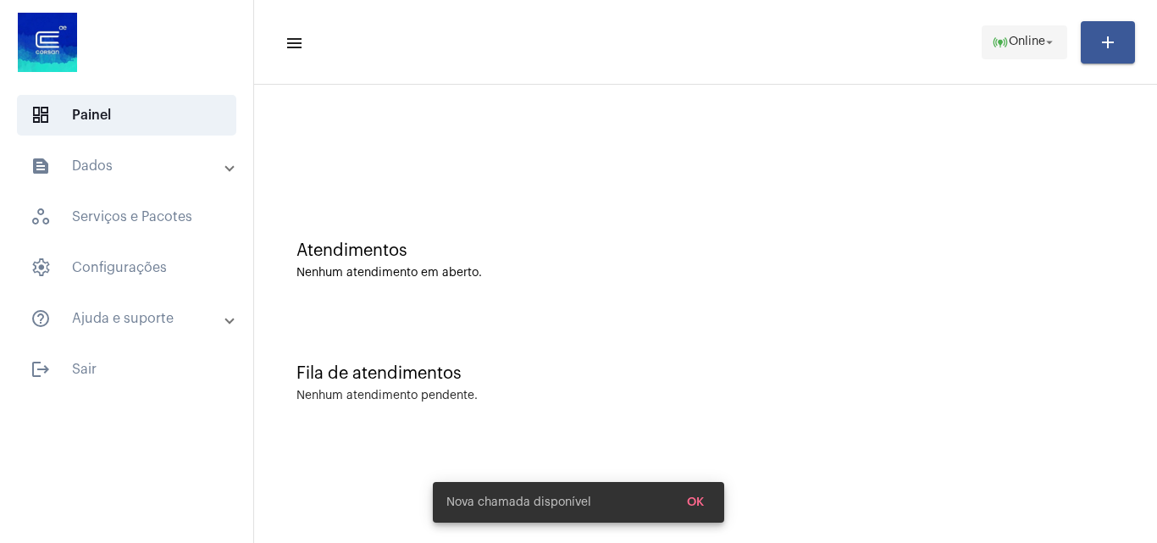
click at [1012, 42] on span "Online" at bounding box center [1027, 42] width 36 height 12
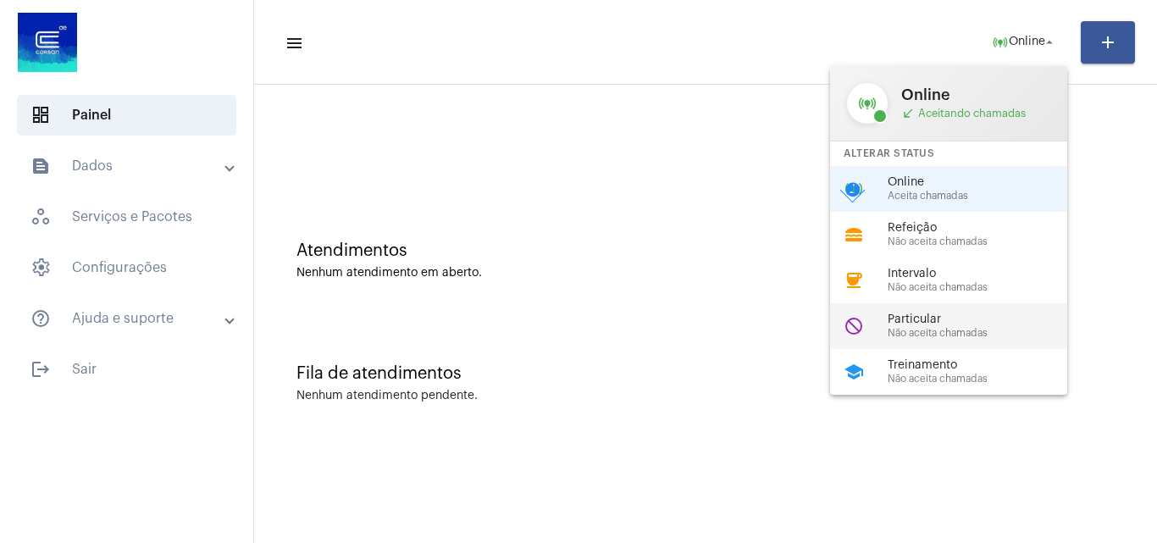
click at [929, 309] on div "do_not_disturb Particular Não aceita chamadas" at bounding box center [962, 326] width 264 height 46
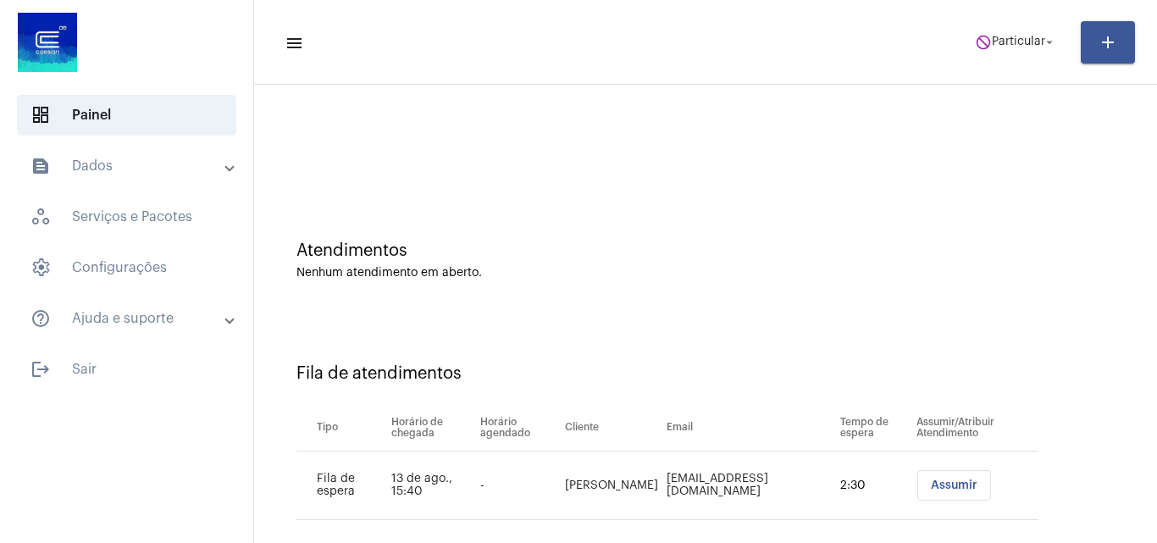
scroll to position [23, 0]
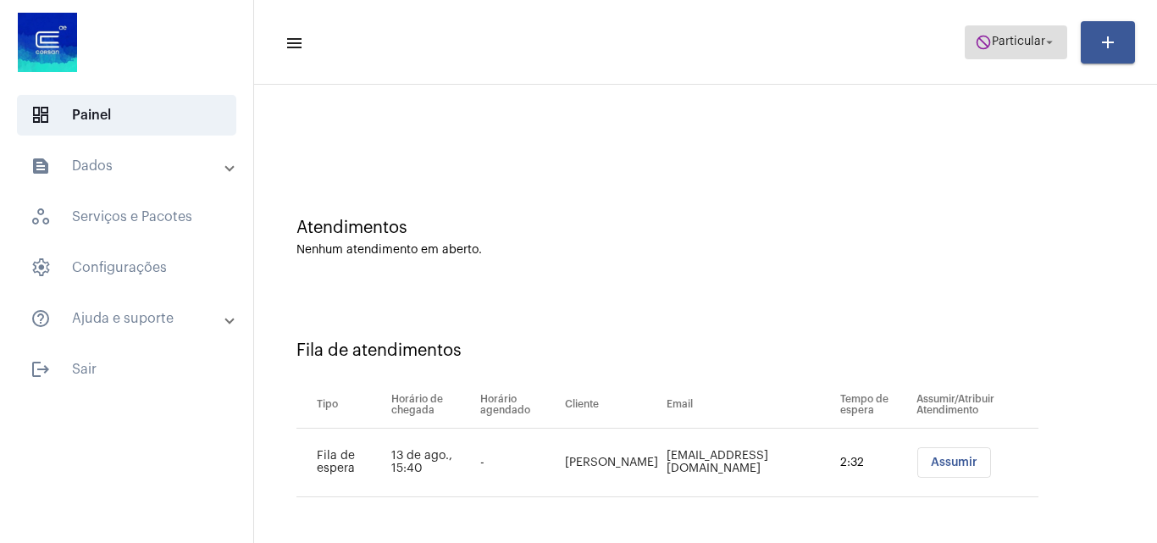
click at [1013, 32] on span "do_not_disturb Particular arrow_drop_down" at bounding box center [1016, 41] width 82 height 31
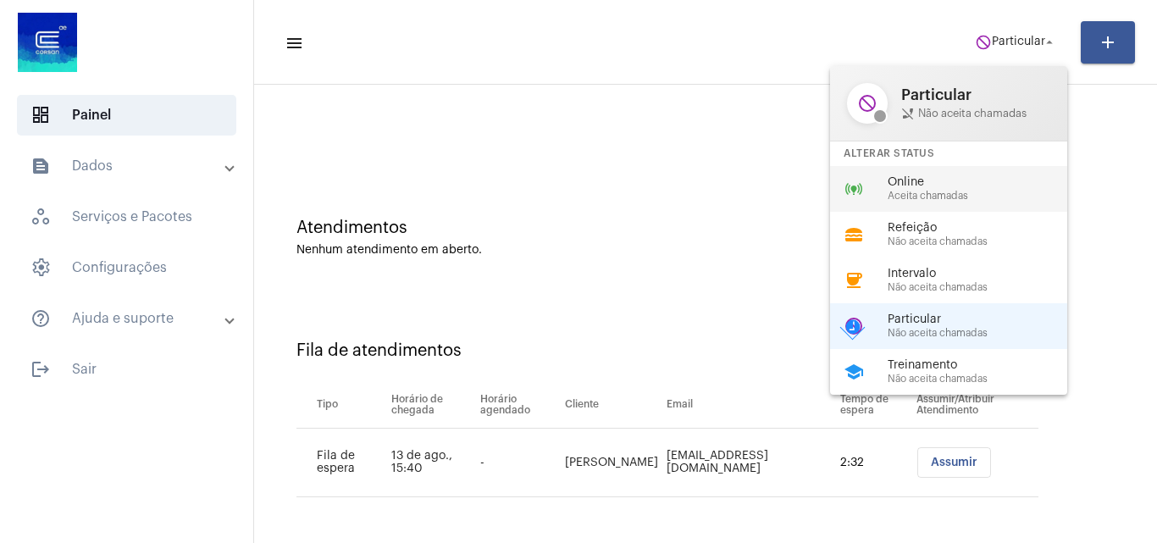
click at [948, 176] on span "Online" at bounding box center [984, 182] width 193 height 13
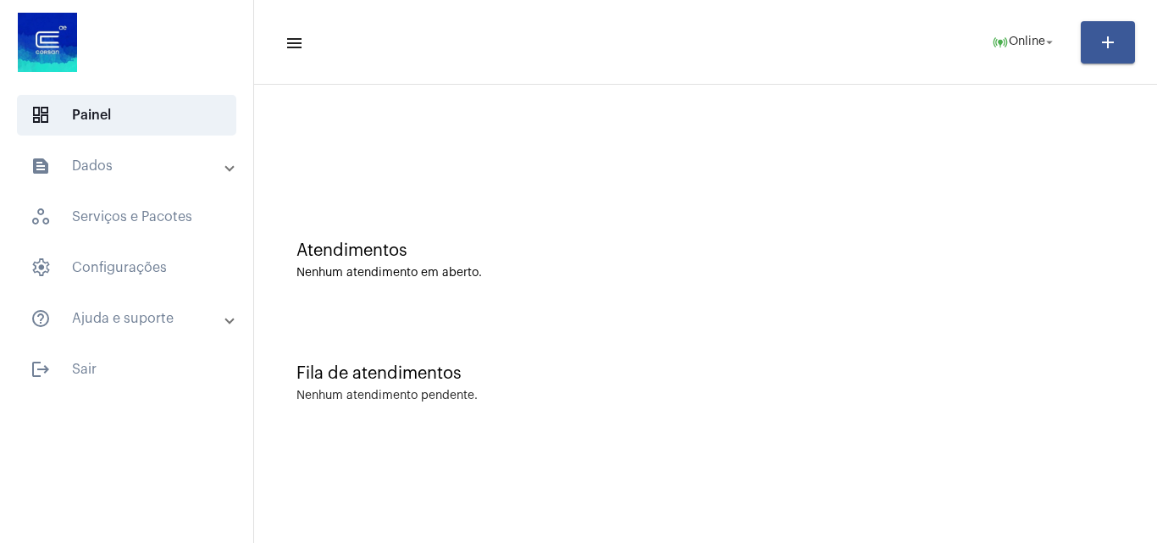
scroll to position [0, 0]
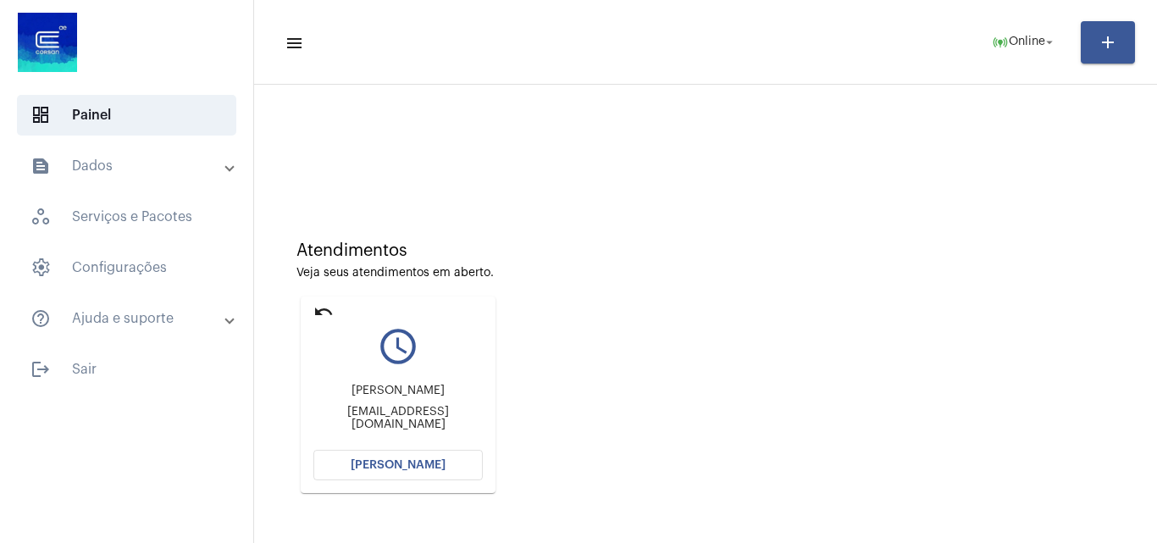
click at [435, 462] on span "[PERSON_NAME]" at bounding box center [398, 465] width 95 height 12
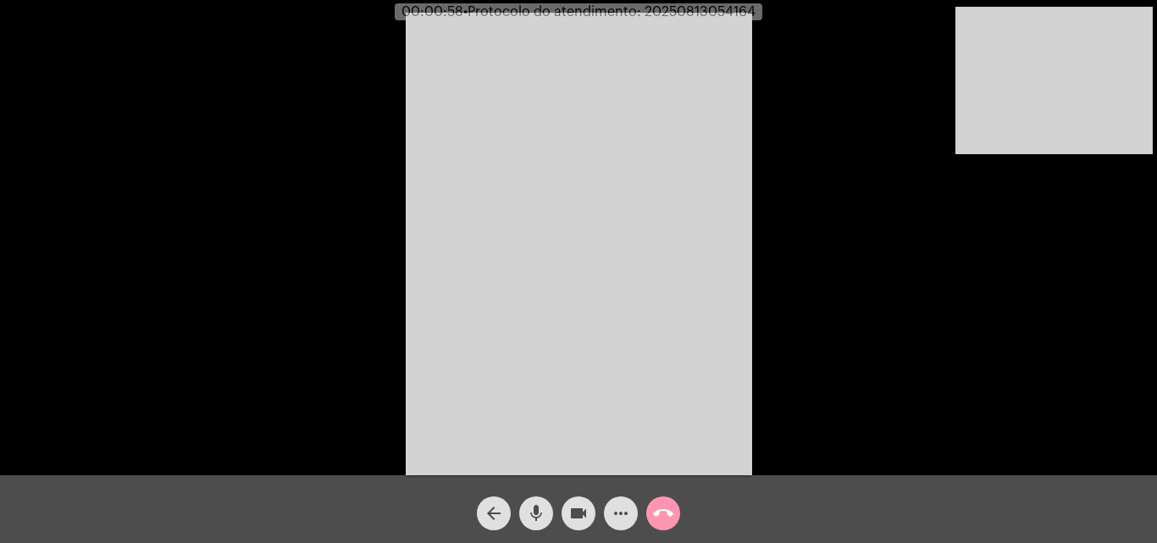
click at [819, 64] on div "Acessando Câmera e Microfone..." at bounding box center [579, 241] width 1154 height 475
click at [532, 518] on mat-icon "mic" at bounding box center [536, 513] width 20 height 20
click at [533, 521] on mat-icon "mic_off" at bounding box center [536, 513] width 20 height 20
click at [541, 513] on mat-icon "mic" at bounding box center [536, 513] width 20 height 20
click at [582, 511] on mat-icon "videocam" at bounding box center [579, 513] width 20 height 20
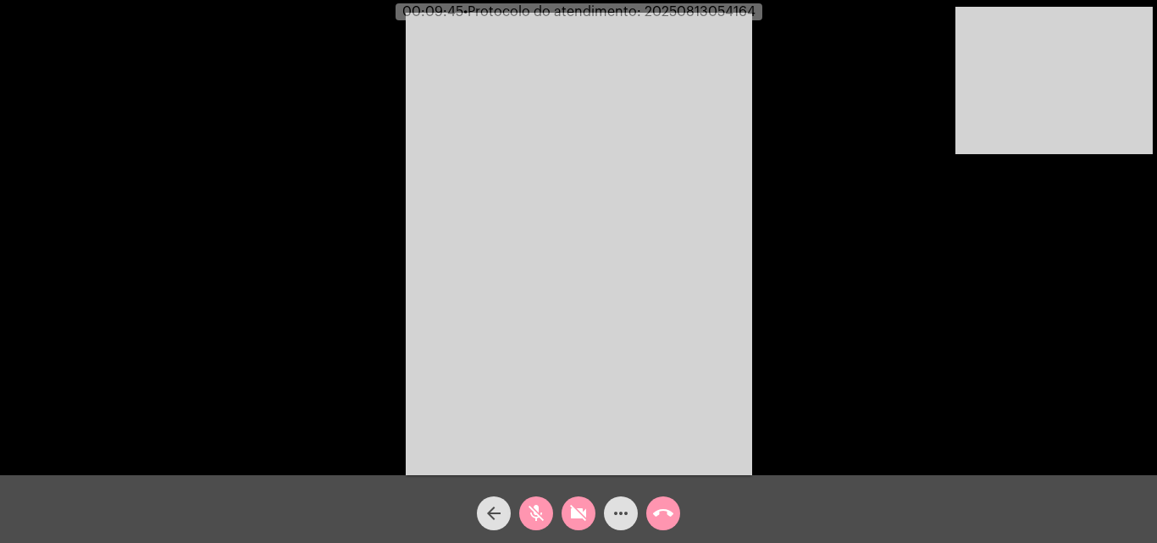
click at [542, 510] on mat-icon "mic_off" at bounding box center [536, 513] width 20 height 20
click at [581, 514] on mat-icon "videocam_off" at bounding box center [579, 513] width 20 height 20
click at [542, 508] on mat-icon "mic" at bounding box center [536, 513] width 20 height 20
click at [577, 509] on mat-icon "videocam" at bounding box center [579, 513] width 20 height 20
click at [541, 504] on mat-icon "mic_off" at bounding box center [536, 513] width 20 height 20
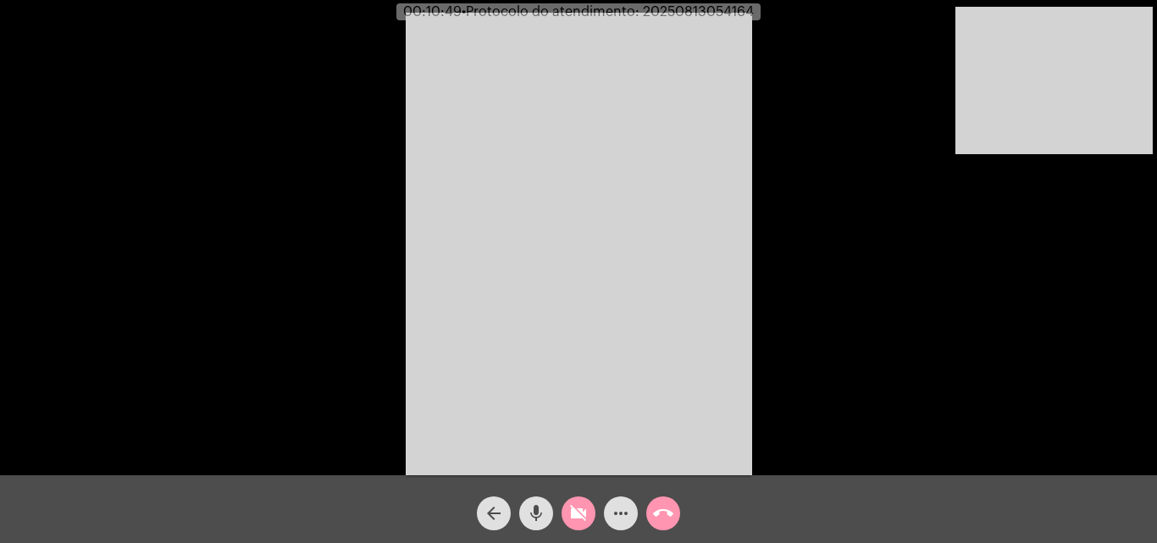
click at [585, 508] on mat-icon "videocam_off" at bounding box center [579, 513] width 20 height 20
click at [536, 502] on span "mic" at bounding box center [536, 514] width 20 height 34
click at [578, 502] on span "videocam" at bounding box center [579, 514] width 20 height 34
click at [541, 518] on mat-icon "mic_off" at bounding box center [536, 513] width 20 height 20
click at [569, 513] on mat-icon "videocam_off" at bounding box center [579, 513] width 20 height 20
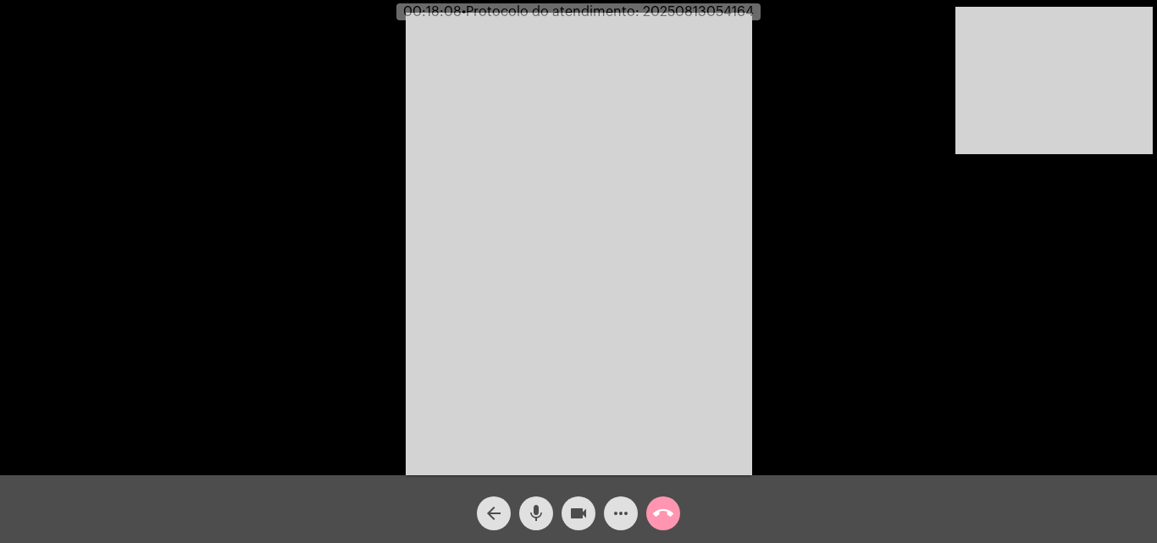
click at [536, 509] on mat-icon "mic" at bounding box center [536, 513] width 20 height 20
click at [580, 510] on mat-icon "videocam" at bounding box center [579, 513] width 20 height 20
click at [541, 515] on mat-icon "mic_off" at bounding box center [536, 513] width 20 height 20
drag, startPoint x: 579, startPoint y: 503, endPoint x: 531, endPoint y: 479, distance: 53.4
click at [578, 504] on mat-icon "videocam_off" at bounding box center [579, 513] width 20 height 20
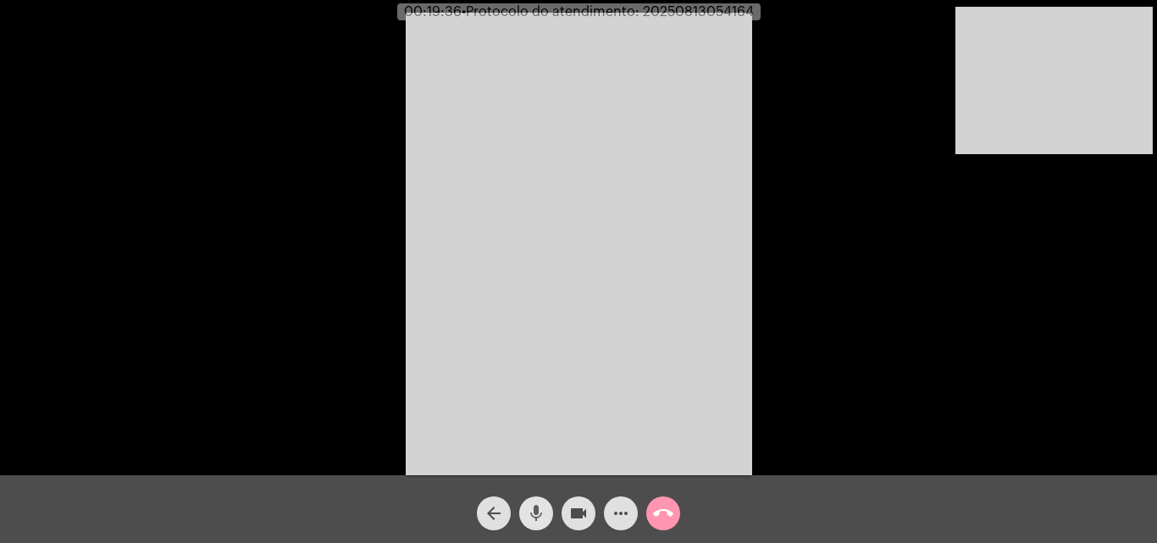
click at [537, 503] on mat-icon "mic" at bounding box center [536, 513] width 20 height 20
click at [536, 508] on mat-icon "mic_off" at bounding box center [536, 513] width 20 height 20
click at [538, 508] on mat-icon "mic" at bounding box center [536, 513] width 20 height 20
click at [534, 502] on span "mic_off" at bounding box center [536, 514] width 20 height 34
click at [667, 521] on mat-icon "call_end" at bounding box center [663, 513] width 20 height 20
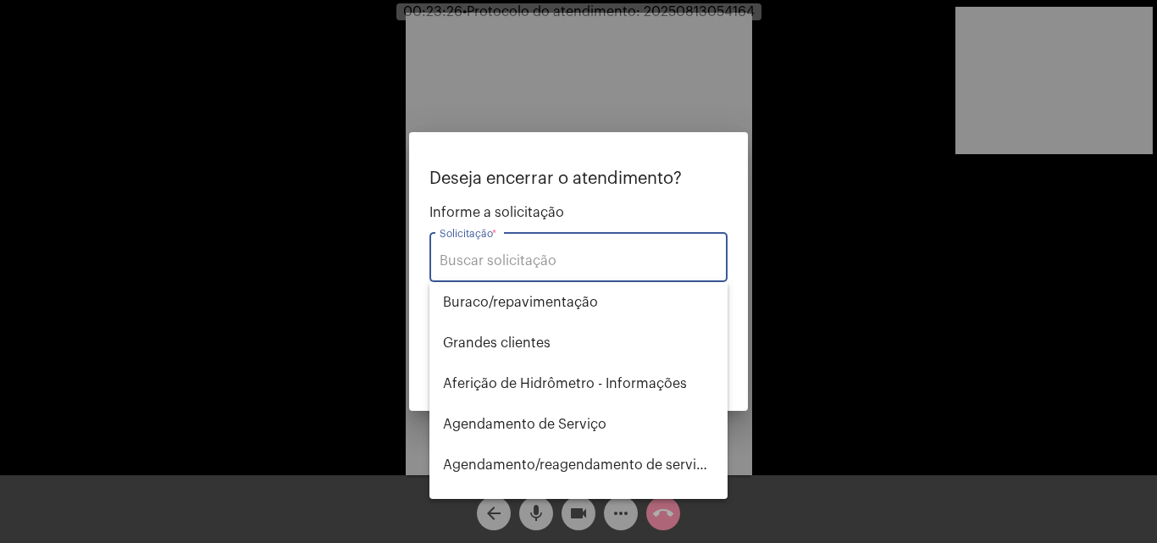
click at [580, 263] on input "Solicitação *" at bounding box center [579, 260] width 278 height 15
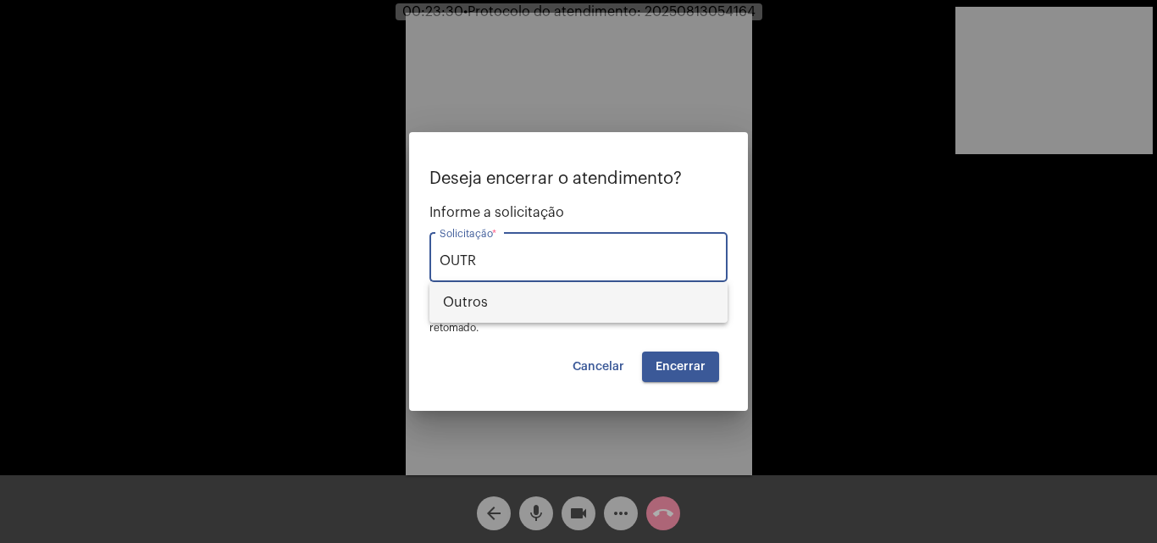
click at [562, 313] on span "Outros" at bounding box center [578, 302] width 271 height 41
type input "Outros"
click at [702, 374] on button "Encerrar" at bounding box center [680, 367] width 77 height 31
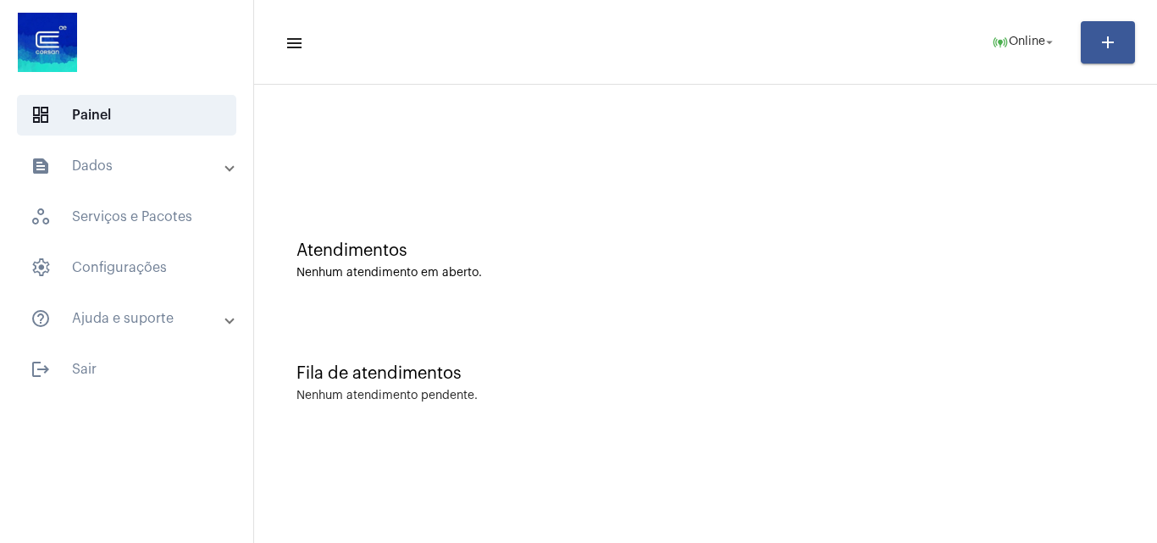
drag, startPoint x: 935, startPoint y: 492, endPoint x: 973, endPoint y: 541, distance: 61.0
click at [939, 492] on mat-sidenav-content "menu online_prediction Online arrow_drop_down add Atendimentos Nenhum atendimen…" at bounding box center [705, 271] width 903 height 543
click at [962, 373] on div "Fila de atendimentos" at bounding box center [706, 373] width 819 height 19
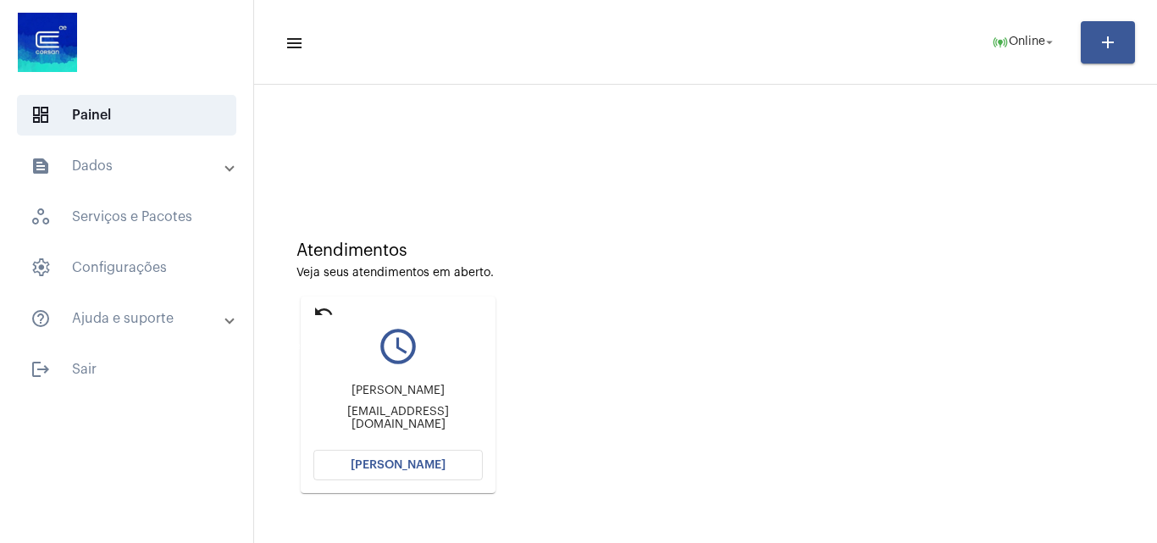
click at [325, 306] on mat-icon "undo" at bounding box center [324, 312] width 20 height 20
click at [315, 304] on mat-icon "undo" at bounding box center [324, 312] width 20 height 20
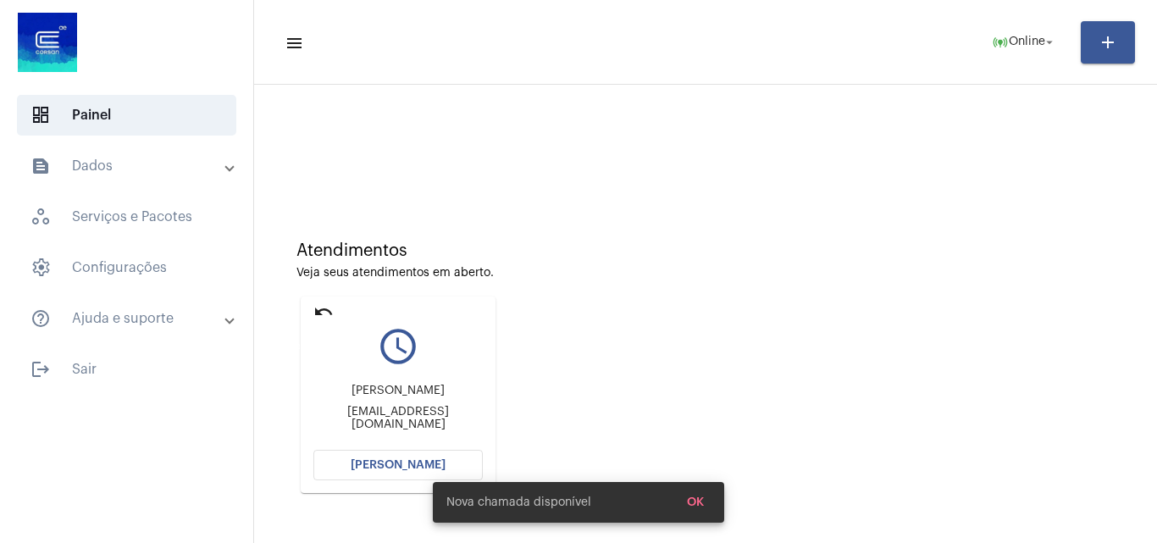
click at [327, 305] on mat-icon "undo" at bounding box center [324, 312] width 20 height 20
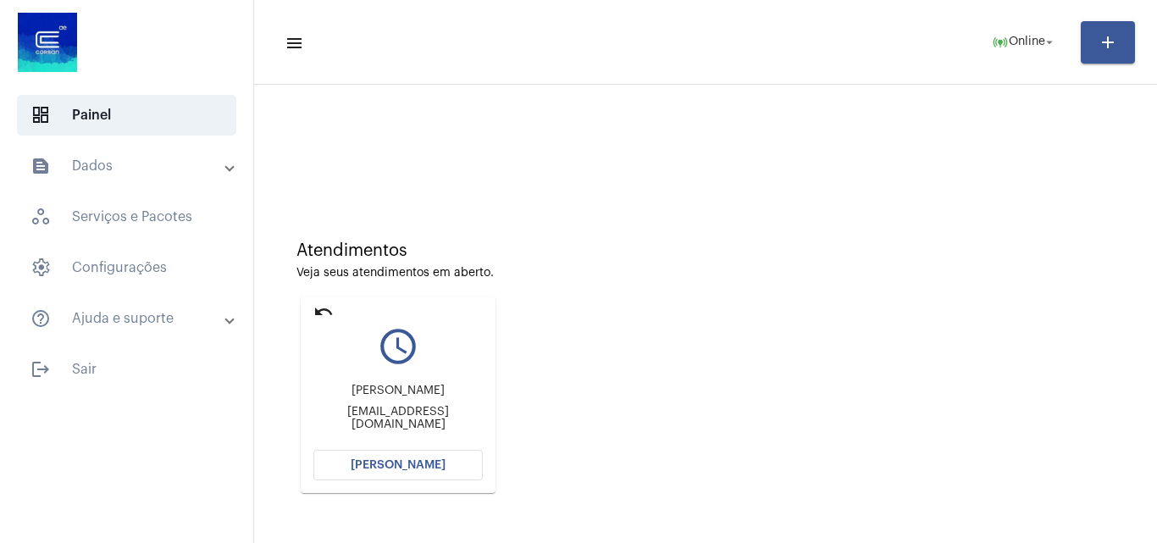
click at [334, 308] on mat-card "undo query_builder [PERSON_NAME] [EMAIL_ADDRESS][DOMAIN_NAME] [PERSON_NAME]" at bounding box center [398, 395] width 195 height 197
click at [328, 307] on mat-icon "undo" at bounding box center [324, 312] width 20 height 20
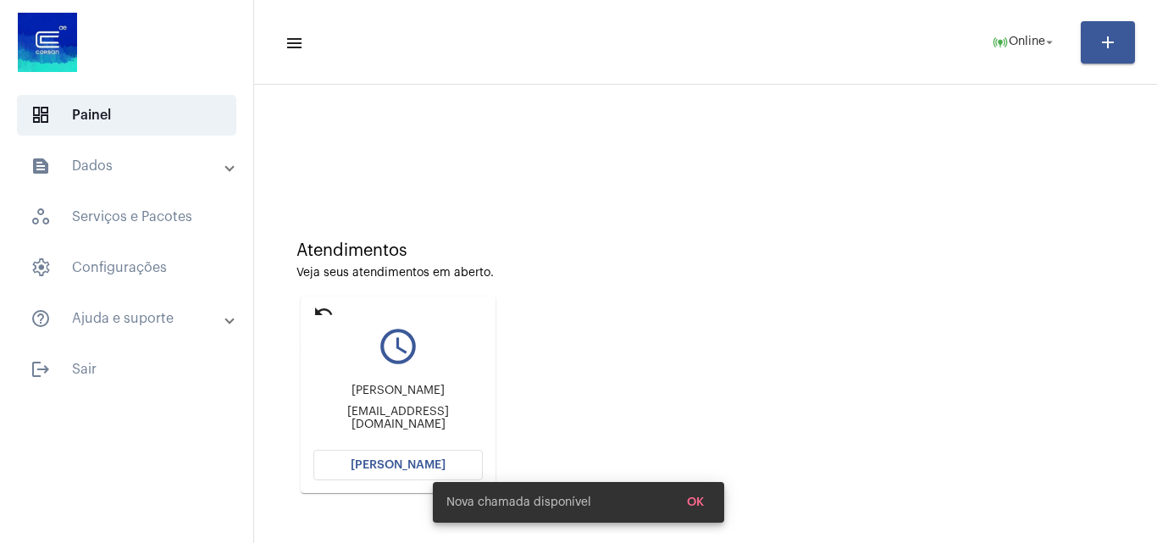
click at [325, 307] on mat-icon "undo" at bounding box center [324, 312] width 20 height 20
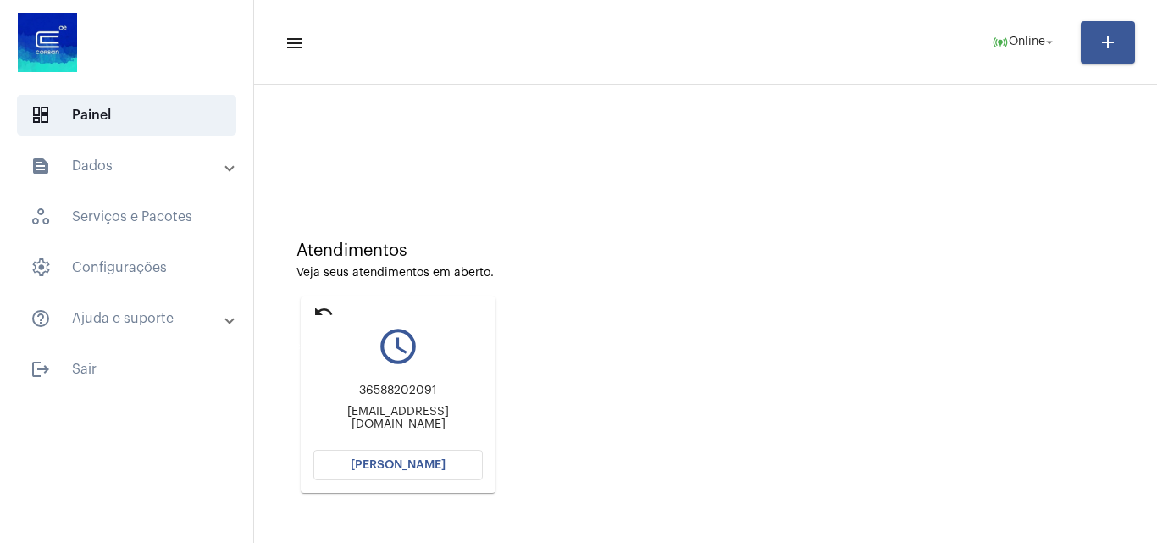
click at [326, 308] on mat-icon "undo" at bounding box center [324, 312] width 20 height 20
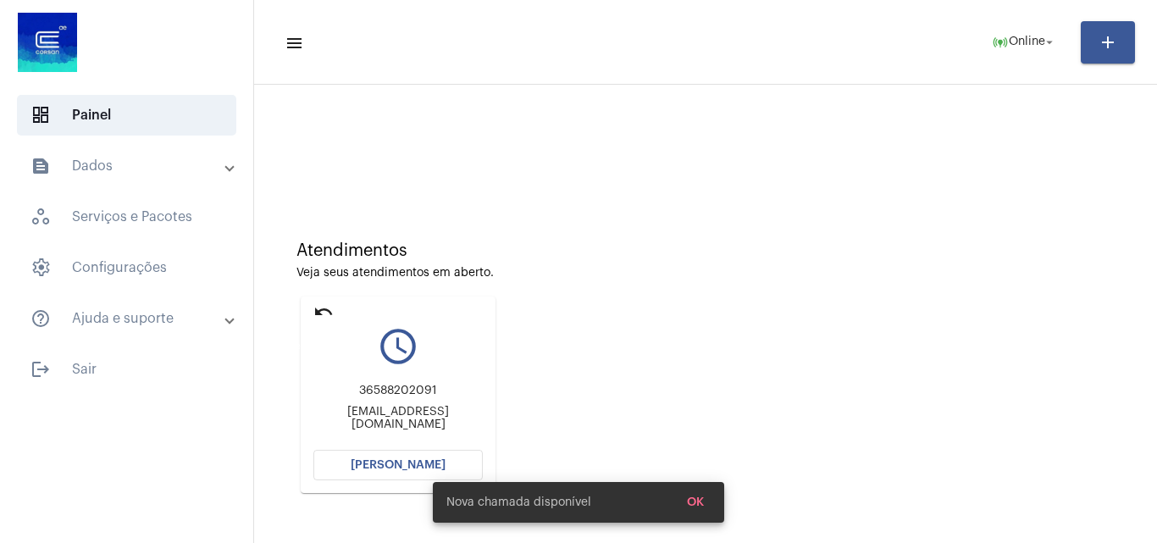
click at [331, 305] on mat-icon "undo" at bounding box center [324, 312] width 20 height 20
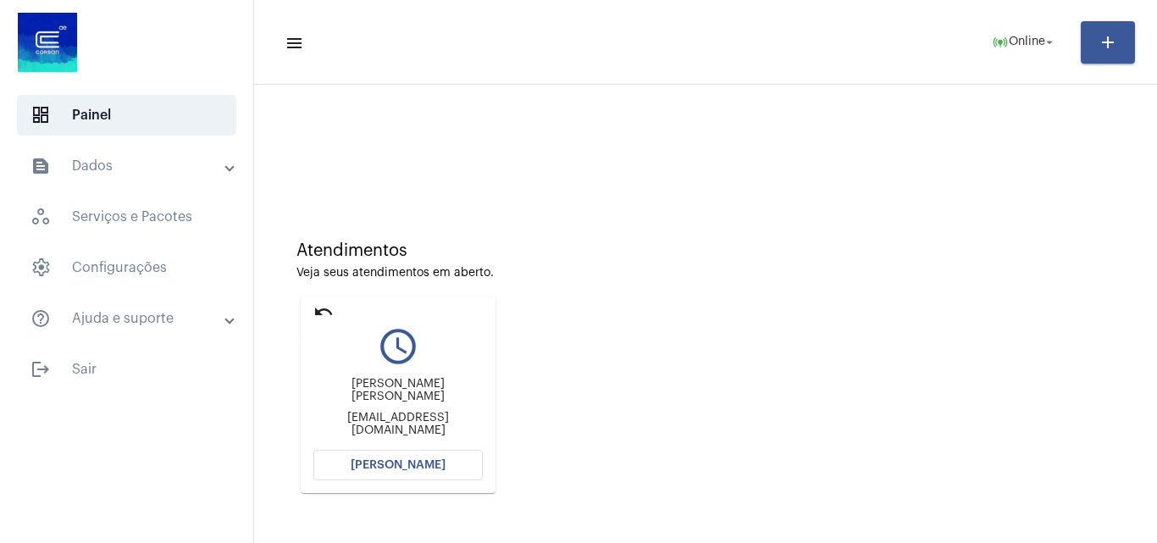
click at [322, 309] on mat-icon "undo" at bounding box center [324, 312] width 20 height 20
click at [320, 307] on mat-icon "undo" at bounding box center [324, 312] width 20 height 20
click at [328, 302] on mat-icon "undo" at bounding box center [324, 312] width 20 height 20
click at [321, 307] on mat-icon "undo" at bounding box center [324, 312] width 20 height 20
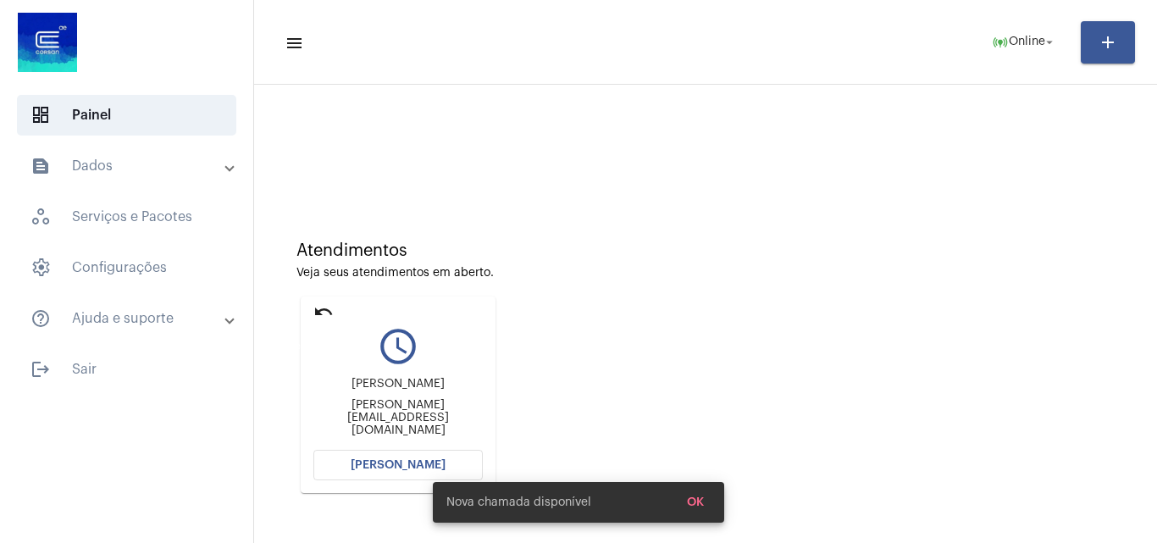
click at [327, 312] on mat-icon "undo" at bounding box center [324, 312] width 20 height 20
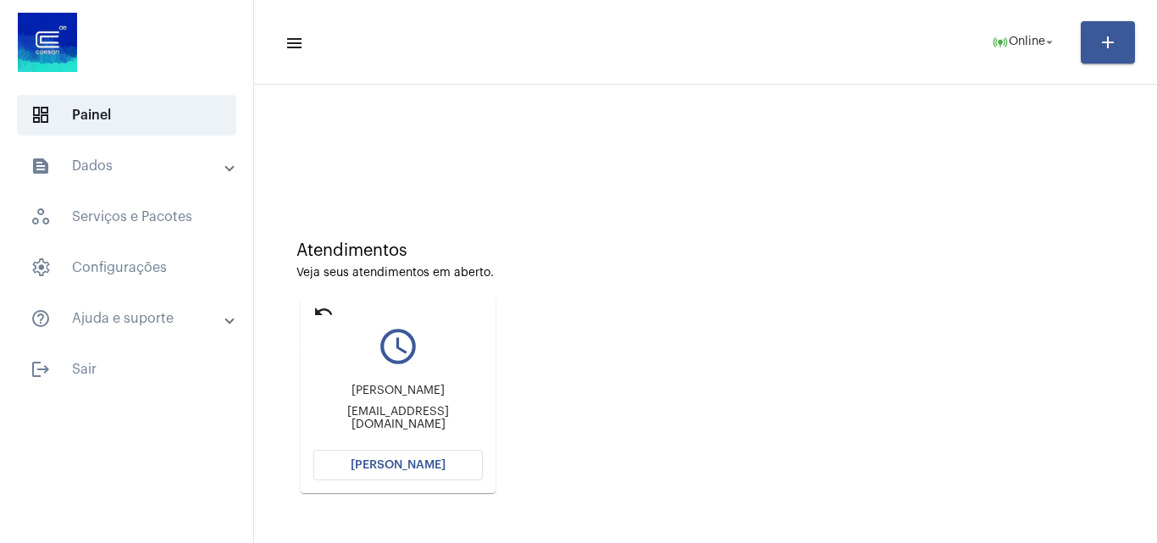
click at [325, 306] on mat-icon "undo" at bounding box center [324, 312] width 20 height 20
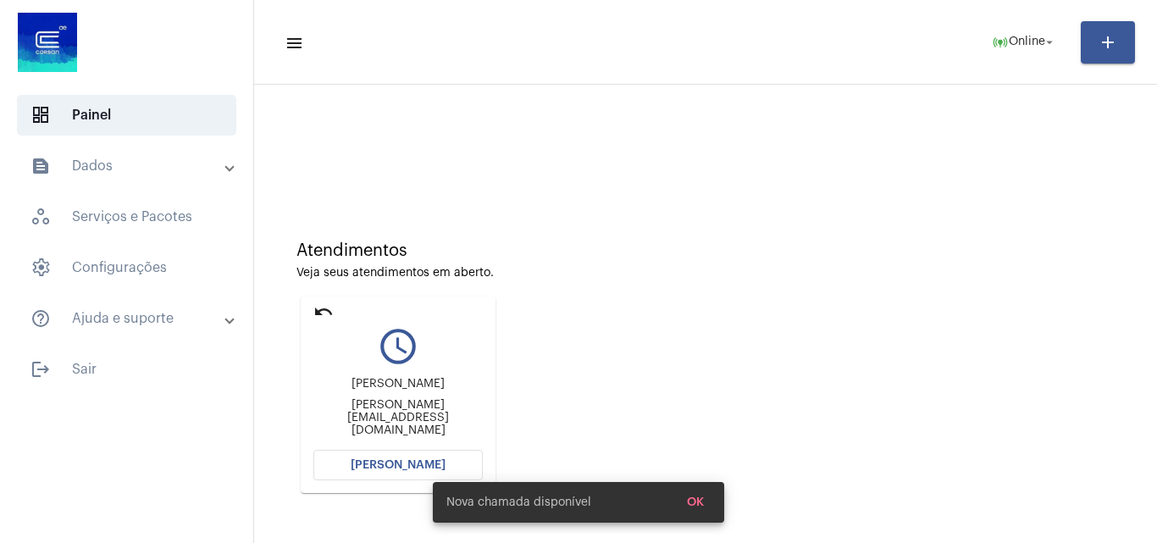
click at [330, 305] on mat-icon "undo" at bounding box center [324, 312] width 20 height 20
click at [326, 314] on mat-icon "undo" at bounding box center [324, 312] width 20 height 20
click at [312, 308] on mat-card "undo query_builder Alexandre [EMAIL_ADDRESS][PERSON_NAME][DOMAIN_NAME] [PERSON_…" at bounding box center [398, 395] width 195 height 197
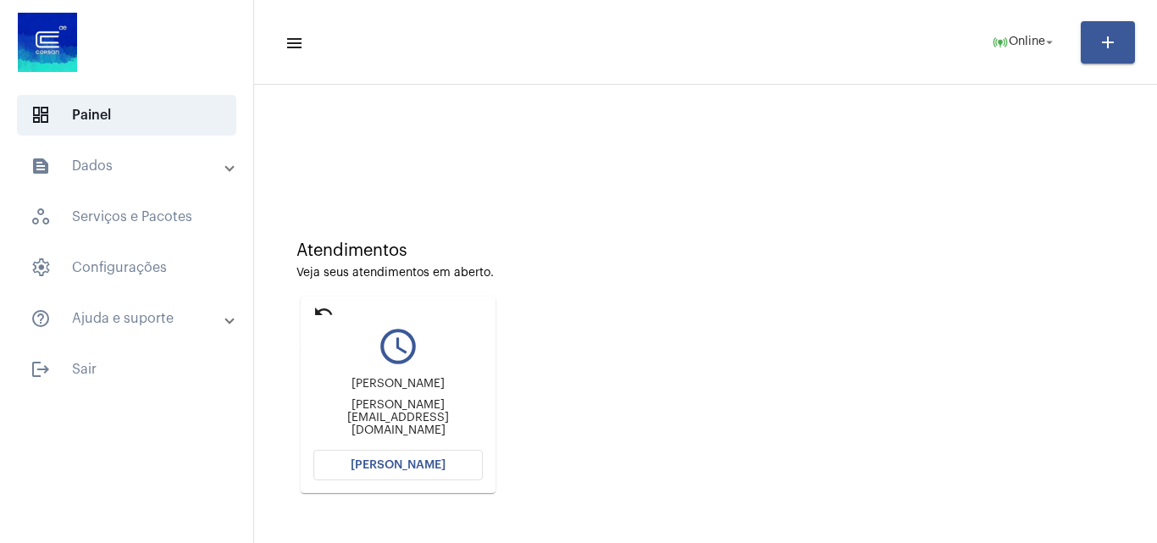
click at [318, 314] on mat-icon "undo" at bounding box center [324, 312] width 20 height 20
click at [325, 311] on mat-icon "undo" at bounding box center [324, 312] width 20 height 20
click at [327, 309] on mat-icon "undo" at bounding box center [324, 312] width 20 height 20
click at [314, 308] on mat-card "undo query_builder Alexandre [EMAIL_ADDRESS][PERSON_NAME][DOMAIN_NAME] [PERSON_…" at bounding box center [398, 395] width 195 height 197
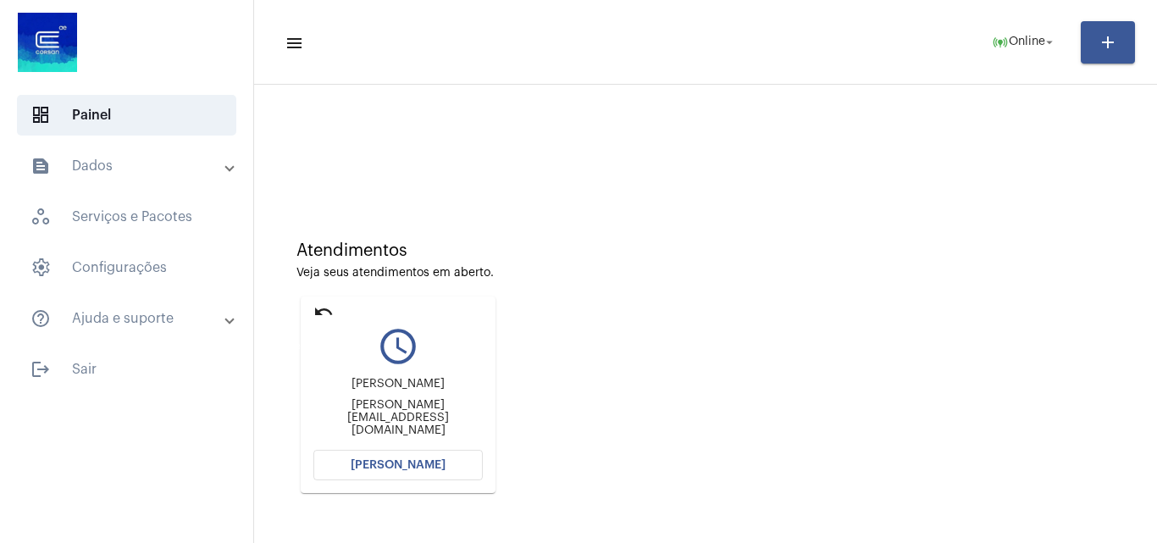
click at [319, 308] on mat-icon "undo" at bounding box center [324, 312] width 20 height 20
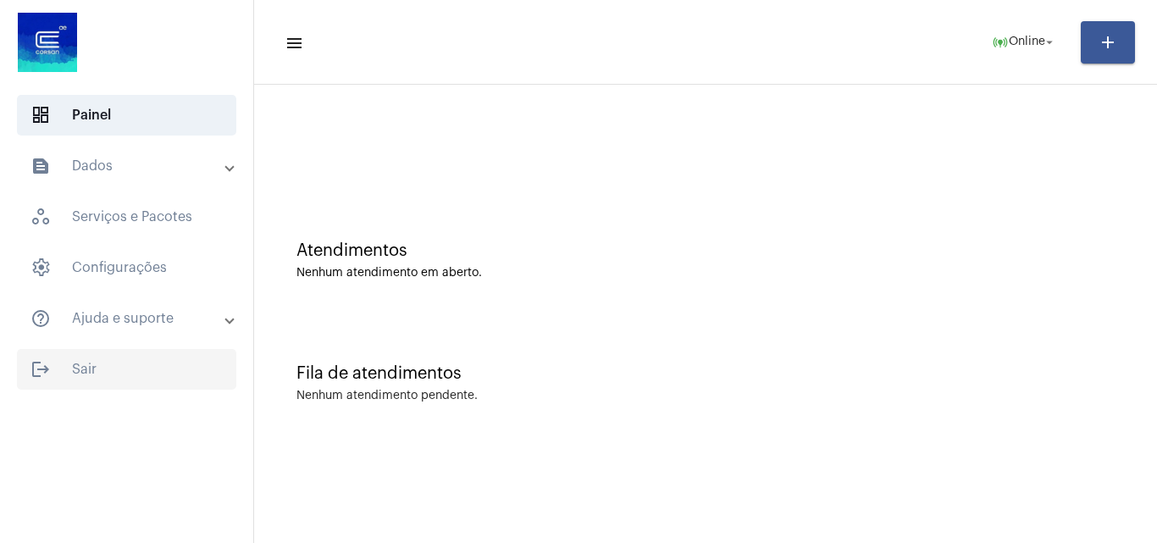
click at [119, 363] on span "logout Sair" at bounding box center [126, 369] width 219 height 41
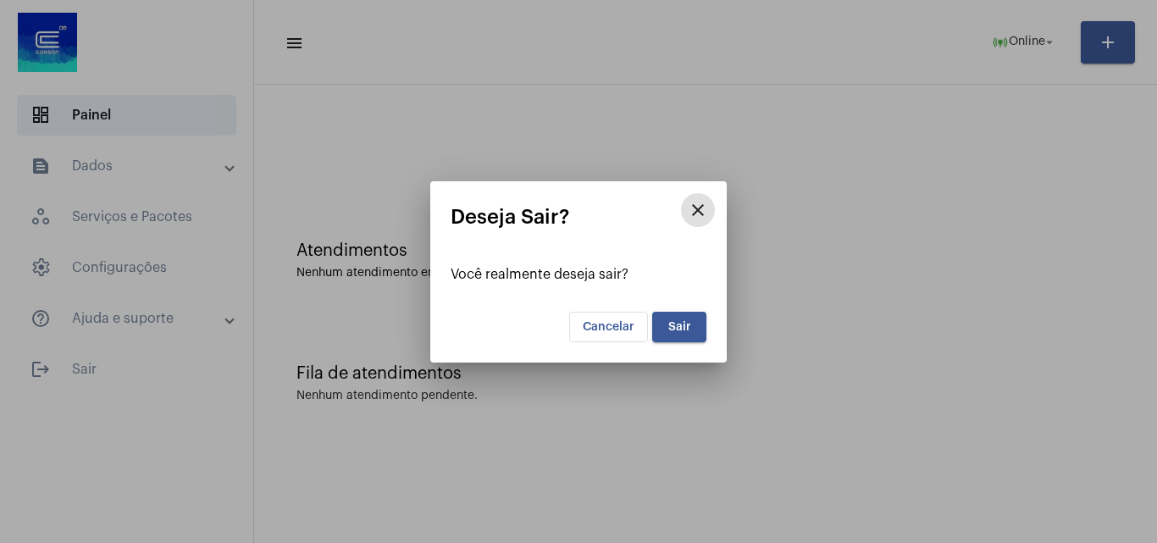
click at [692, 323] on button "Sair" at bounding box center [679, 327] width 54 height 31
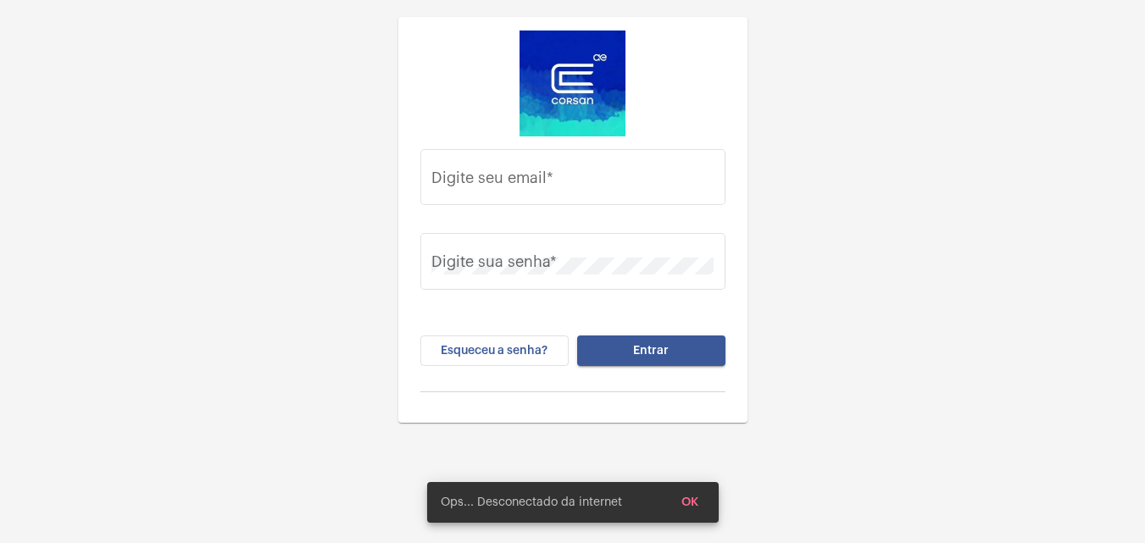
type input "[PERSON_NAME][EMAIL_ADDRESS][PERSON_NAME][DOMAIN_NAME]"
